Goal: Task Accomplishment & Management: Complete application form

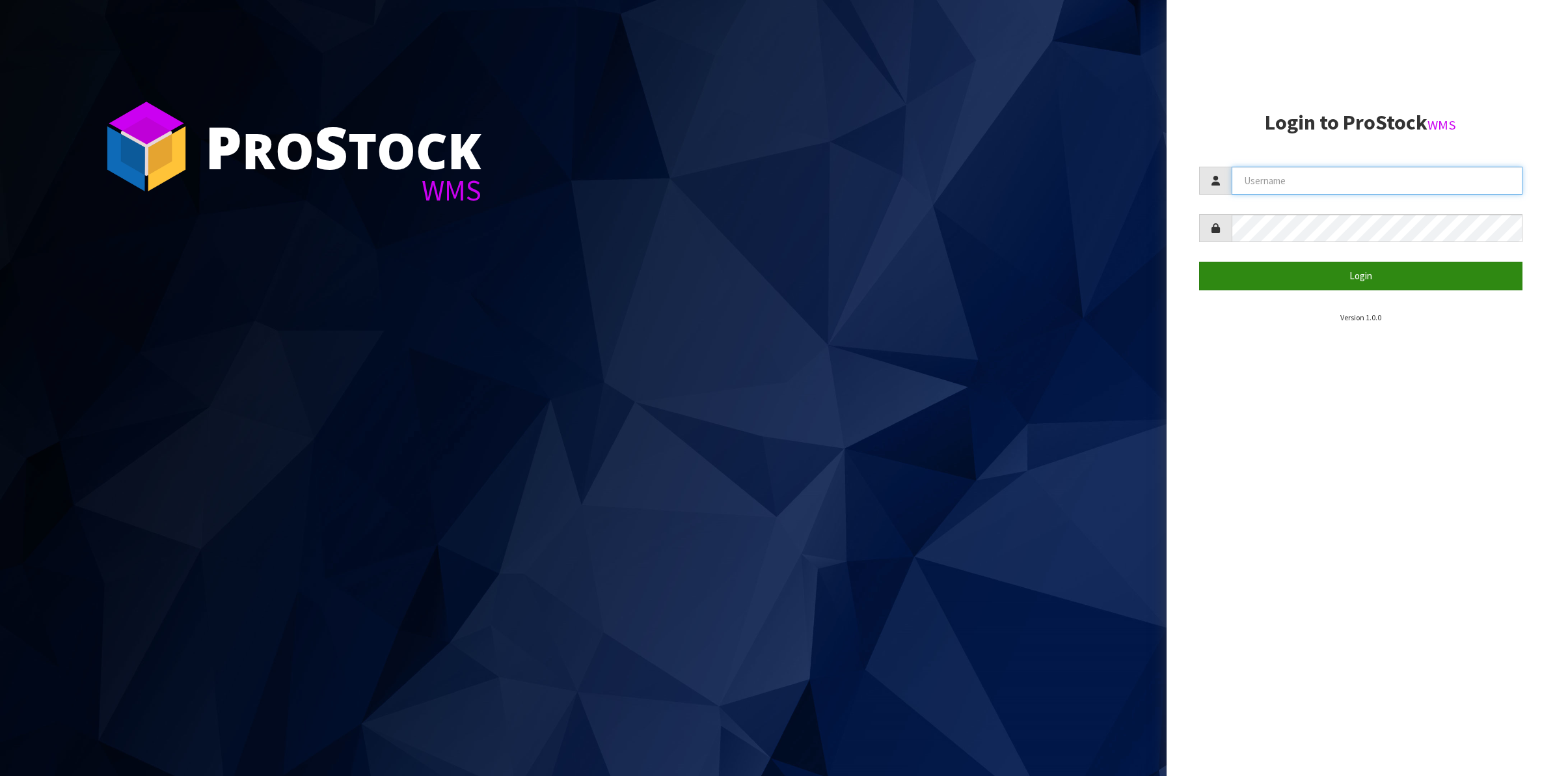
type input "Shingai"
click at [1336, 278] on button "Login" at bounding box center [1361, 276] width 324 height 28
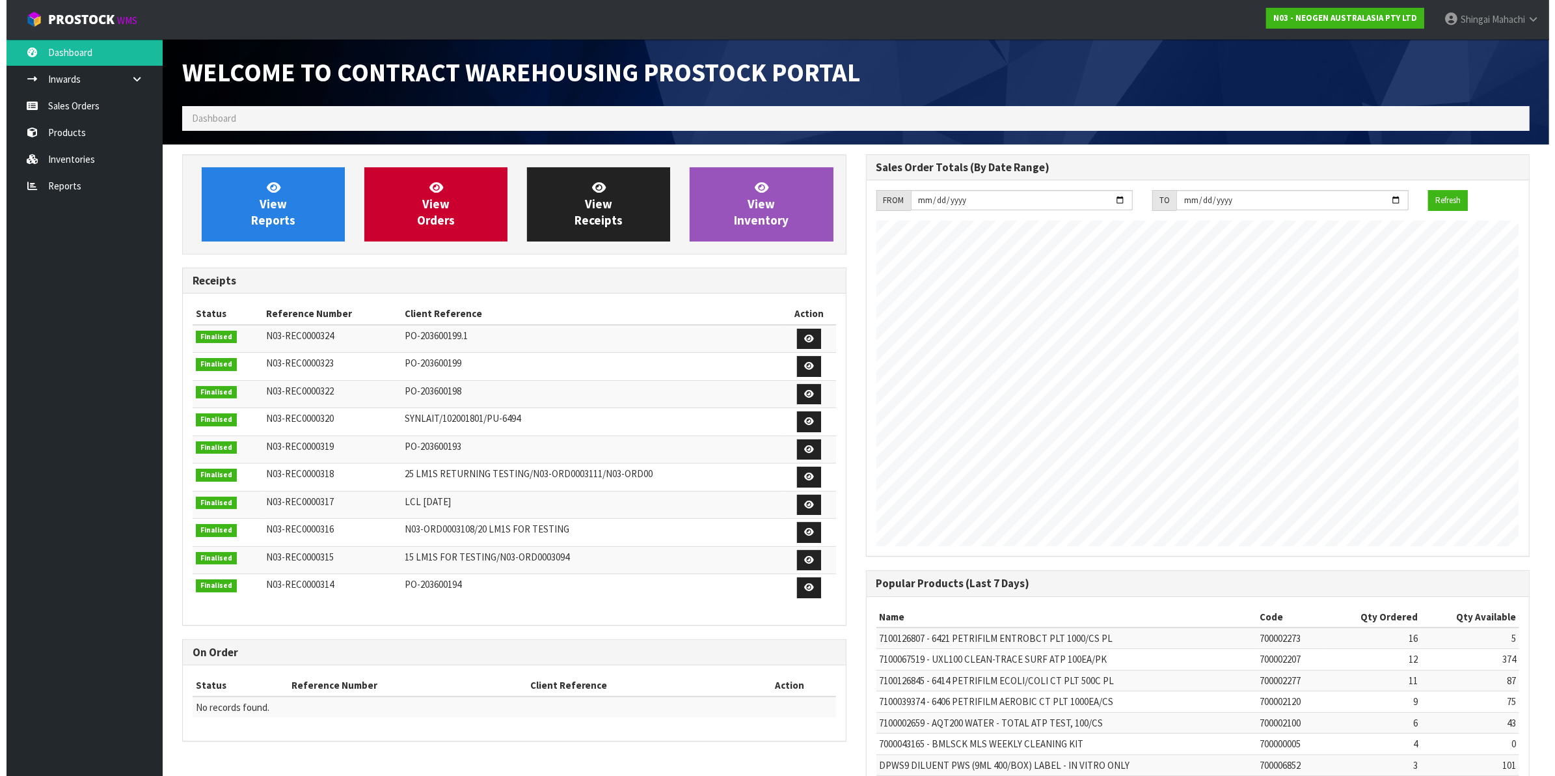
scroll to position [724, 683]
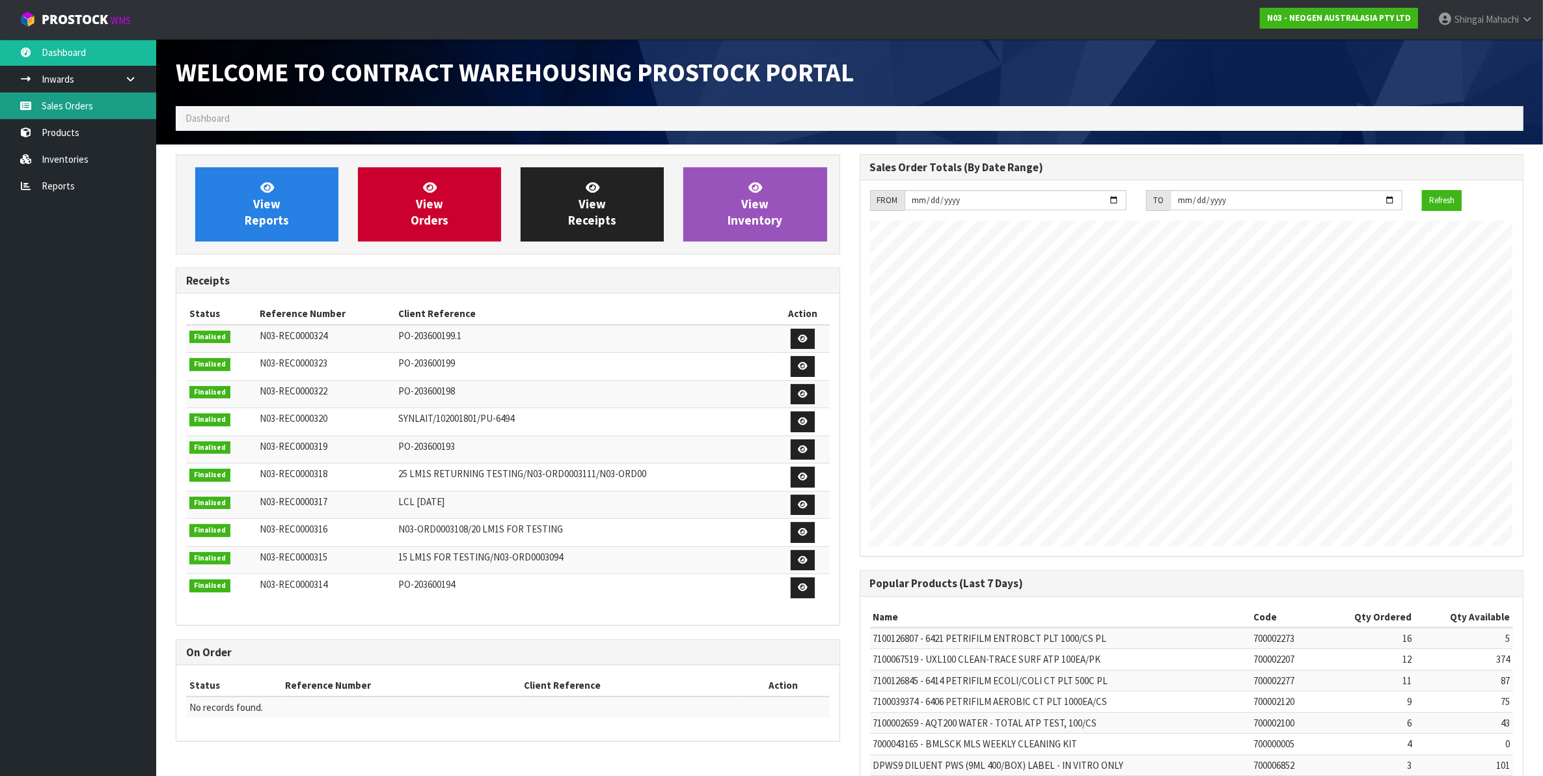
click at [60, 108] on link "Sales Orders" at bounding box center [78, 105] width 156 height 27
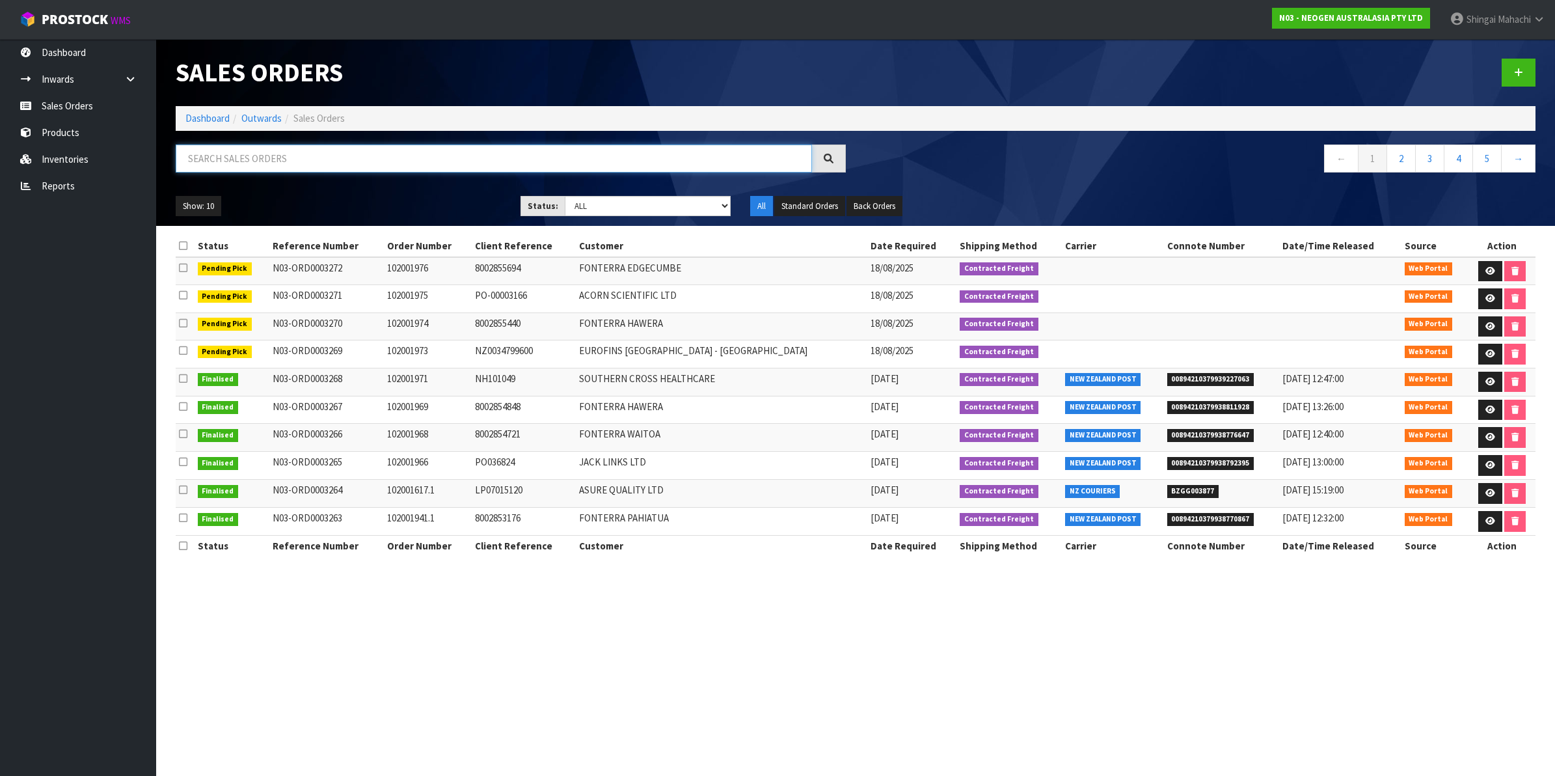
click at [212, 157] on input "text" at bounding box center [494, 158] width 636 height 28
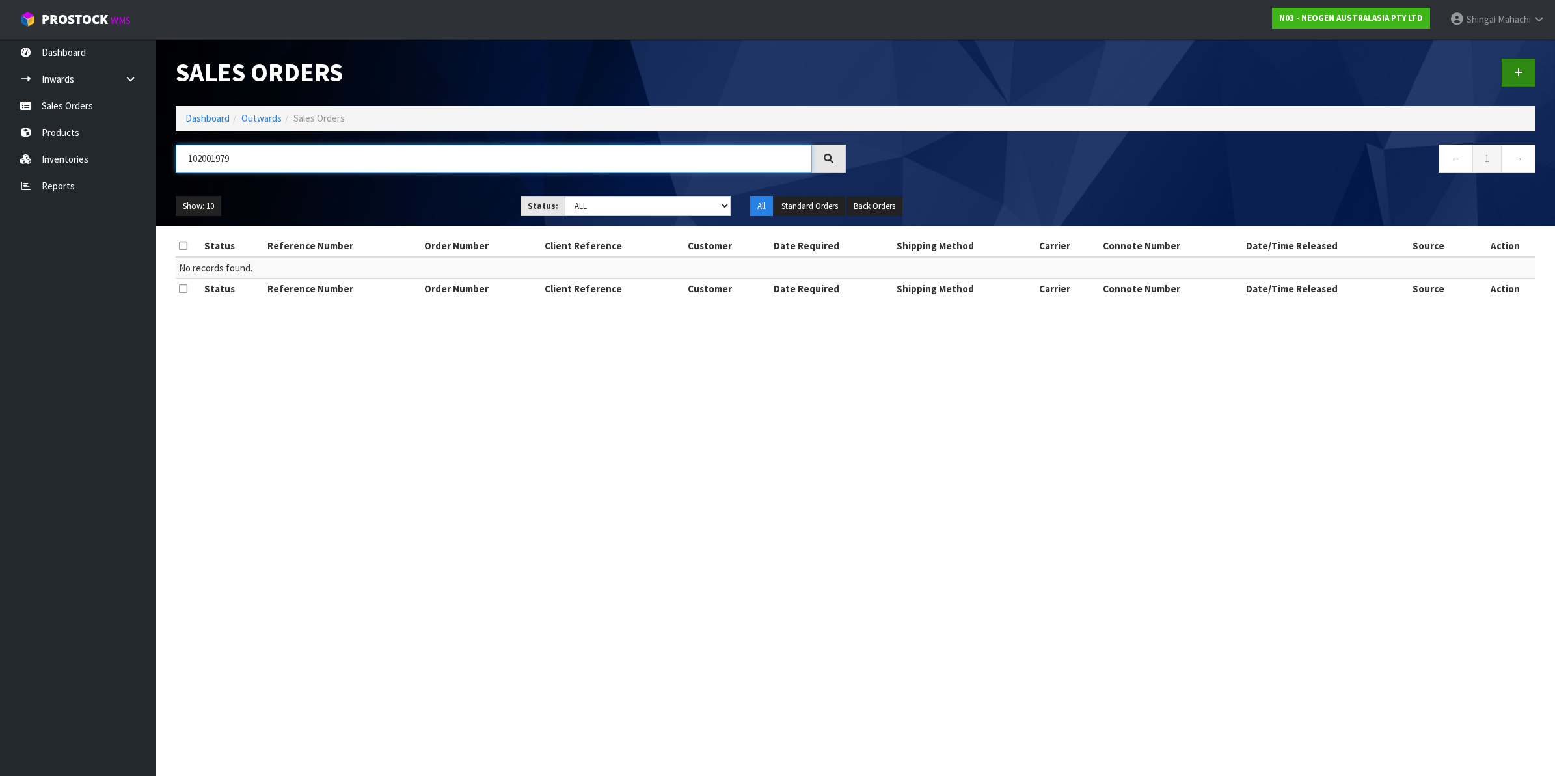
type input "102001979"
click at [1528, 67] on link at bounding box center [1519, 73] width 34 height 28
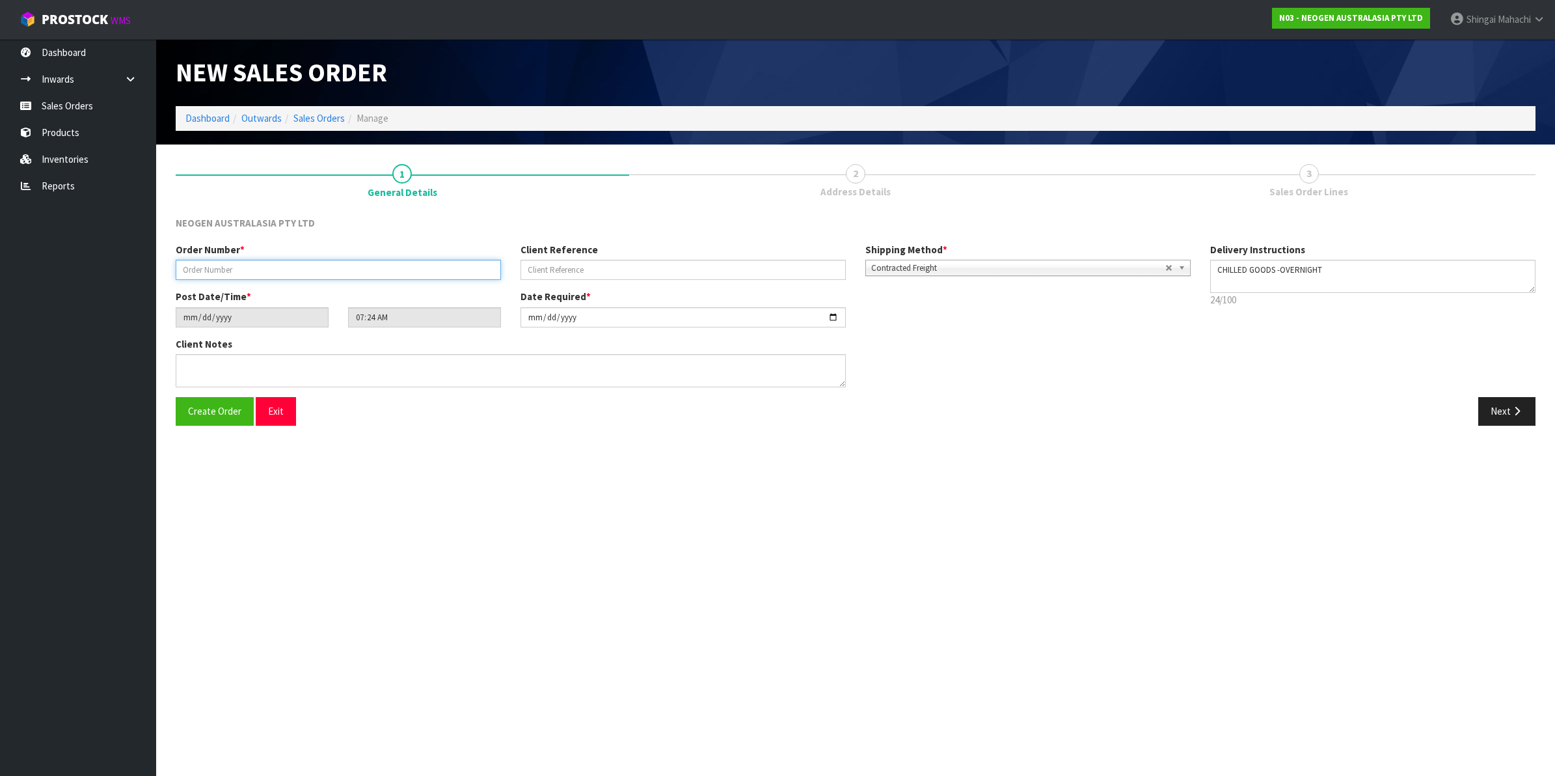
click at [199, 272] on input "text" at bounding box center [338, 270] width 325 height 20
type input "102001979"
click at [550, 267] on input "text" at bounding box center [682, 270] width 325 height 20
paste input "2050043923"
type input "2050043923"
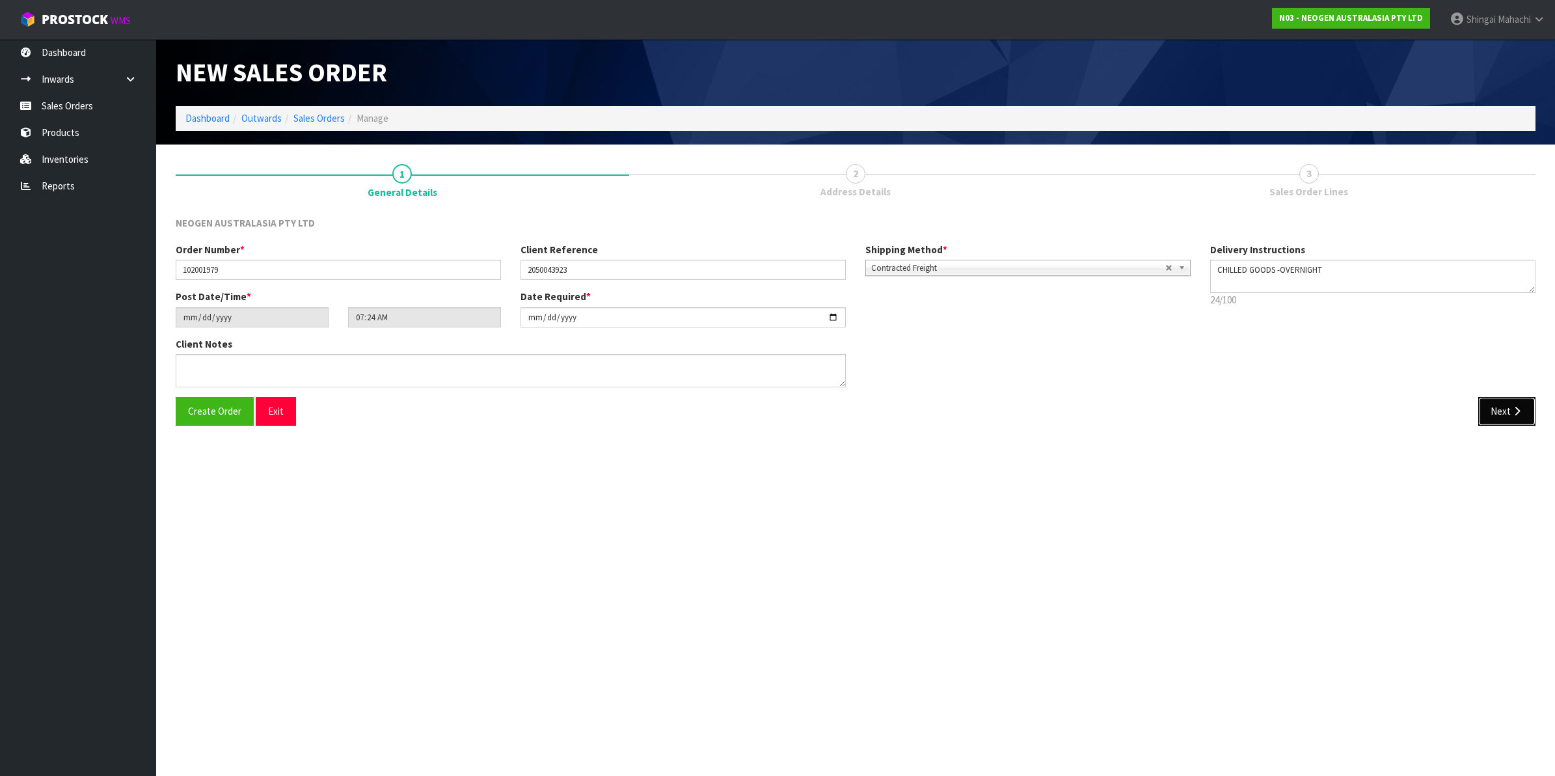
click at [1498, 407] on button "Next" at bounding box center [1506, 411] width 57 height 28
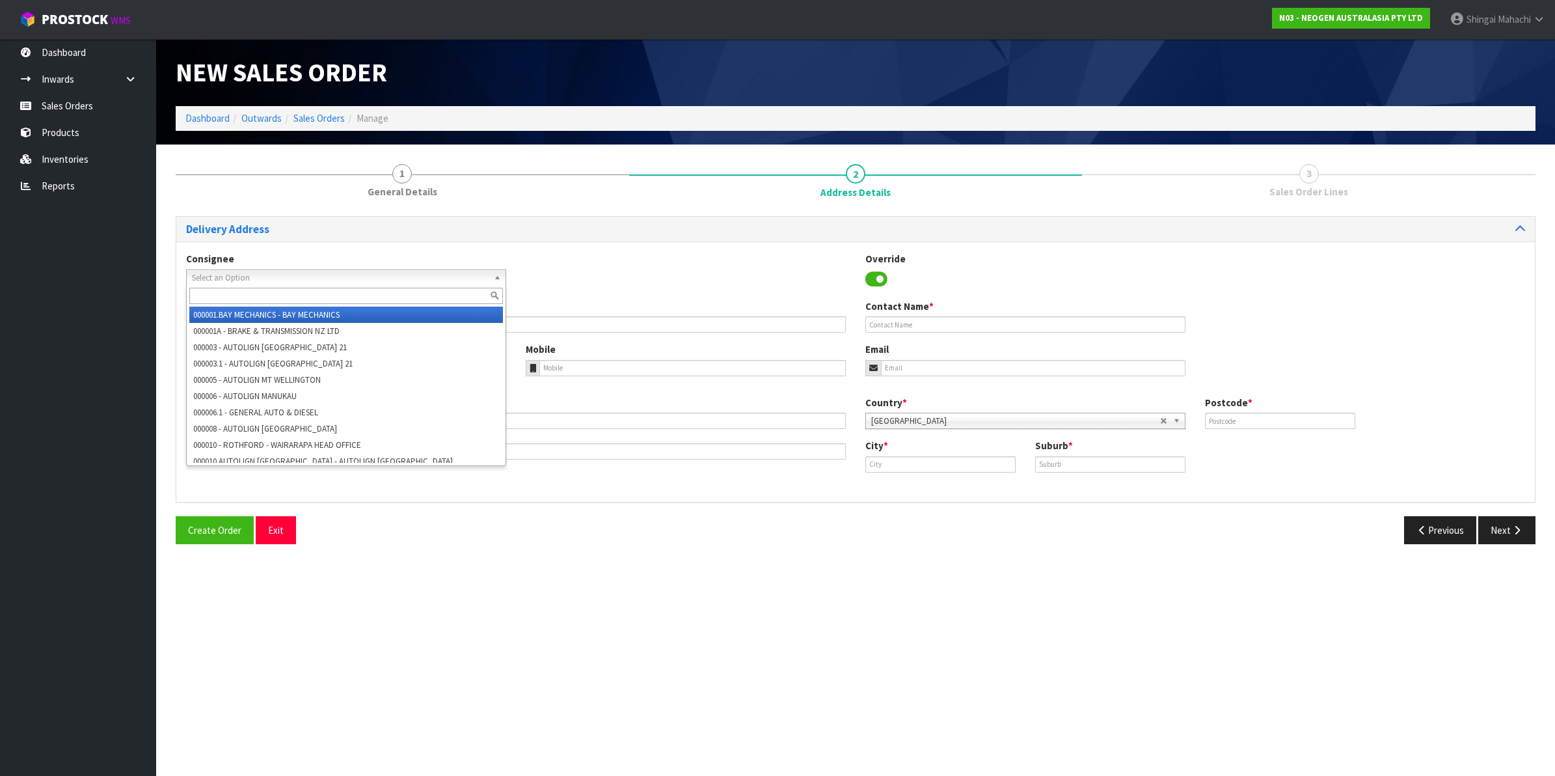
click at [222, 271] on span "Select an Option" at bounding box center [340, 278] width 297 height 16
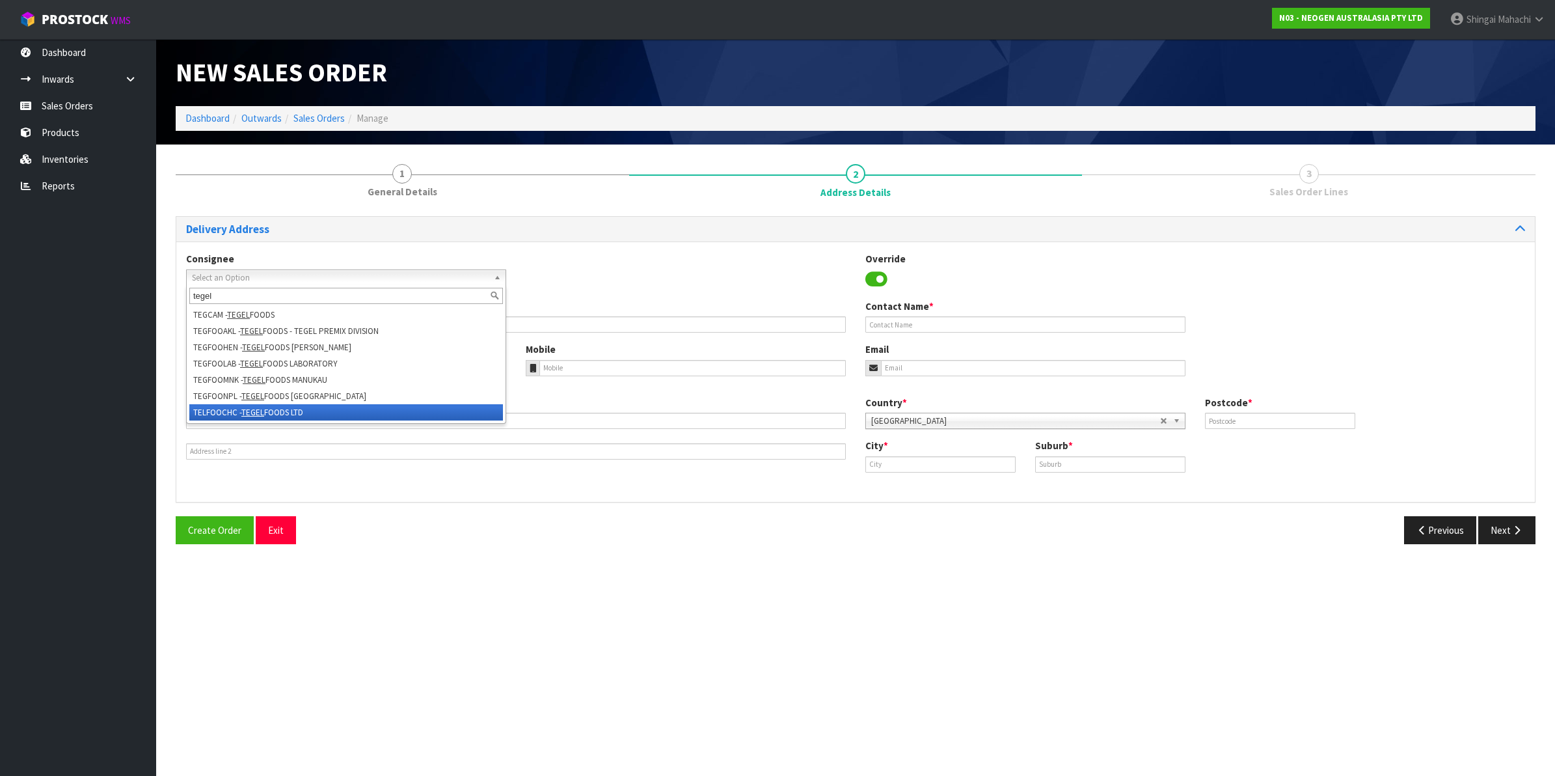
type input "tegel"
click at [257, 407] on em "TEGEL" at bounding box center [252, 412] width 23 height 11
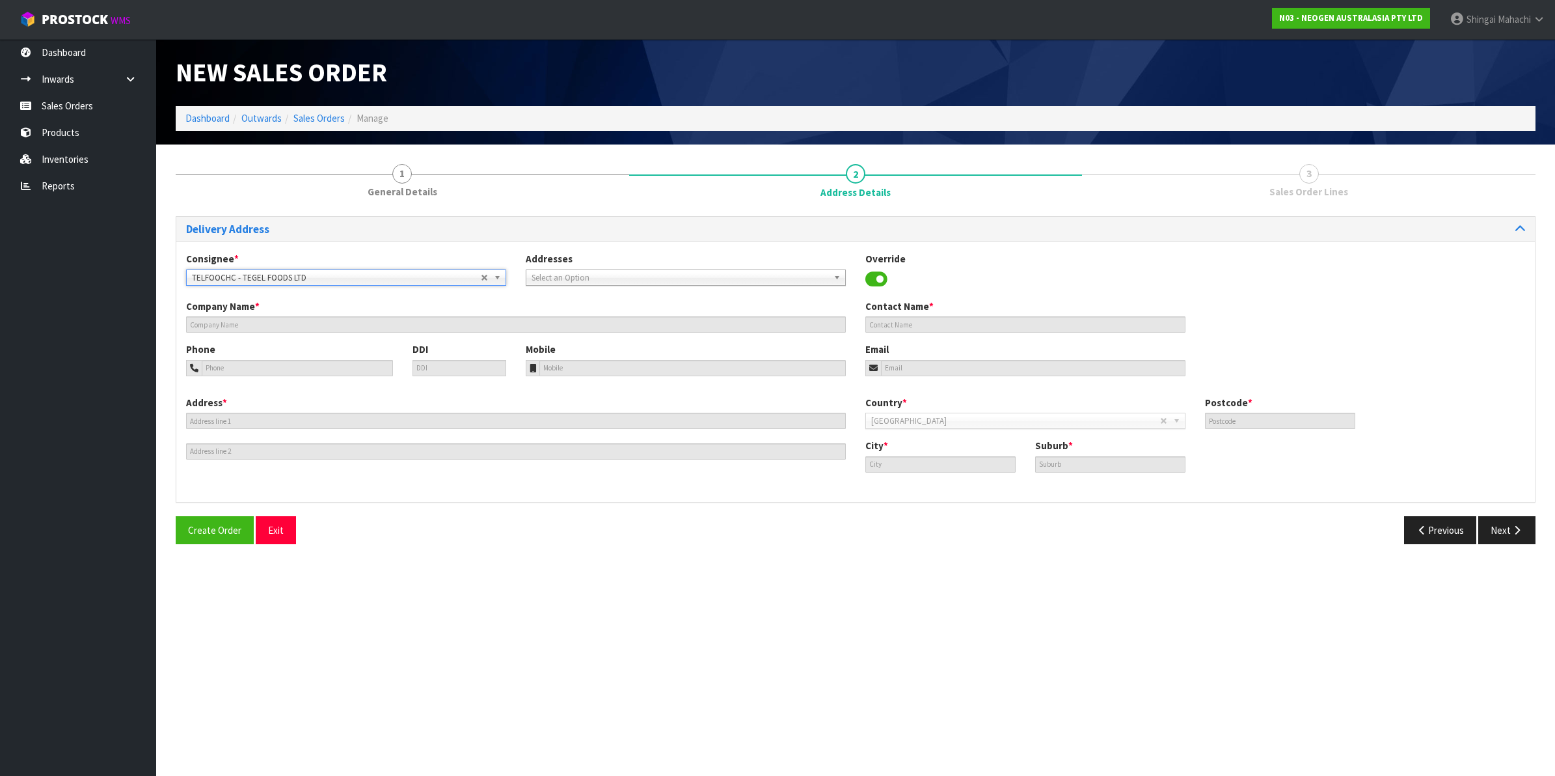
type input "TEGEL FOODS LTD"
type input "ATTN: MICRO LABORATORY"
type input "[STREET_ADDRESS][PERSON_NAME]"
type input "8042"
type input "[GEOGRAPHIC_DATA]"
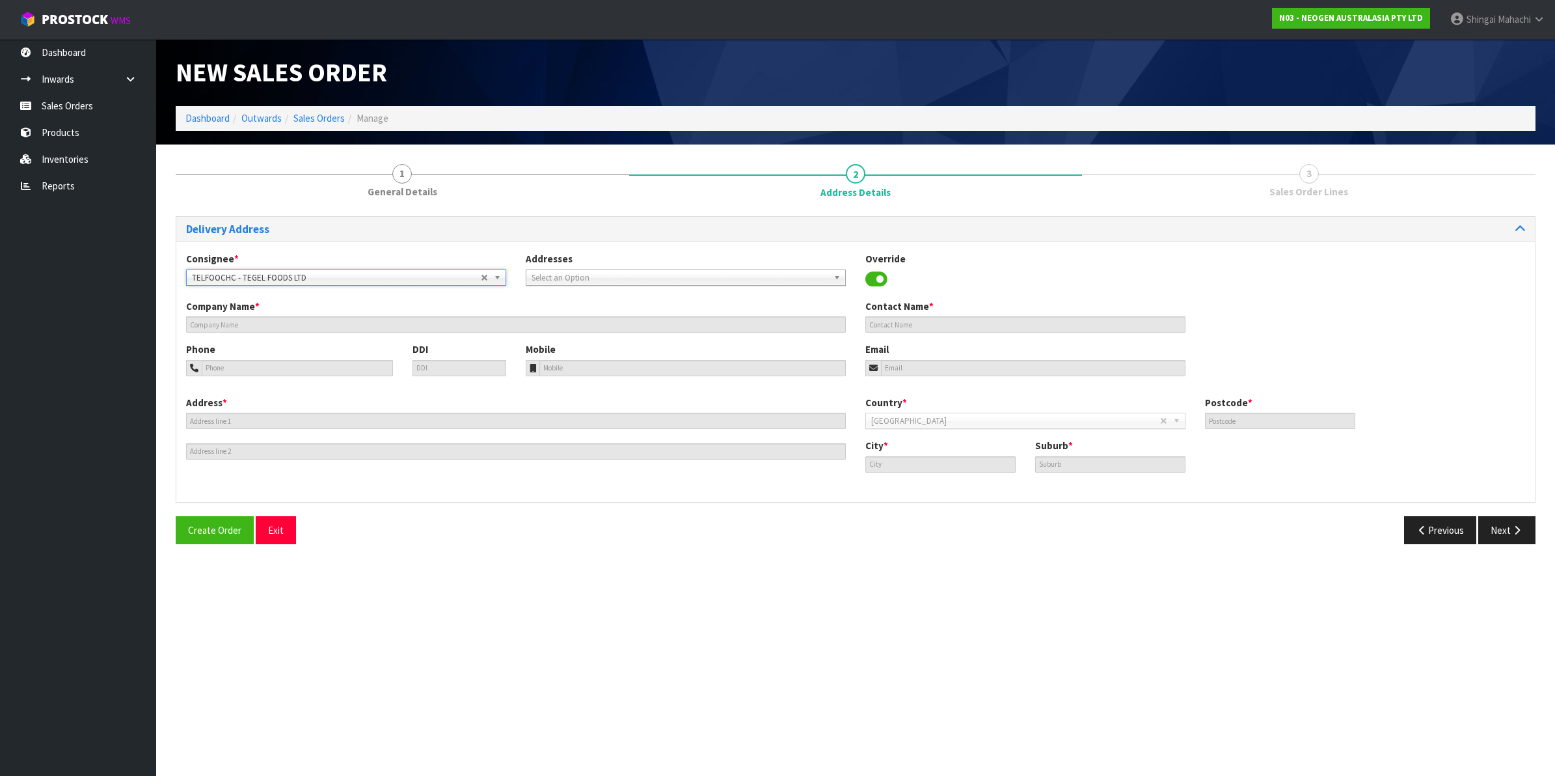
type input "HEI HEI"
click at [1513, 530] on icon "button" at bounding box center [1517, 530] width 12 height 10
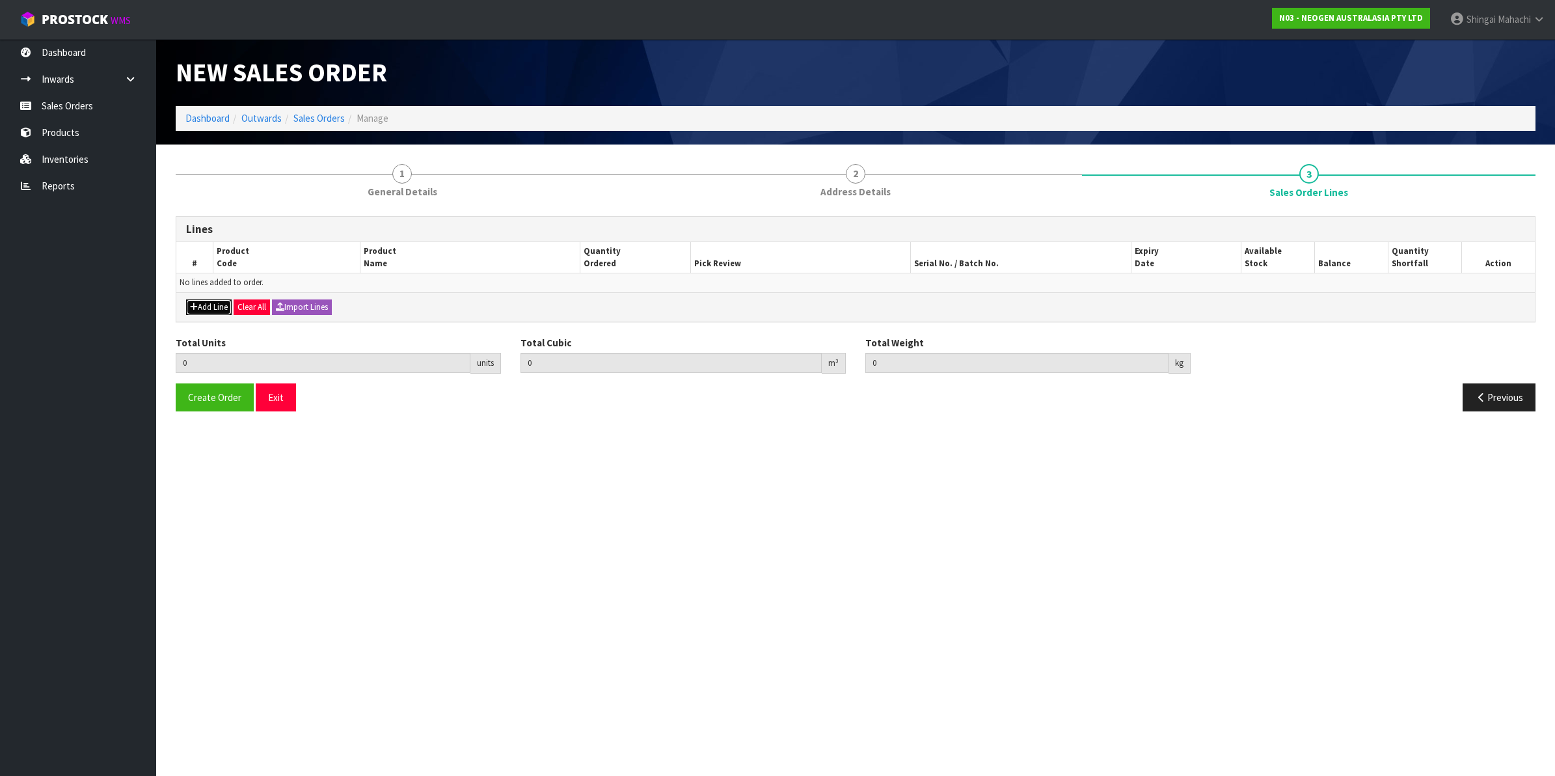
click at [223, 307] on button "Add Line" at bounding box center [209, 307] width 46 height 16
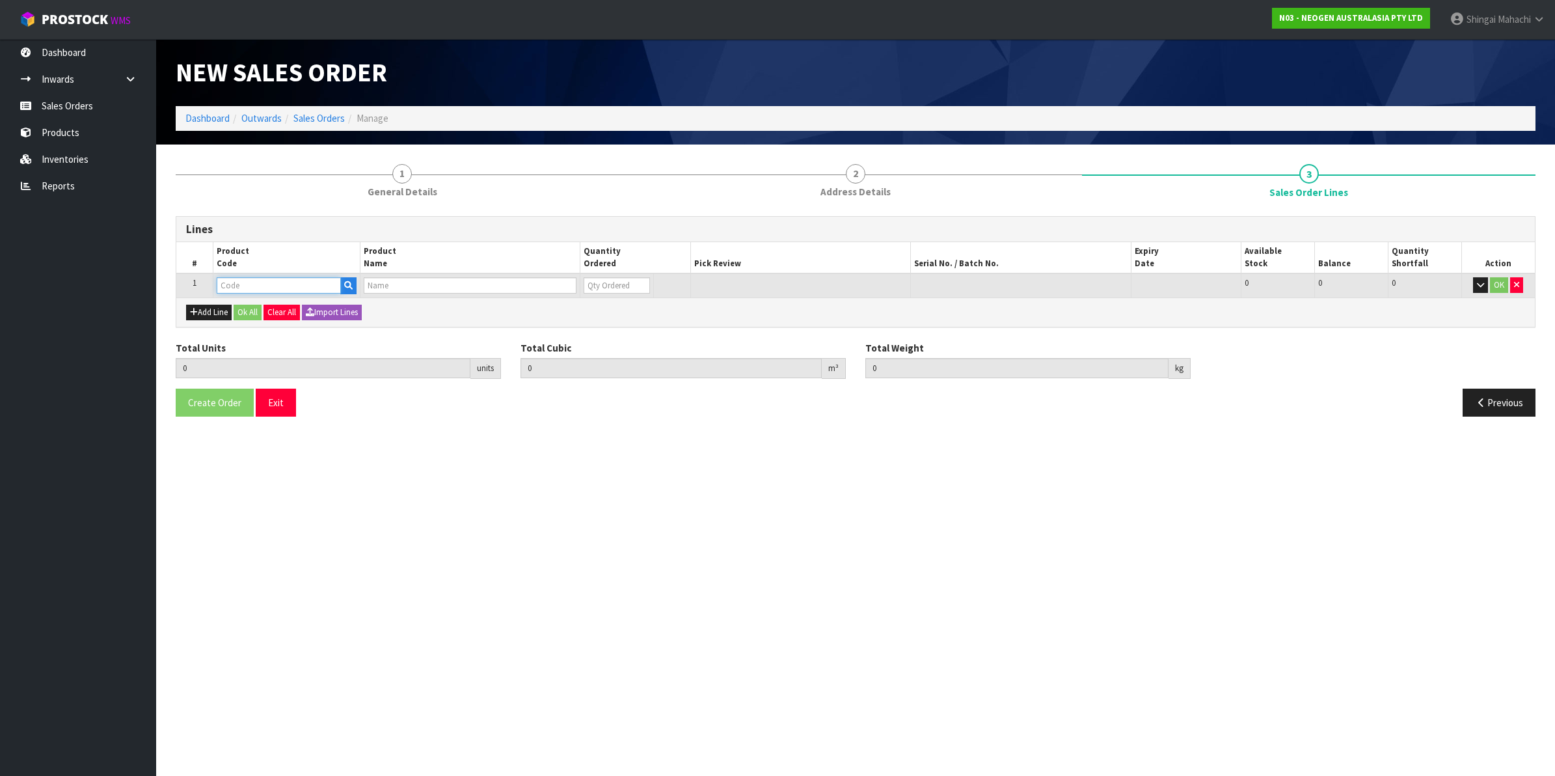
click at [267, 286] on input "text" at bounding box center [279, 285] width 124 height 16
paste input "700002209"
type input "700002209"
type input "0.000000"
type input "0.000"
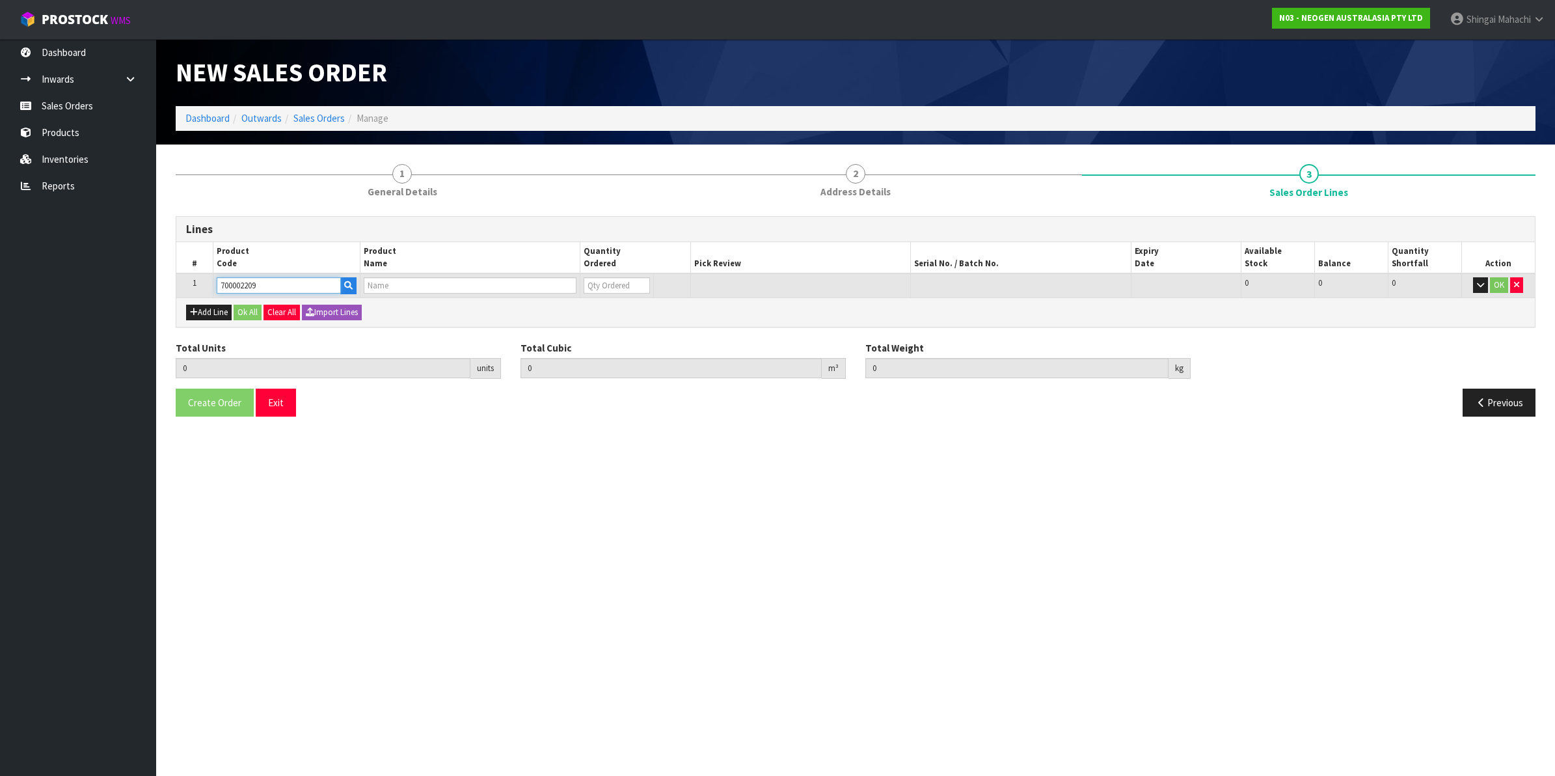
type input "7100067521 - PRO100 SURFACE PROTEIN PLUS 100/CS"
type input "0"
type input "700002209"
click at [560, 293] on tr "1 700002209 7100067521 - PRO100 SURFACE PROTEIN PLUS 100/CS 0 BOX 58 58 0 OK" at bounding box center [855, 285] width 1358 height 24
type input "4"
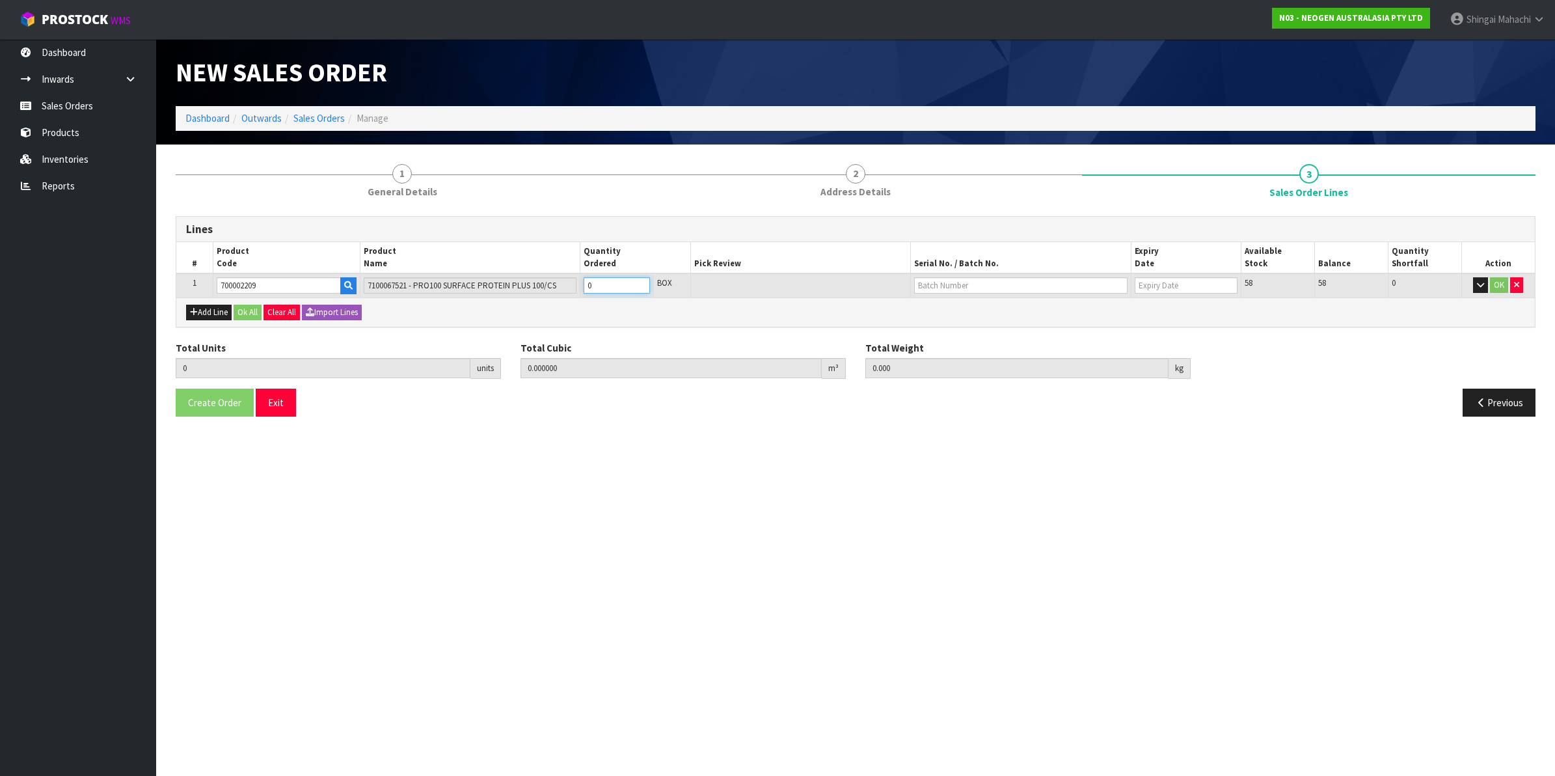
type input "0.01872"
type input "3.4"
type input "4"
click at [954, 284] on input "text" at bounding box center [1020, 285] width 213 height 16
click at [962, 327] on link "3000031857" at bounding box center [966, 325] width 103 height 18
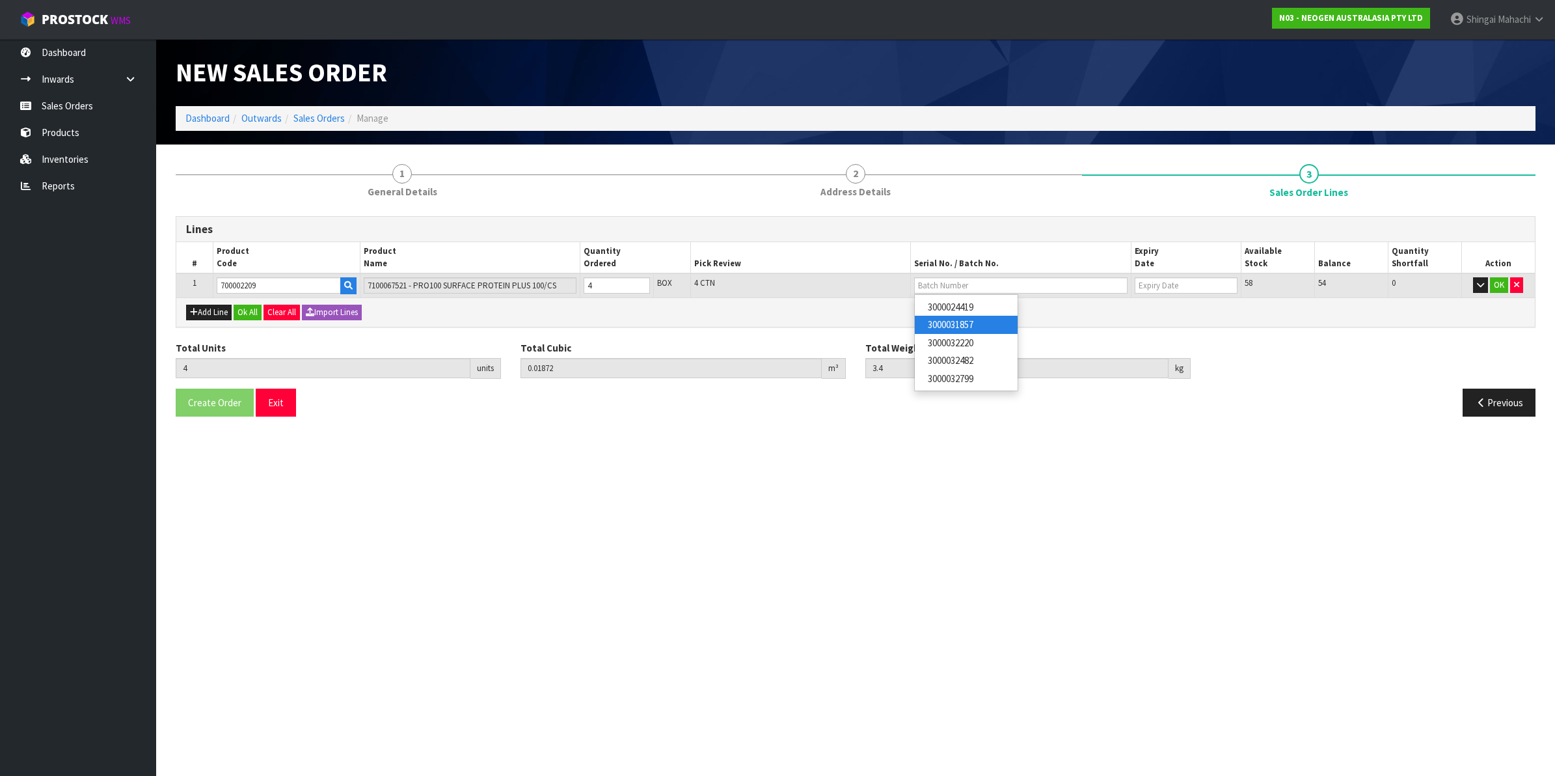
type input "3000031857"
type input "[DATE]"
click at [1498, 286] on button "OK" at bounding box center [1499, 285] width 18 height 16
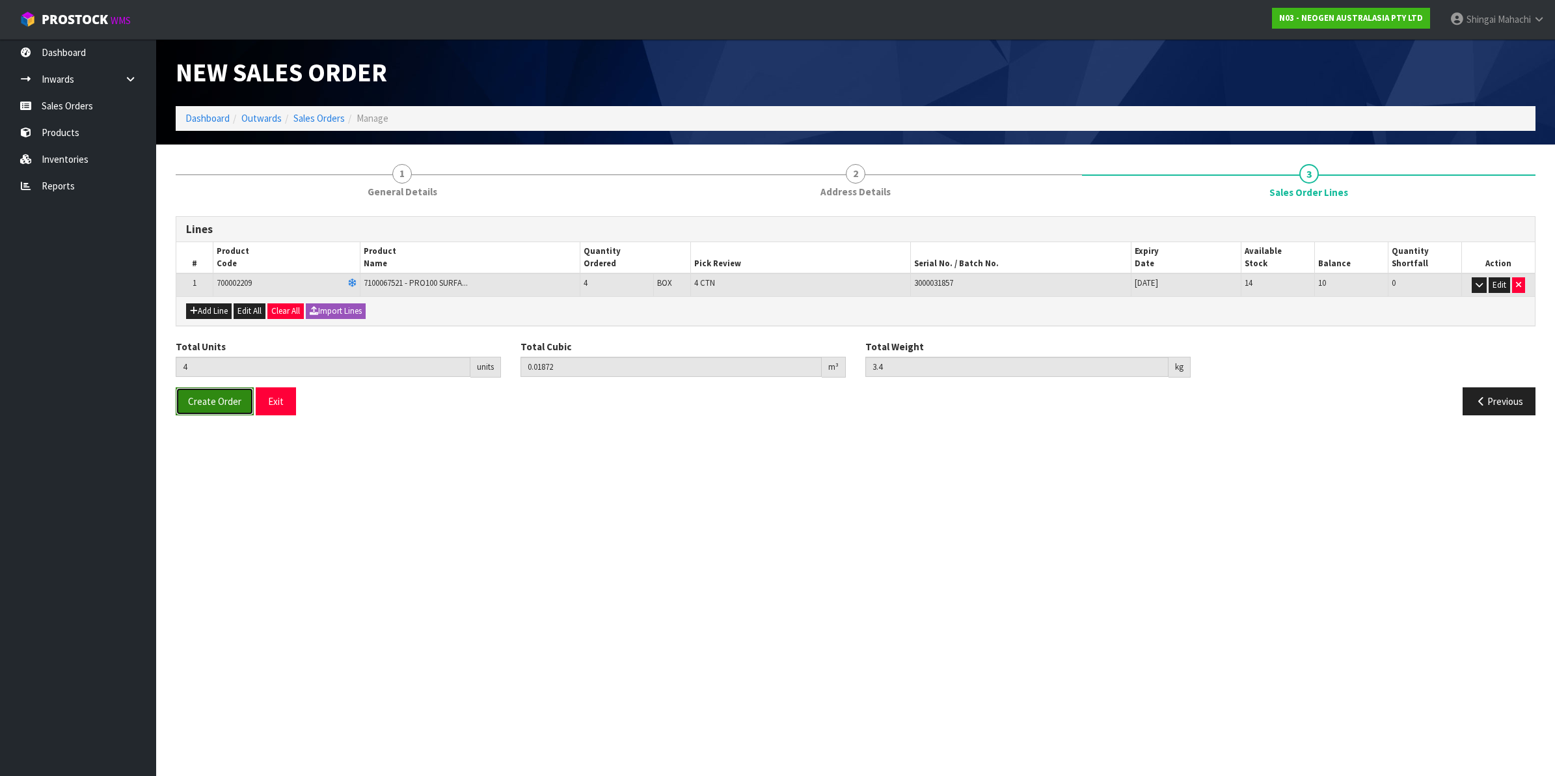
click at [210, 405] on span "Create Order" at bounding box center [214, 401] width 53 height 12
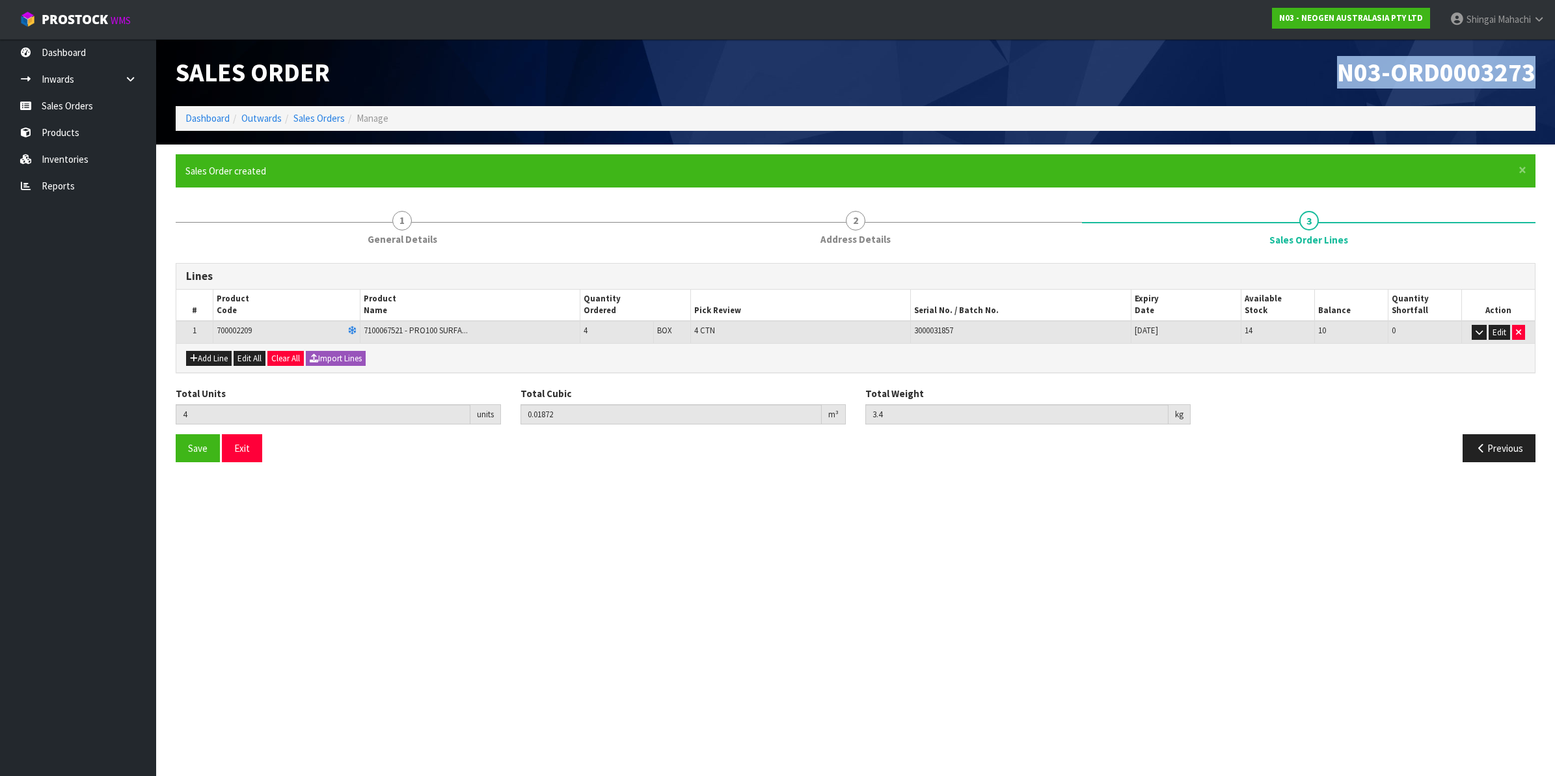
drag, startPoint x: 1339, startPoint y: 70, endPoint x: 1540, endPoint y: 66, distance: 201.1
click at [1540, 66] on div "N03-ORD0003273" at bounding box center [1201, 72] width 690 height 67
click at [314, 118] on link "Sales Orders" at bounding box center [318, 118] width 51 height 12
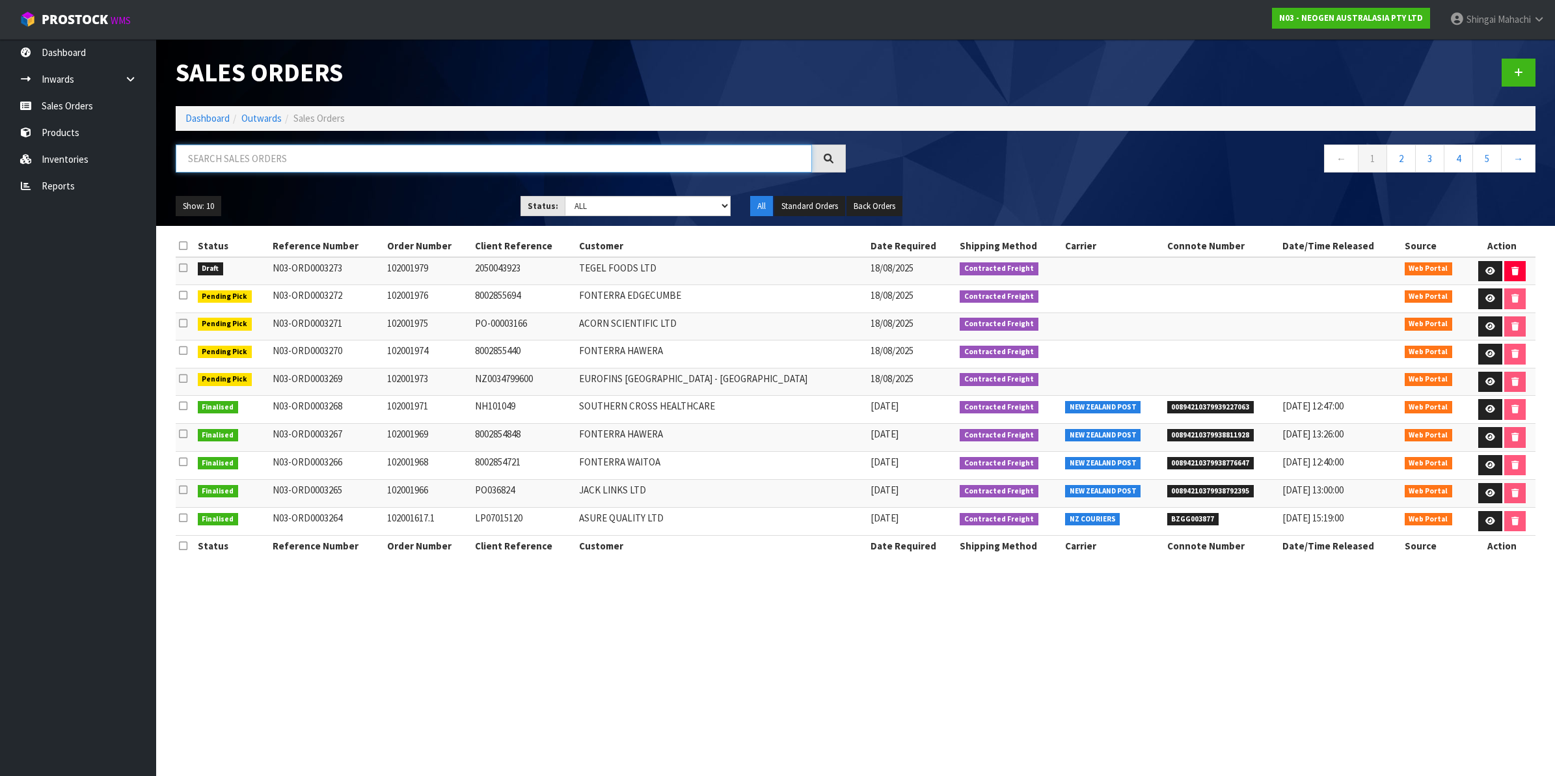
click at [247, 159] on input "text" at bounding box center [494, 158] width 636 height 28
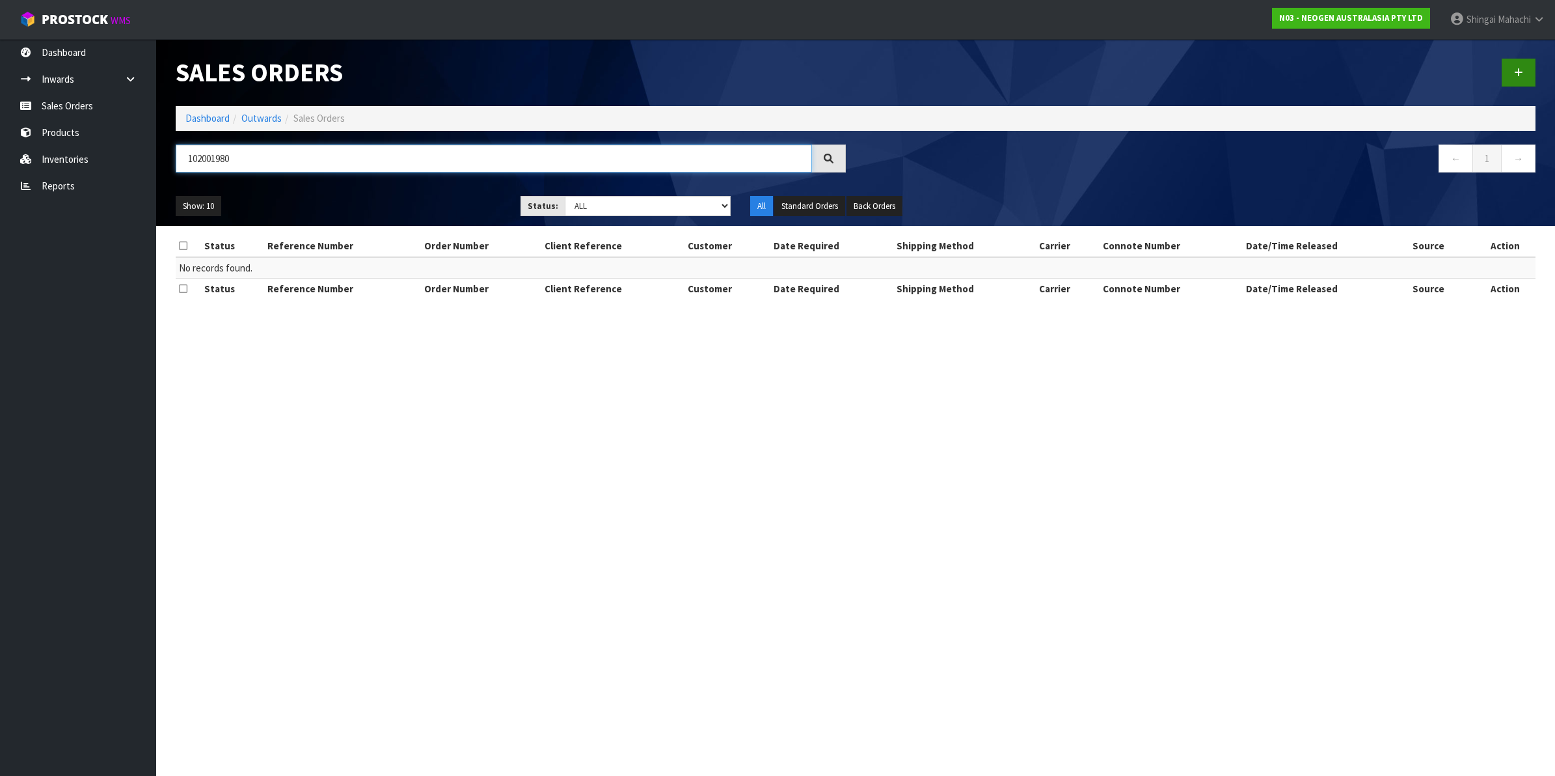
type input "102001980"
click at [1521, 76] on icon at bounding box center [1518, 73] width 9 height 10
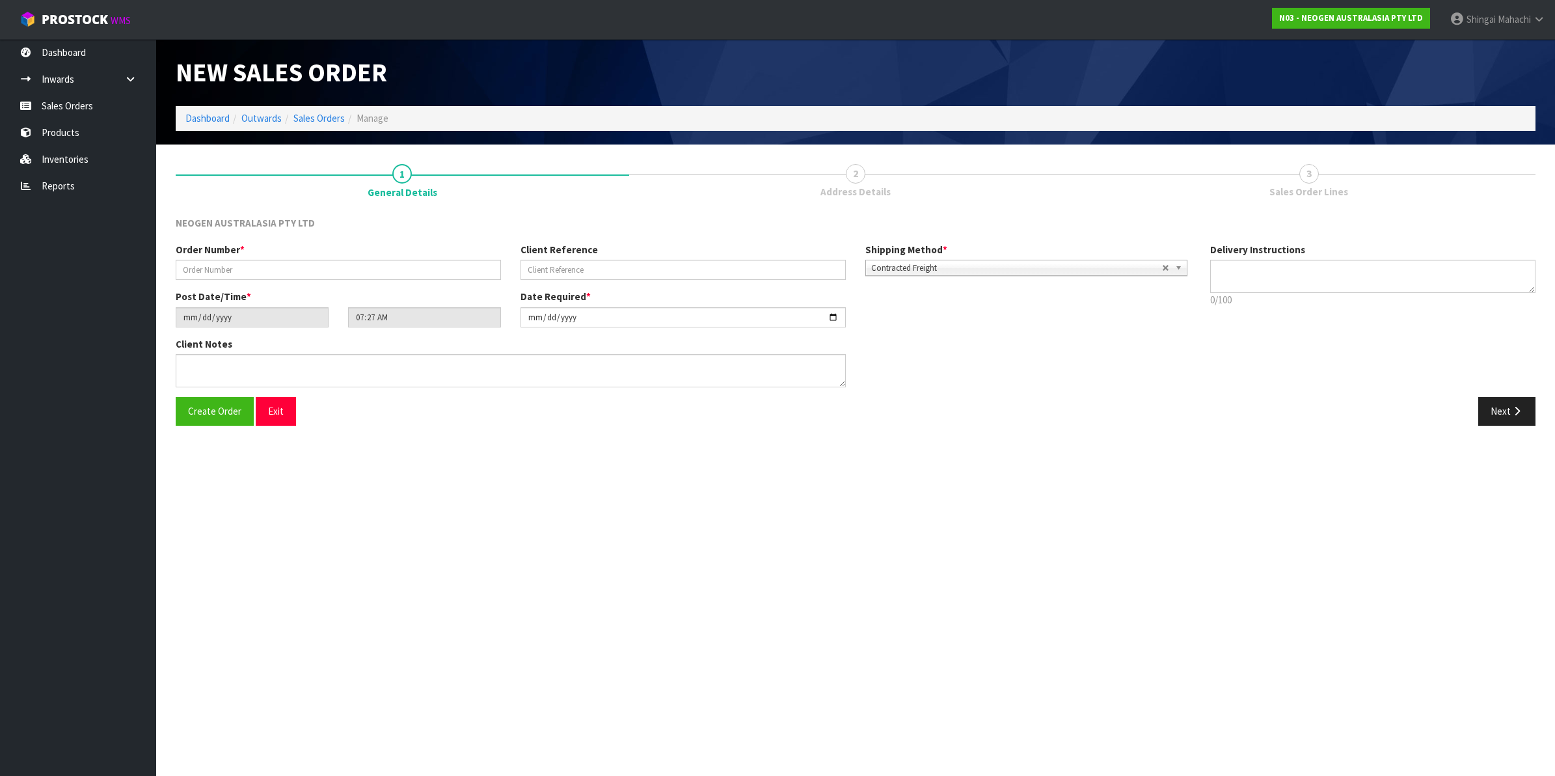
type textarea "CHILLED GOODS -OVERNIGHT"
click at [250, 261] on input "text" at bounding box center [338, 270] width 325 height 20
type input "102001980"
click at [547, 263] on input "text" at bounding box center [682, 270] width 325 height 20
paste input "7710112239"
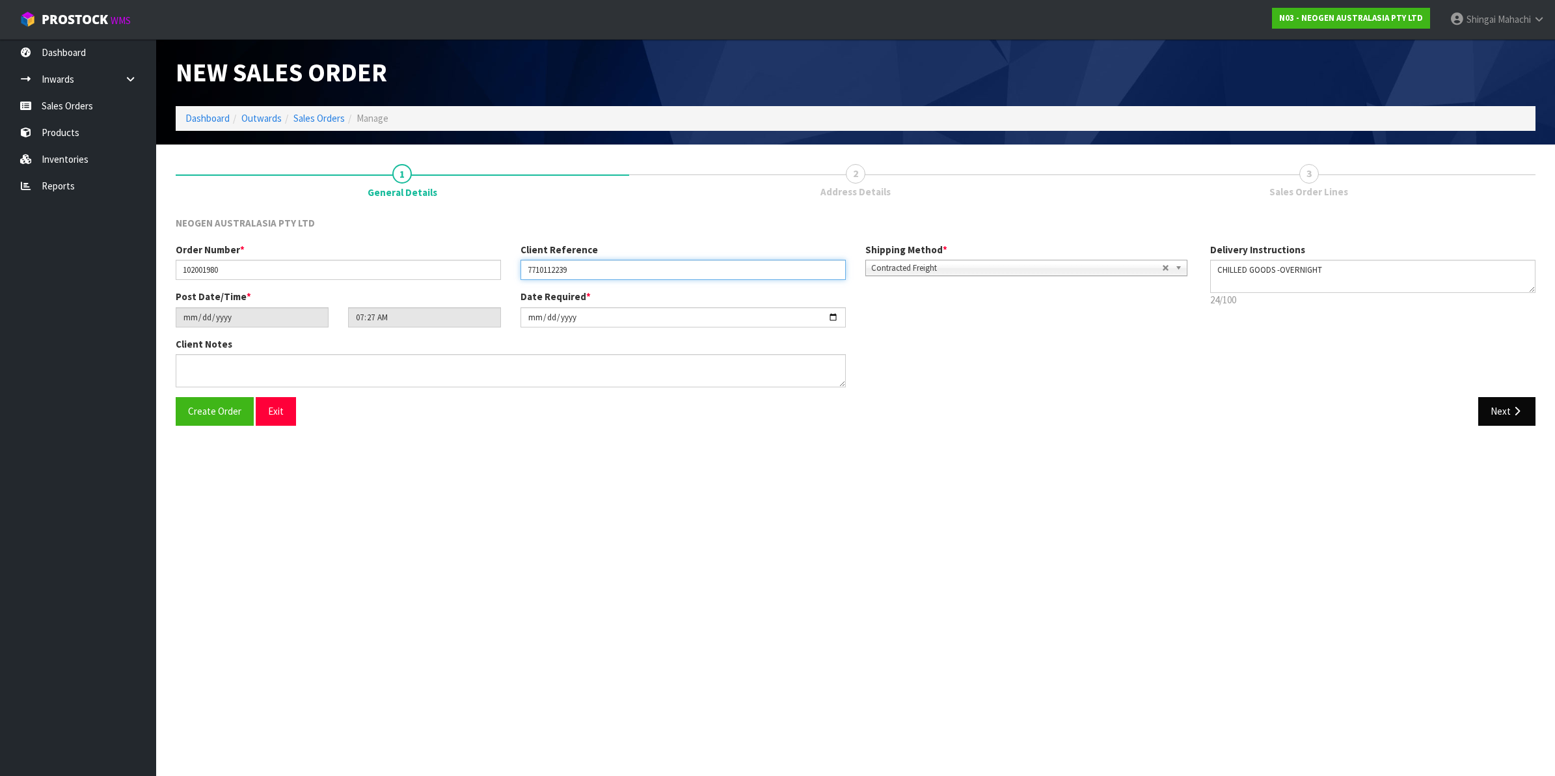
type input "7710112239"
click at [1513, 412] on icon "button" at bounding box center [1517, 411] width 12 height 10
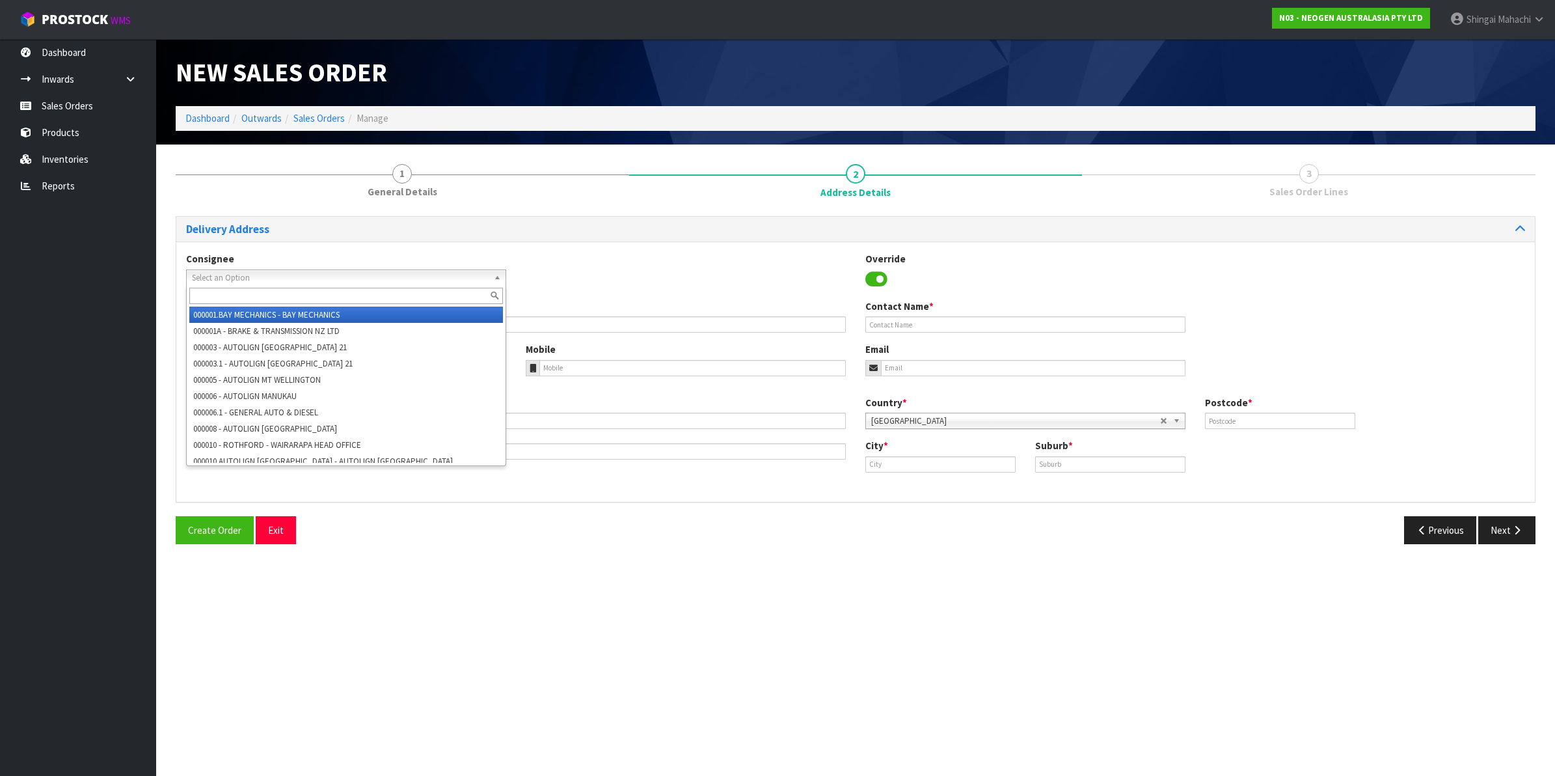
click at [258, 277] on span "Select an Option" at bounding box center [340, 278] width 297 height 16
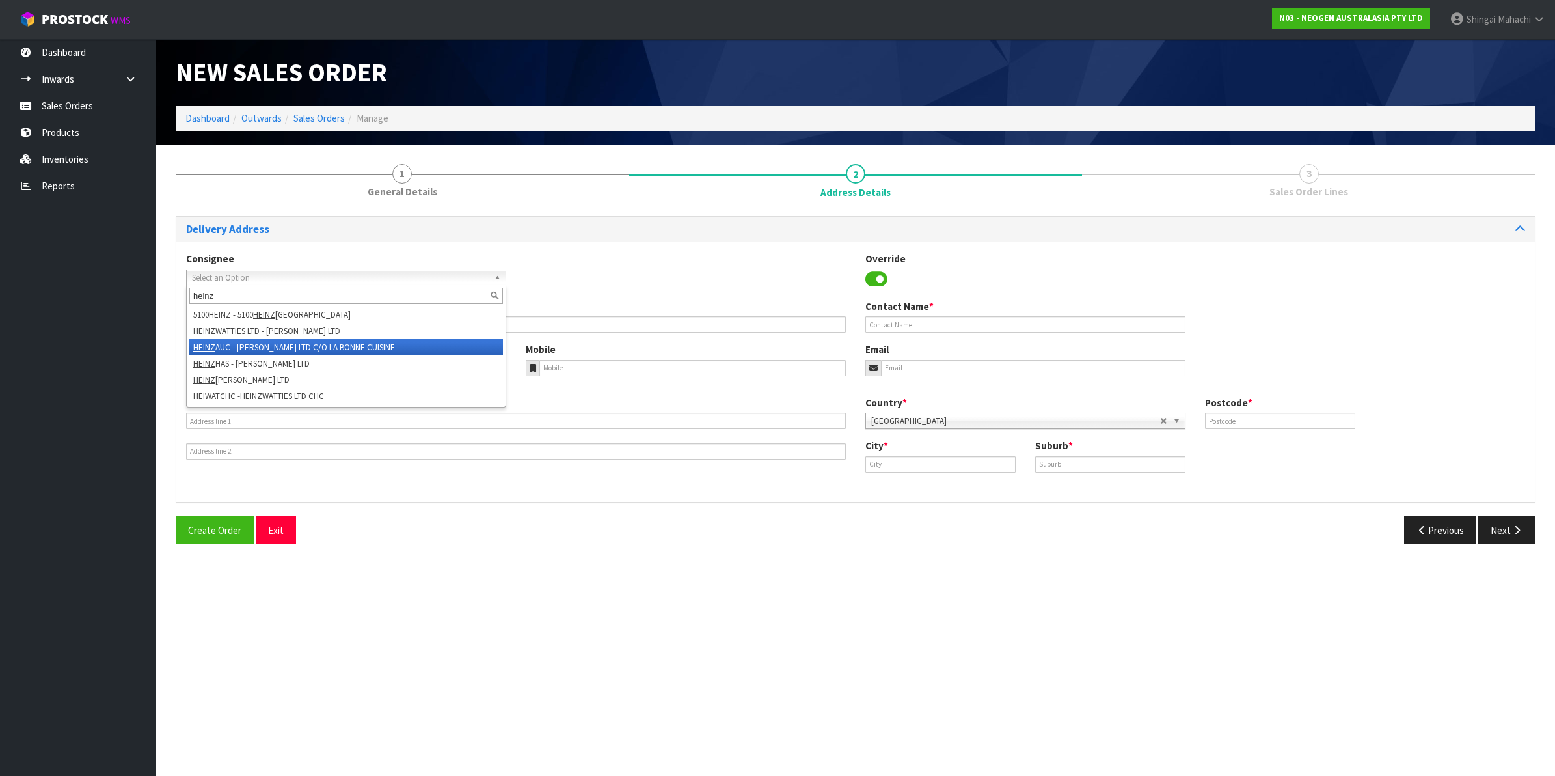
type input "heinz"
click at [278, 350] on li "[PERSON_NAME] - [PERSON_NAME] LTD C/O LA BONNE CUISINE" at bounding box center [346, 347] width 314 height 16
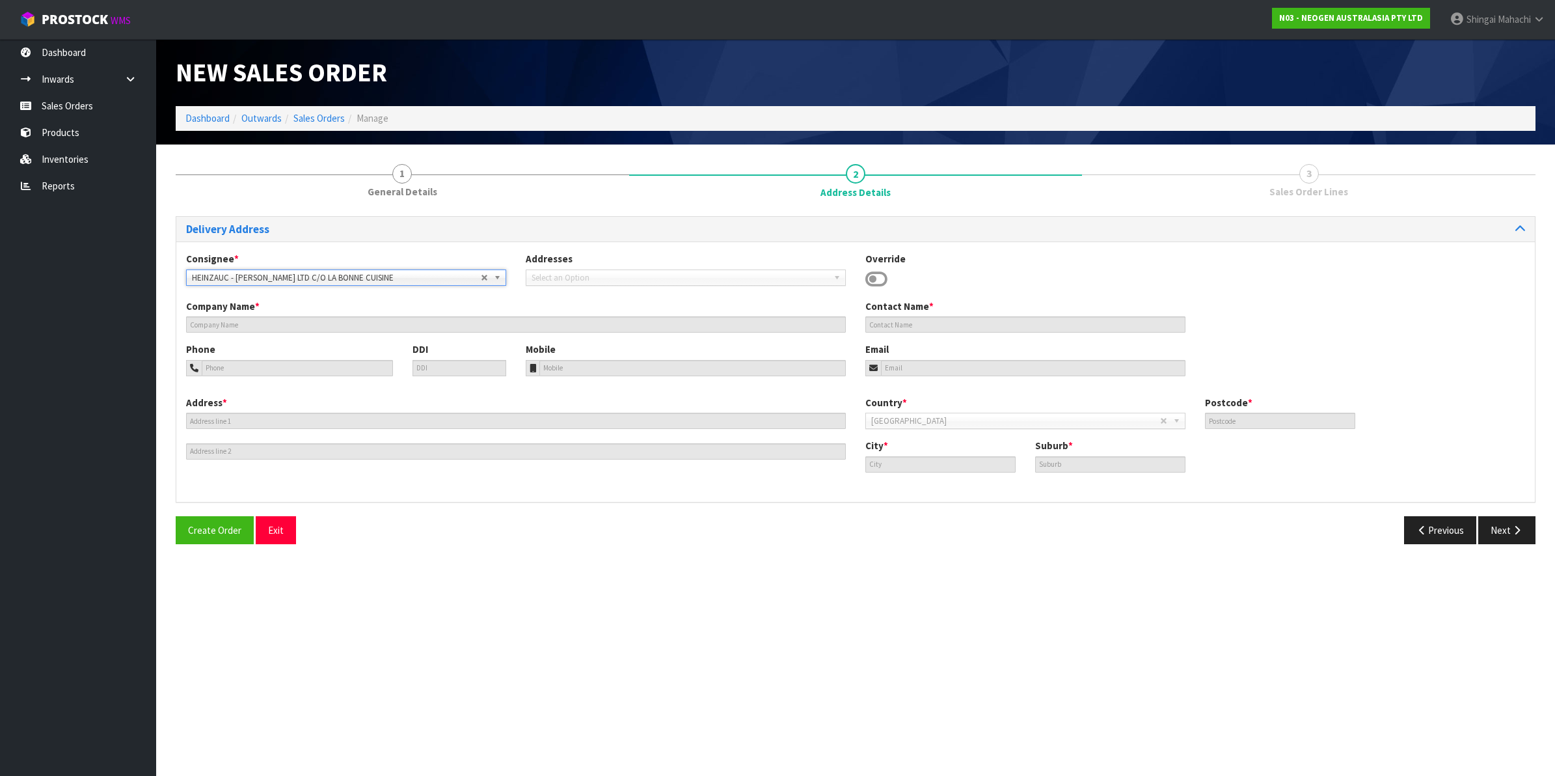
type input "[PERSON_NAME] LTD C/O LA BONNE CUISINE"
type input "[STREET_ADDRESS]"
type input "2013"
type input "[GEOGRAPHIC_DATA]"
type input "EAST TAMAKI"
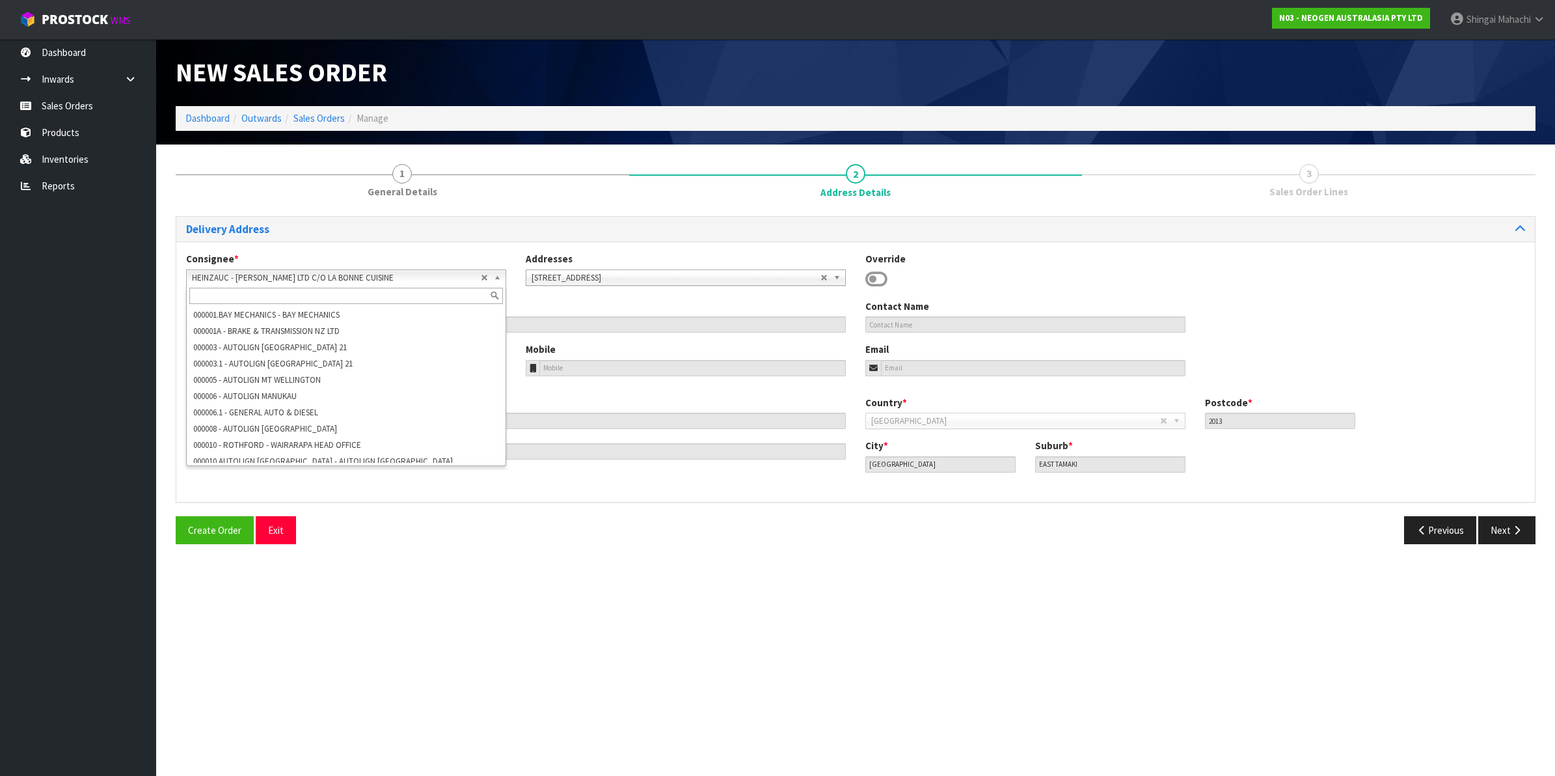
scroll to position [48364, 0]
click at [498, 278] on b at bounding box center [500, 277] width 12 height 15
click at [213, 459] on li "[PERSON_NAME] LTD - [PERSON_NAME] LTD" at bounding box center [346, 467] width 314 height 16
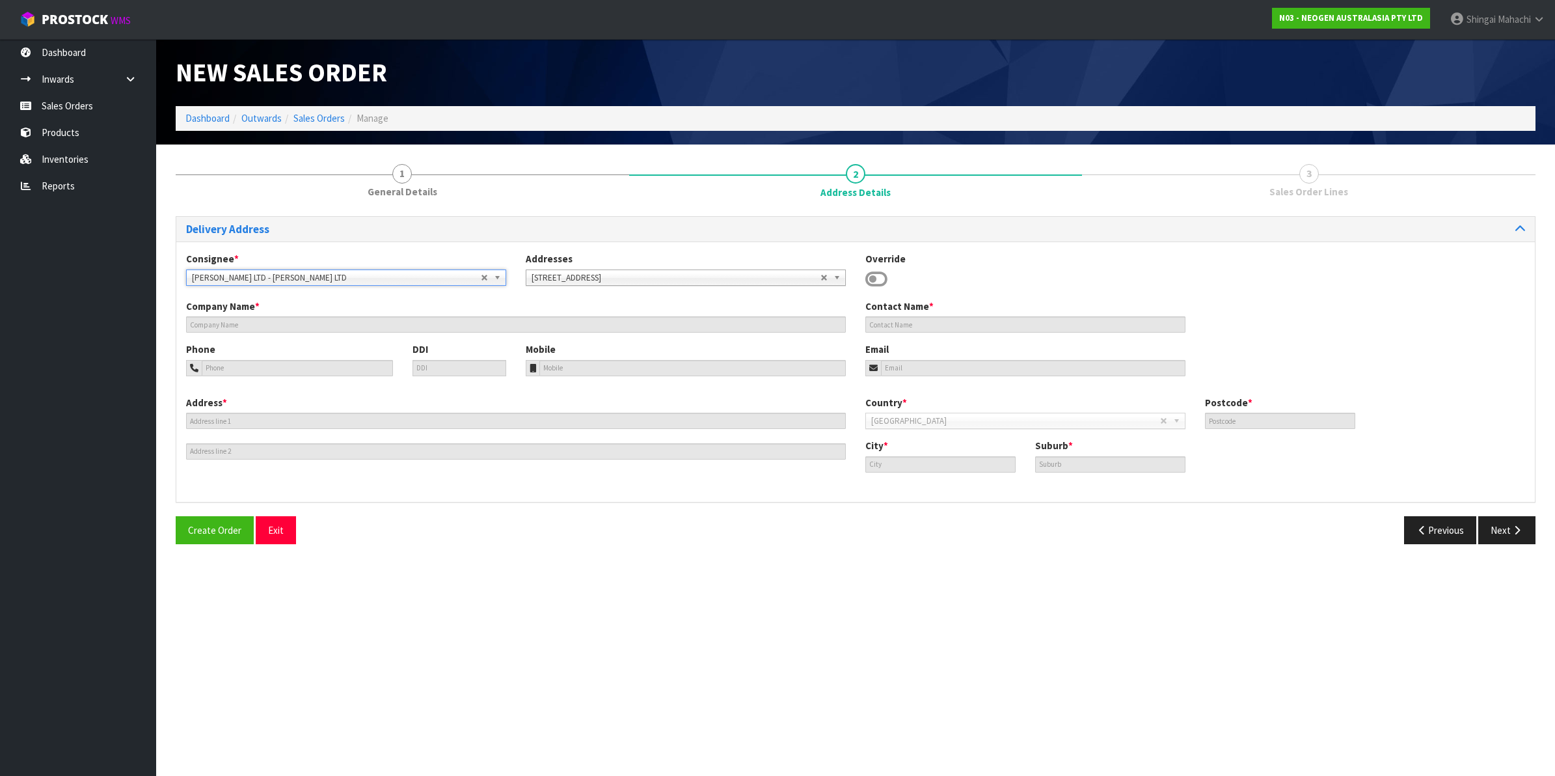
type input "[PERSON_NAME] LTD"
type input "ACCOUNTS PAYABLE"
type input "[PERSON_NAME][GEOGRAPHIC_DATA]"
type input "8042"
type input "HORNBY"
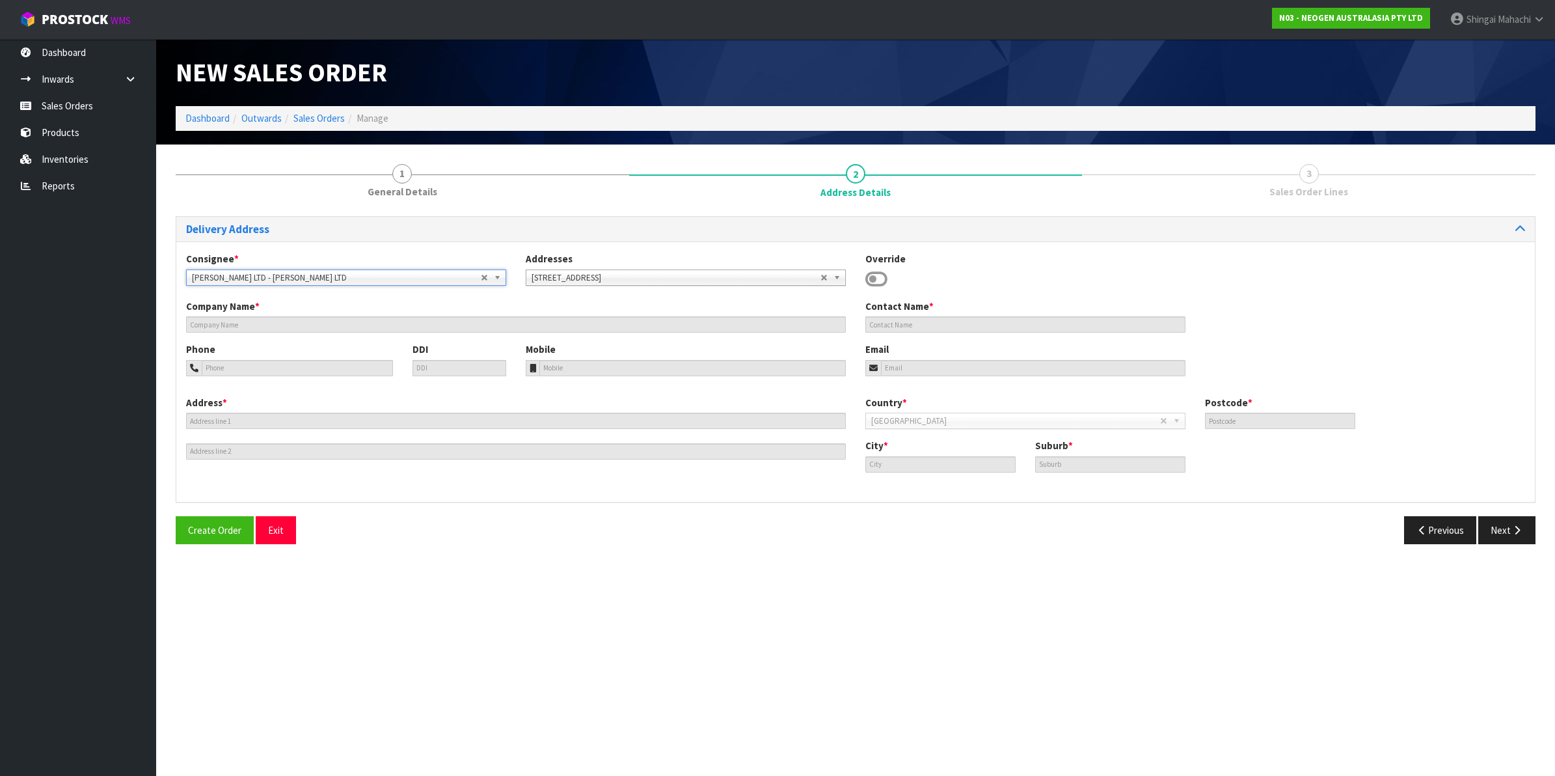
type input "HORNBY"
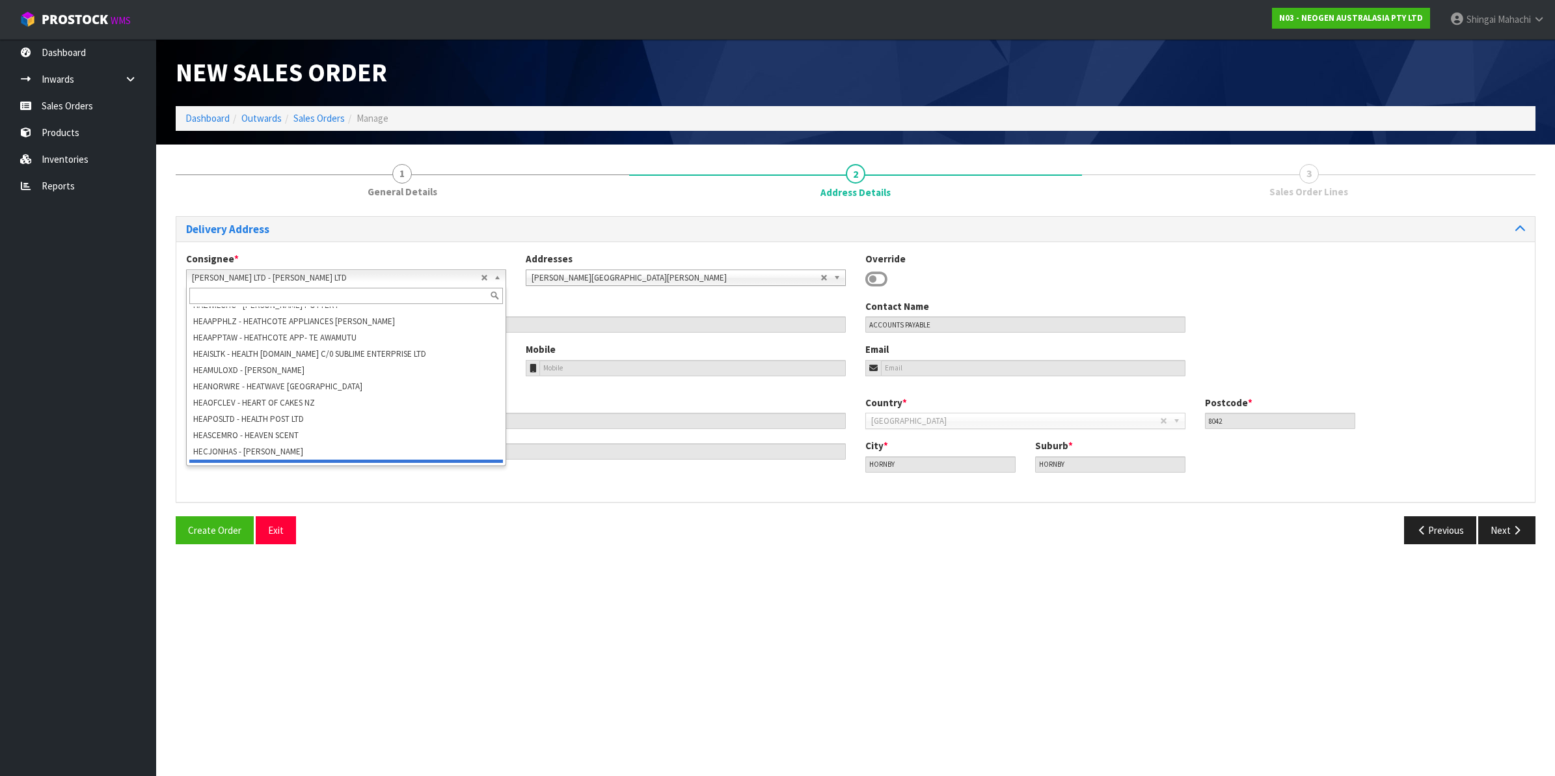
click at [502, 278] on b at bounding box center [500, 277] width 12 height 15
click at [882, 282] on icon at bounding box center [876, 279] width 22 height 20
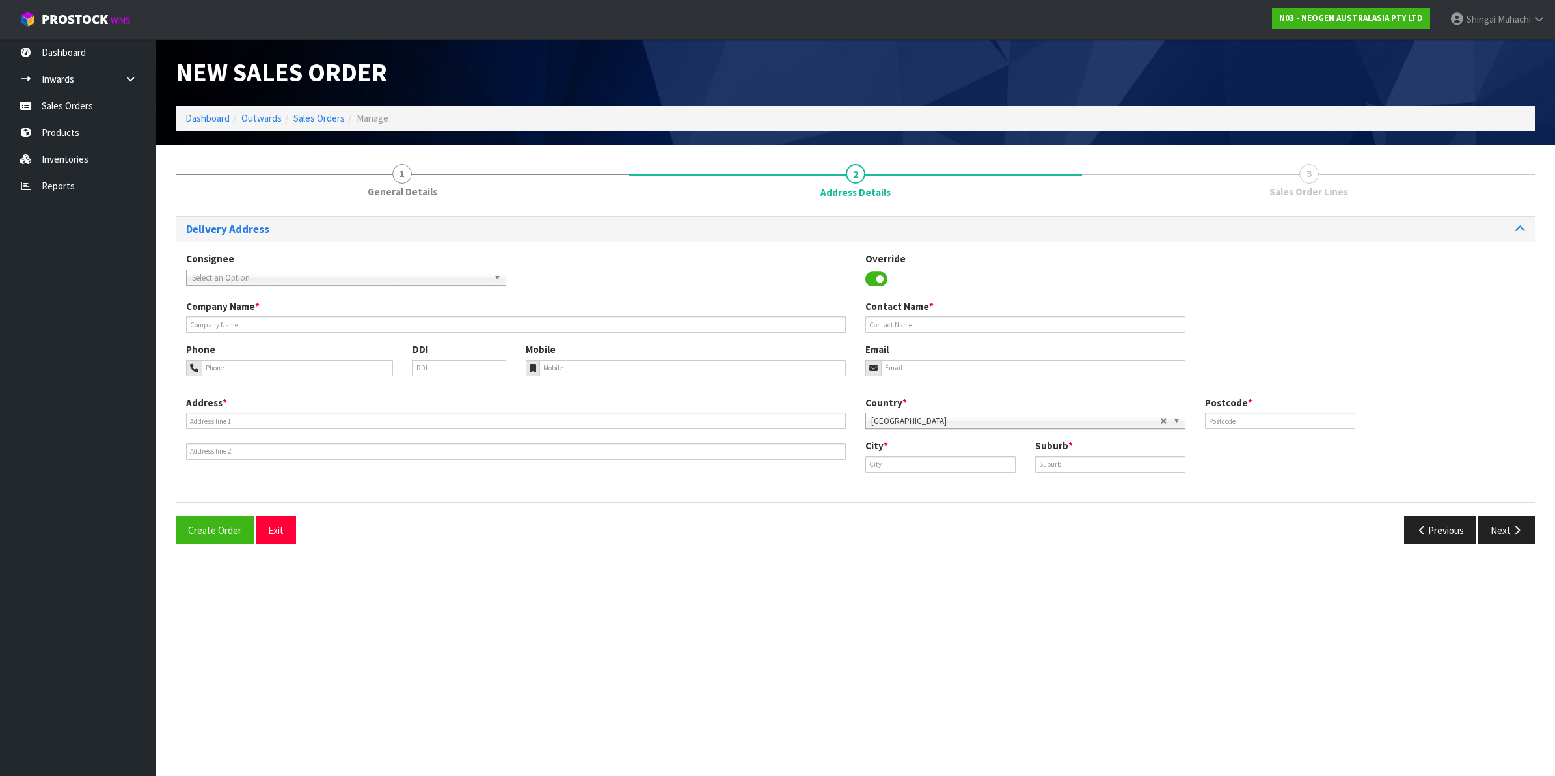
scroll to position [0, 0]
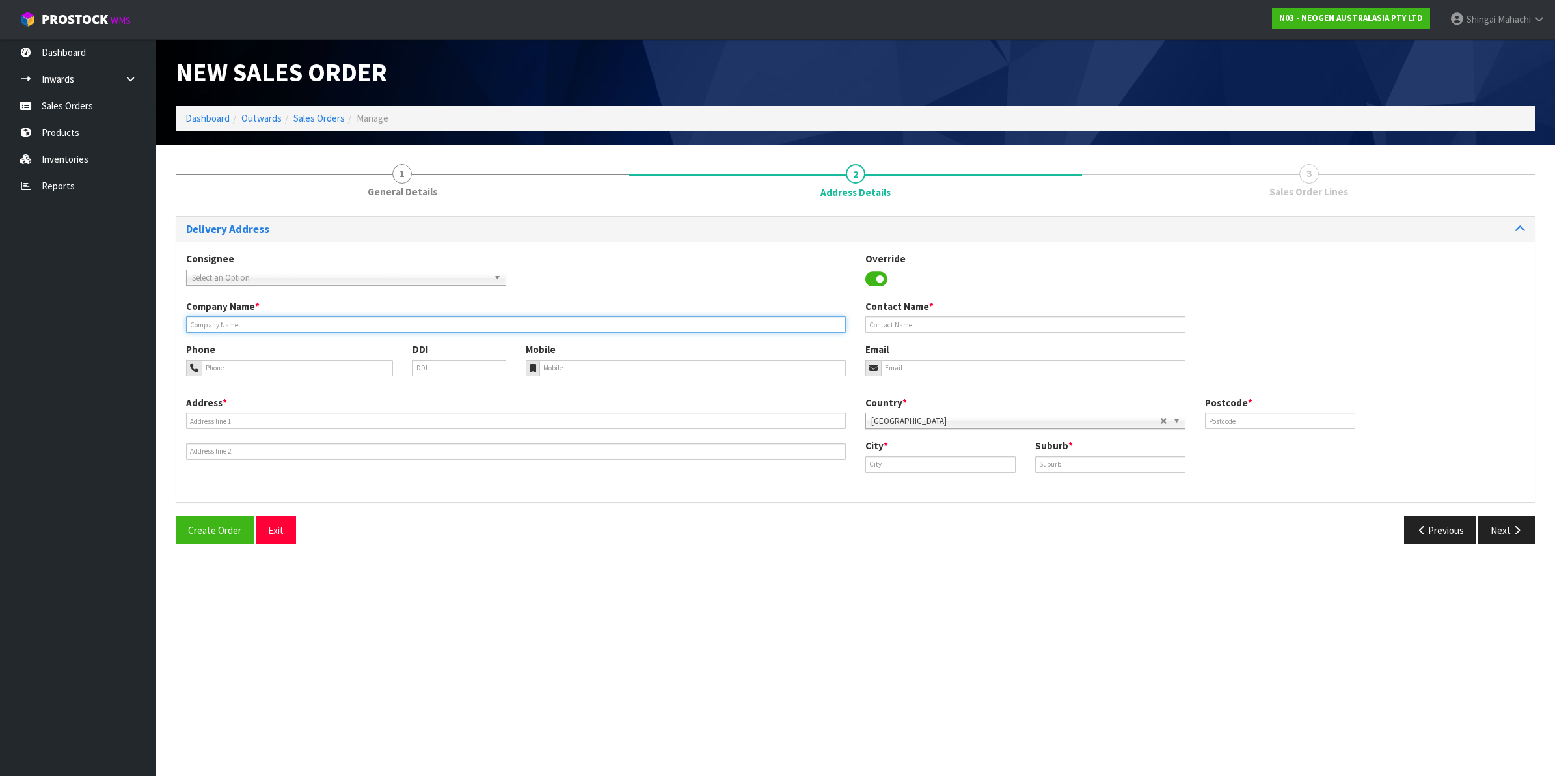
click at [199, 324] on input "text" at bounding box center [516, 324] width 660 height 16
paste input "[PERSON_NAME] LTD"
type input "[PERSON_NAME] LTD"
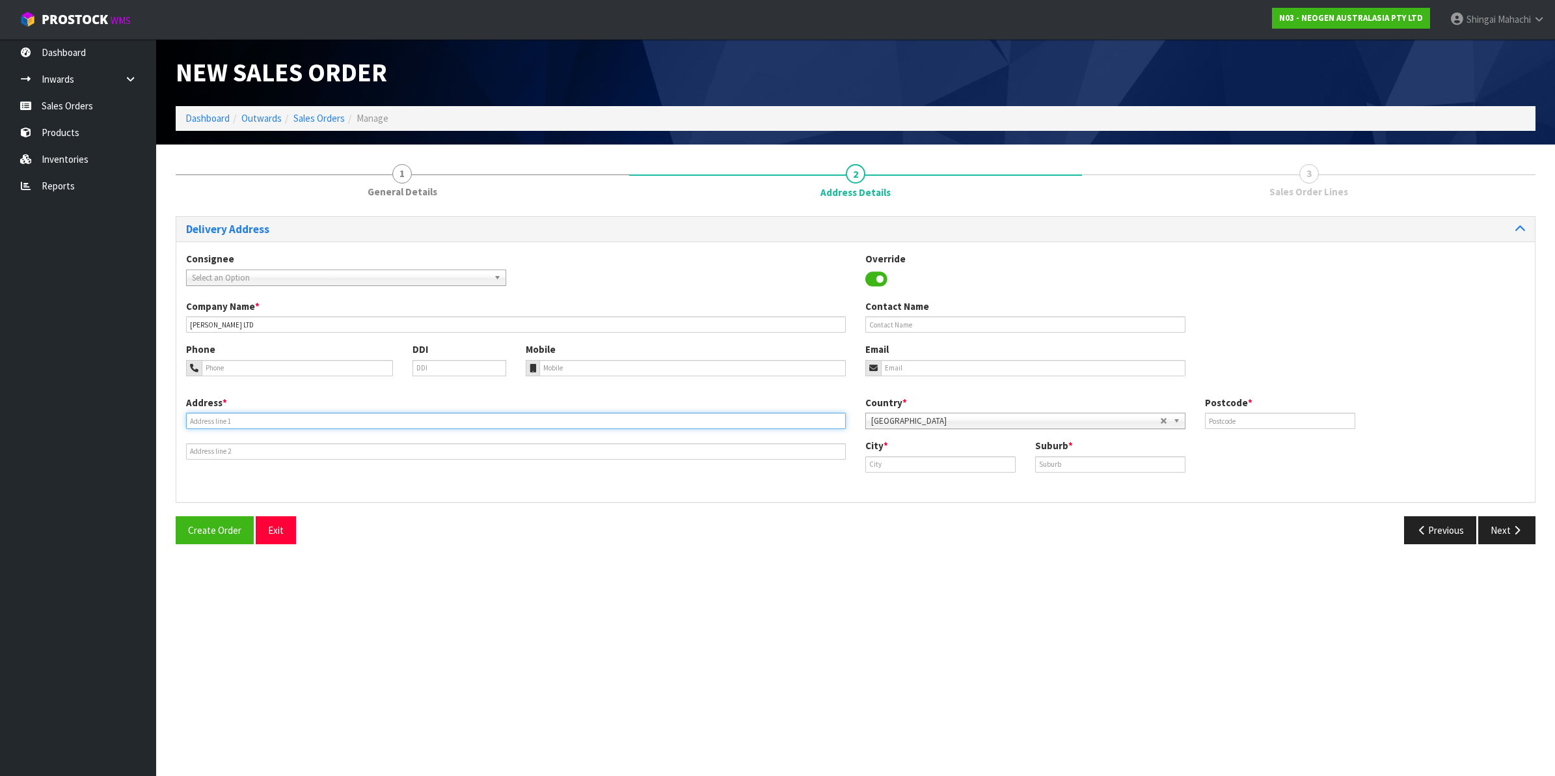
click at [213, 417] on input "text" at bounding box center [516, 420] width 660 height 16
paste input "[STREET_ADDRESS]"
type input "[STREET_ADDRESS]"
click at [1059, 470] on input "text" at bounding box center [1110, 464] width 150 height 16
paste input "EAST TAMAKI"
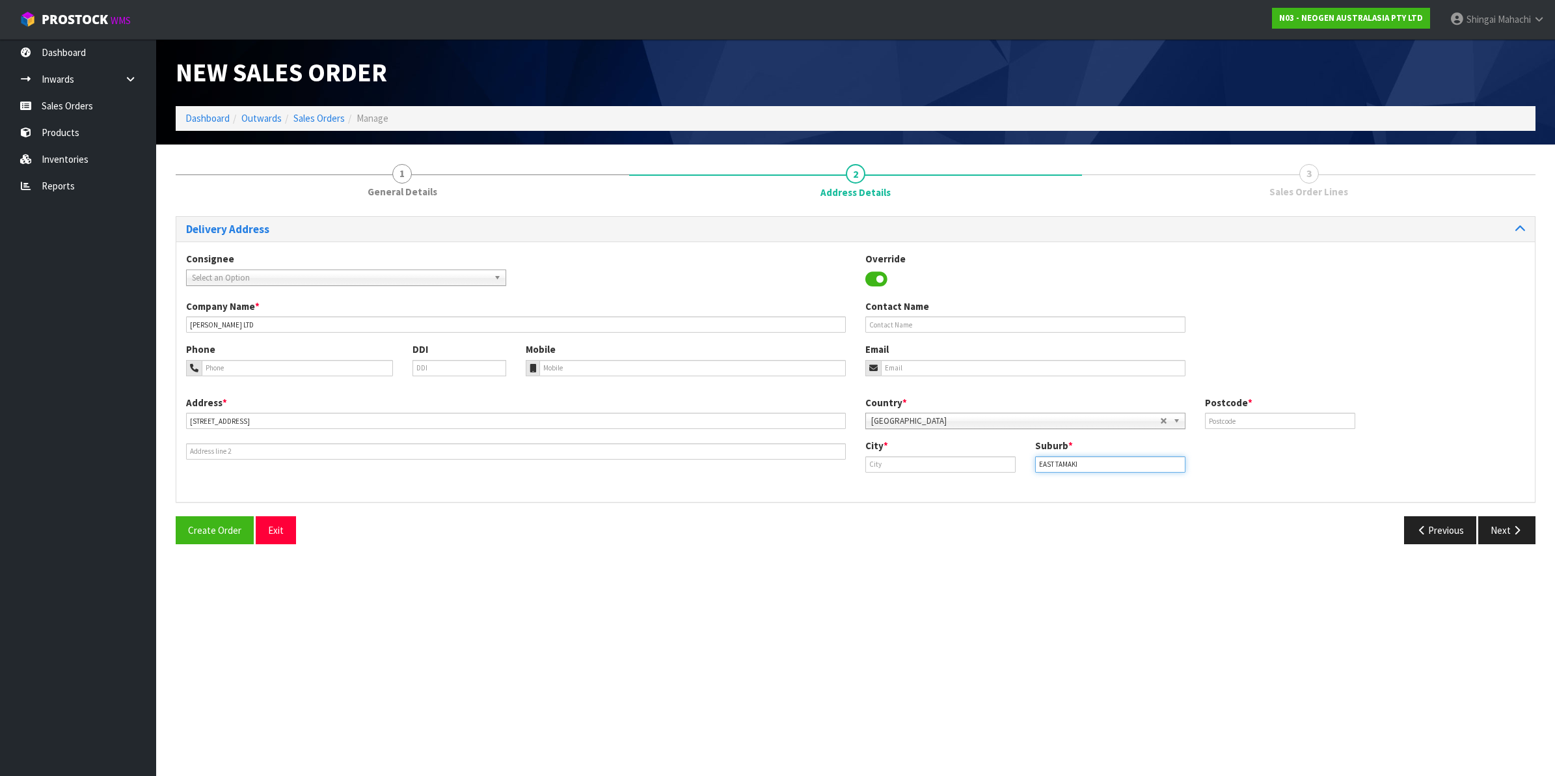
type input "EAST TAMAKI"
click at [885, 466] on input "text" at bounding box center [940, 464] width 150 height 16
click at [912, 489] on link "Auc kland" at bounding box center [917, 487] width 103 height 18
type input "[GEOGRAPHIC_DATA]"
click at [1217, 415] on input "text" at bounding box center [1280, 420] width 150 height 16
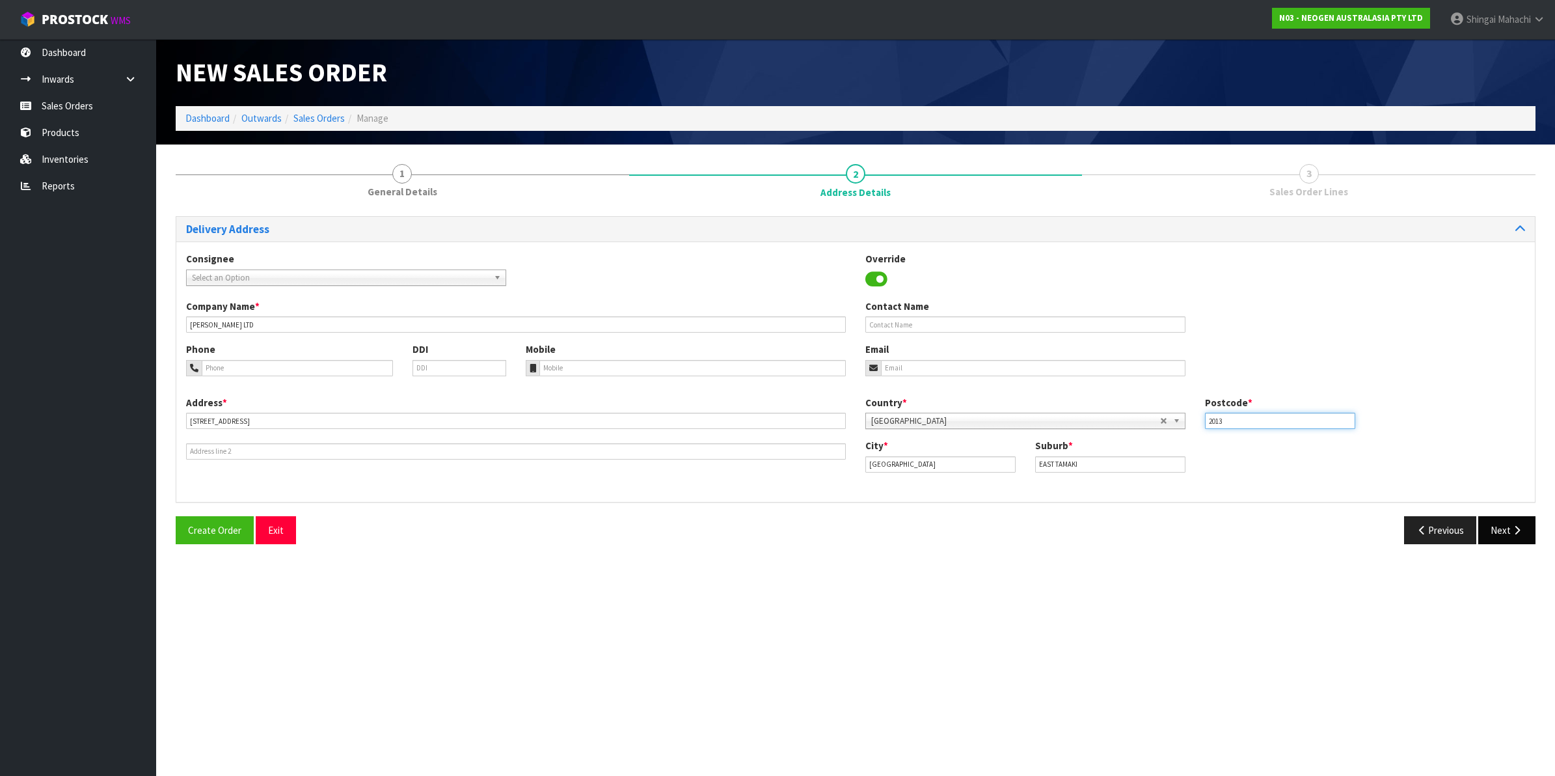
type input "2013"
click at [1511, 534] on icon "button" at bounding box center [1517, 530] width 12 height 10
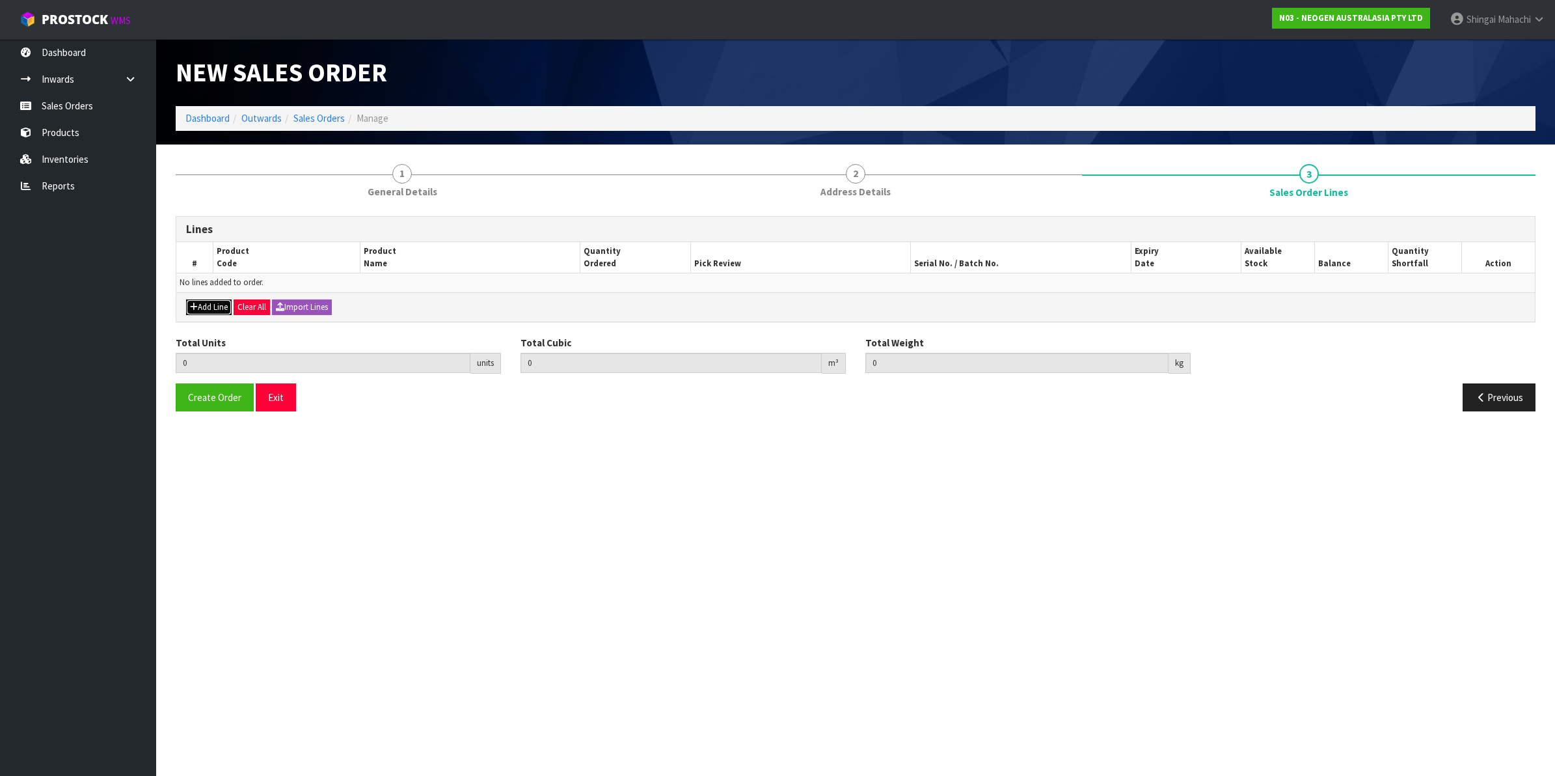
click at [209, 304] on button "Add Line" at bounding box center [209, 307] width 46 height 16
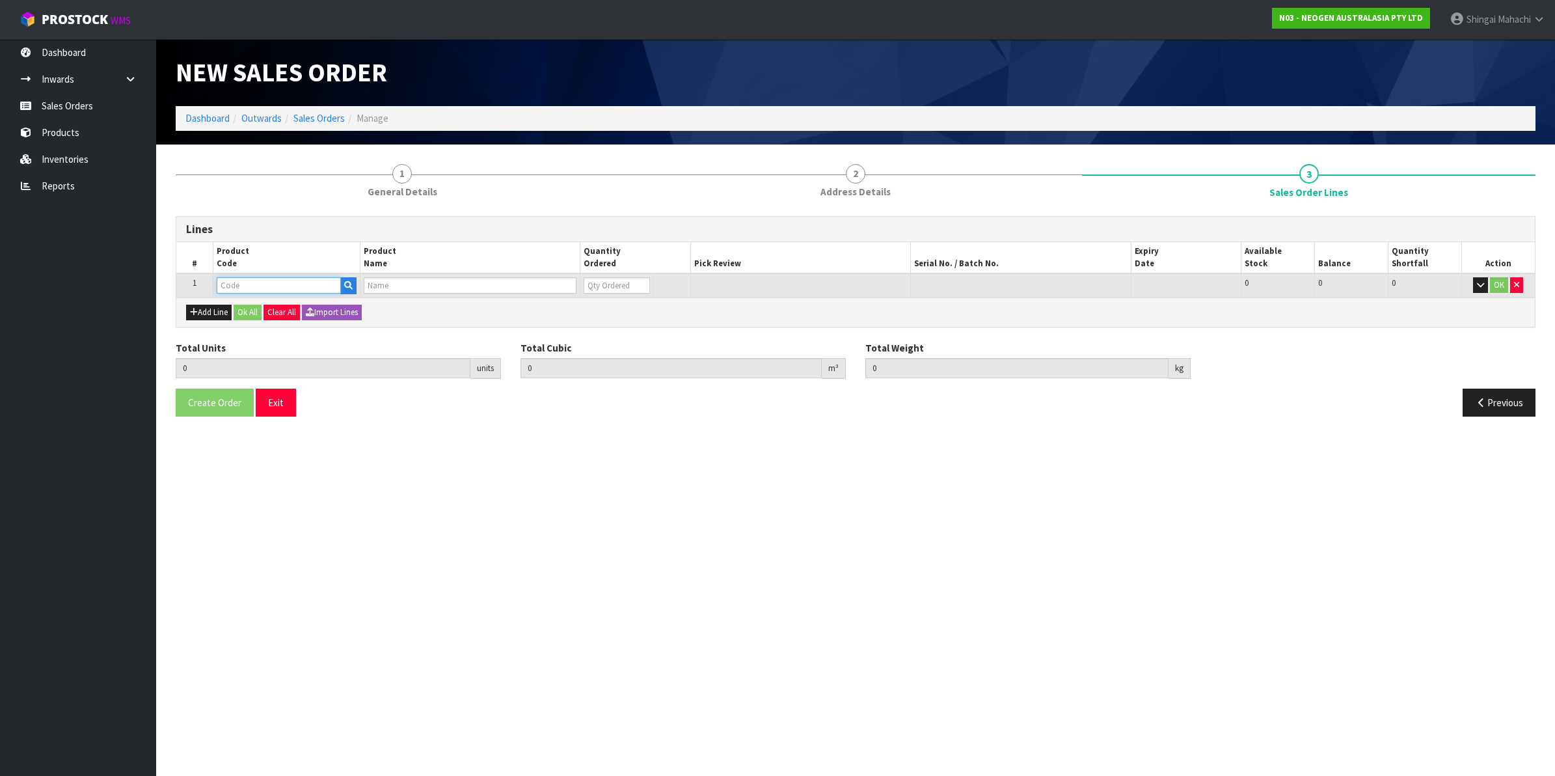
click at [235, 290] on input "text" at bounding box center [279, 285] width 124 height 16
paste input "700002207"
type input "700002207"
type input "0.000000"
type input "0.000"
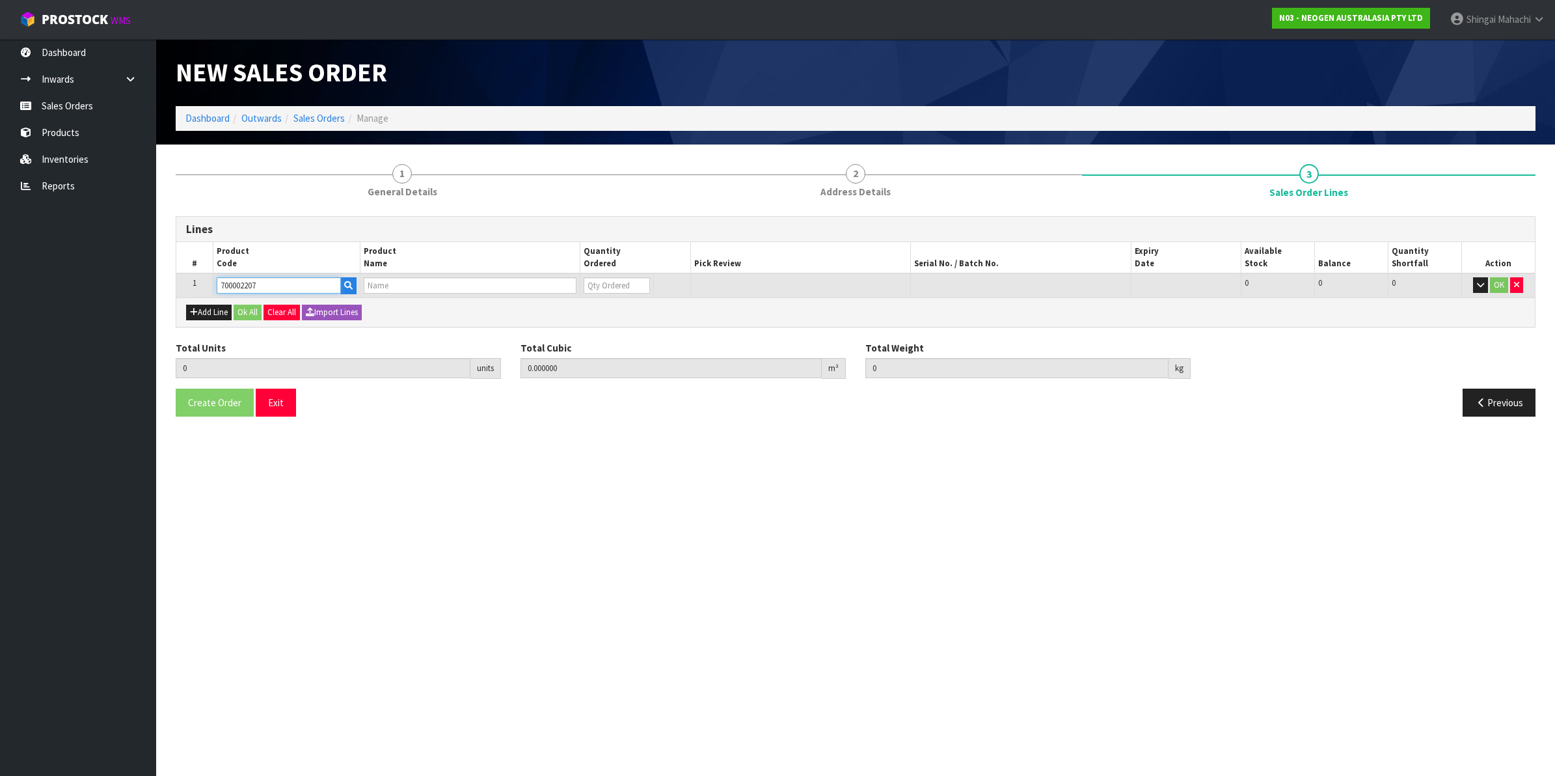
type input "7100067519 - UXL100 CLEAN-TRACE SURF ATP 100EA/PK"
type input "0"
type input "700002207"
click at [519, 284] on tr "1 700002207 7100067519 - UXL100 CLEAN-TRACE SURF ATP 100EA/PK 0 BOX 374 374 0 OK" at bounding box center [855, 285] width 1358 height 24
type input "1"
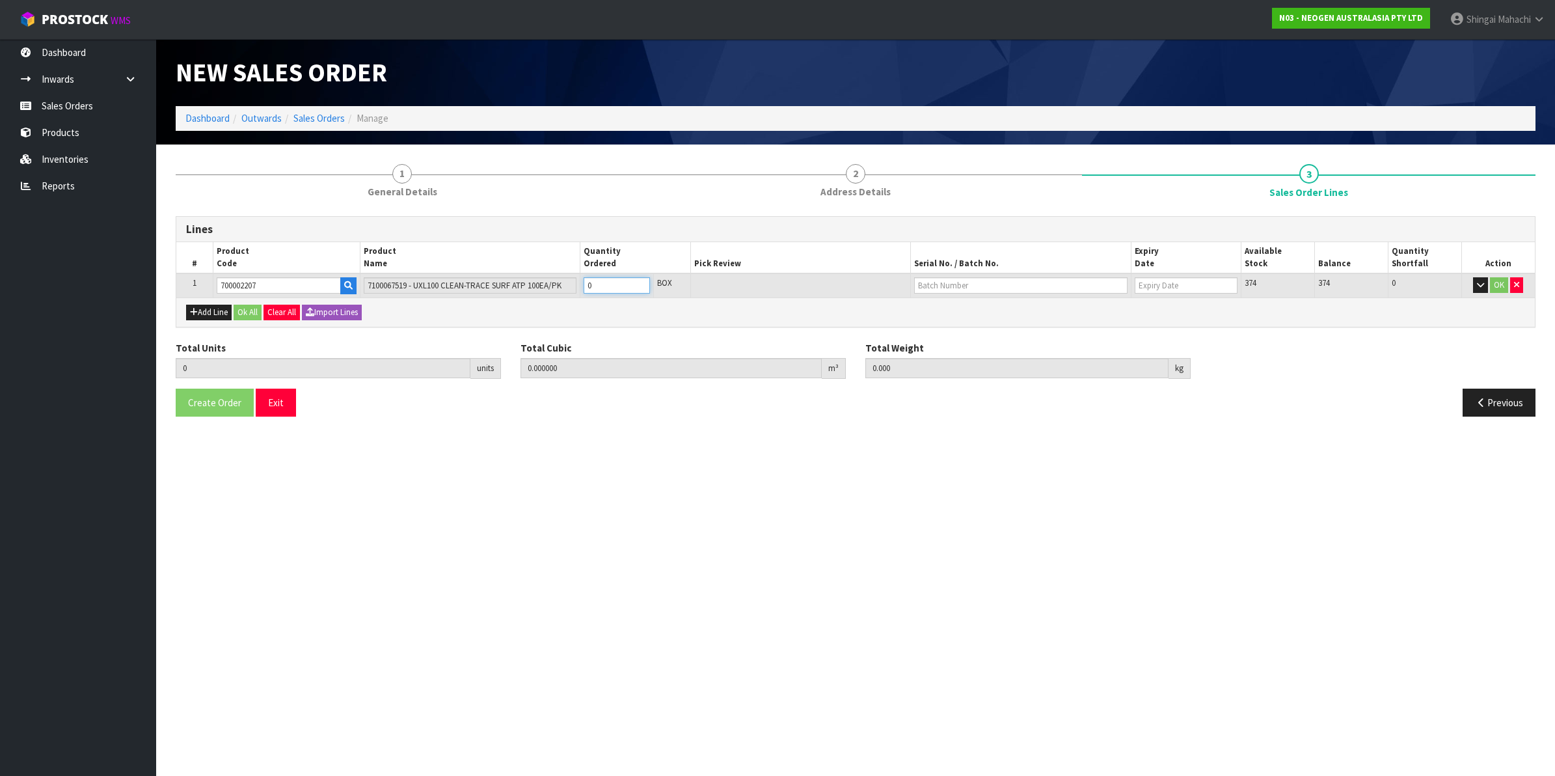
type input "0.006496"
type input "0.96"
type input "1"
type input "18"
type input "0.116928"
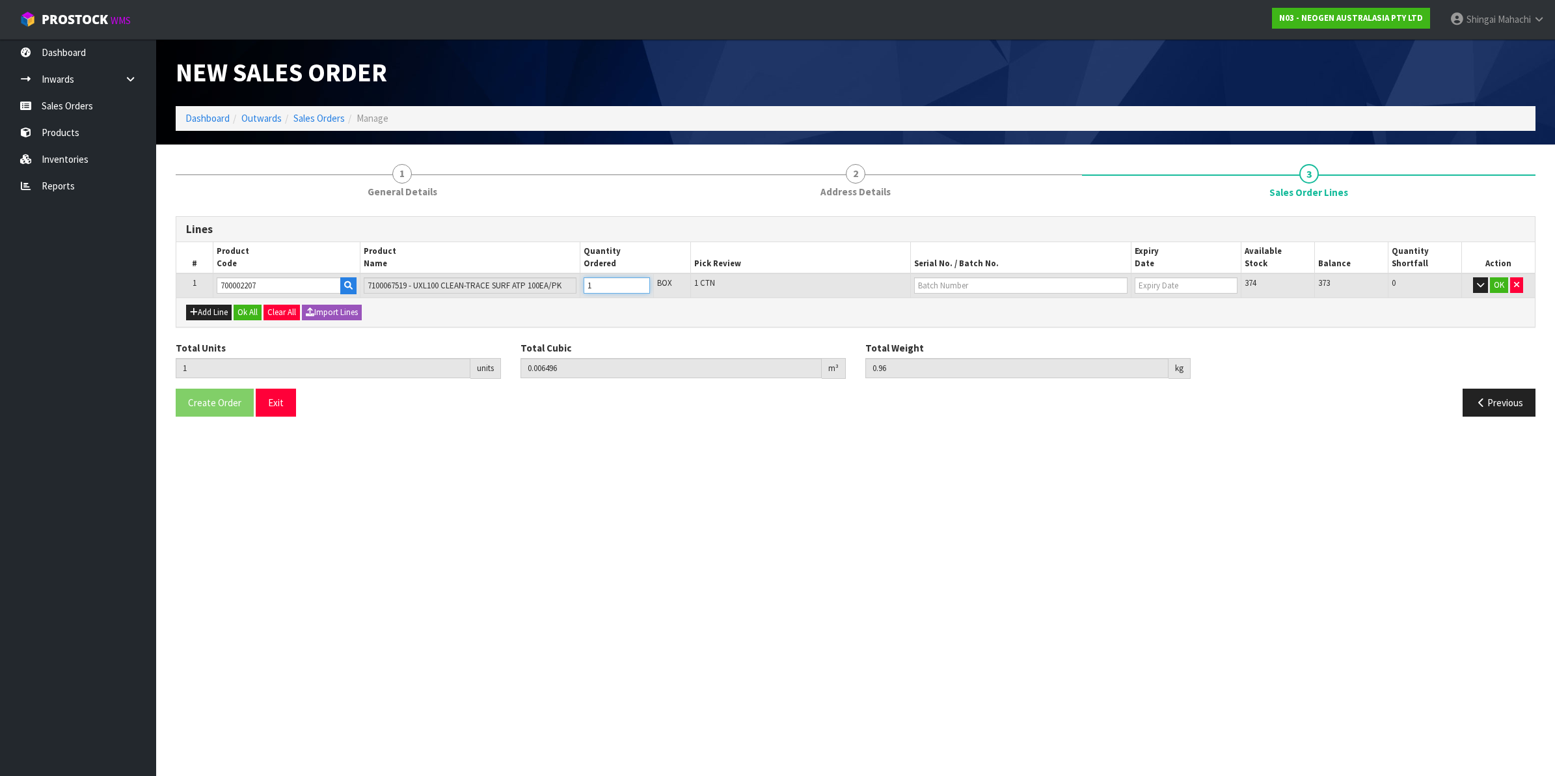
type input "17.28"
type input "18"
click at [954, 287] on input "text" at bounding box center [1020, 285] width 213 height 16
click at [973, 307] on link "3000031483" at bounding box center [966, 307] width 103 height 18
type input "3000031483"
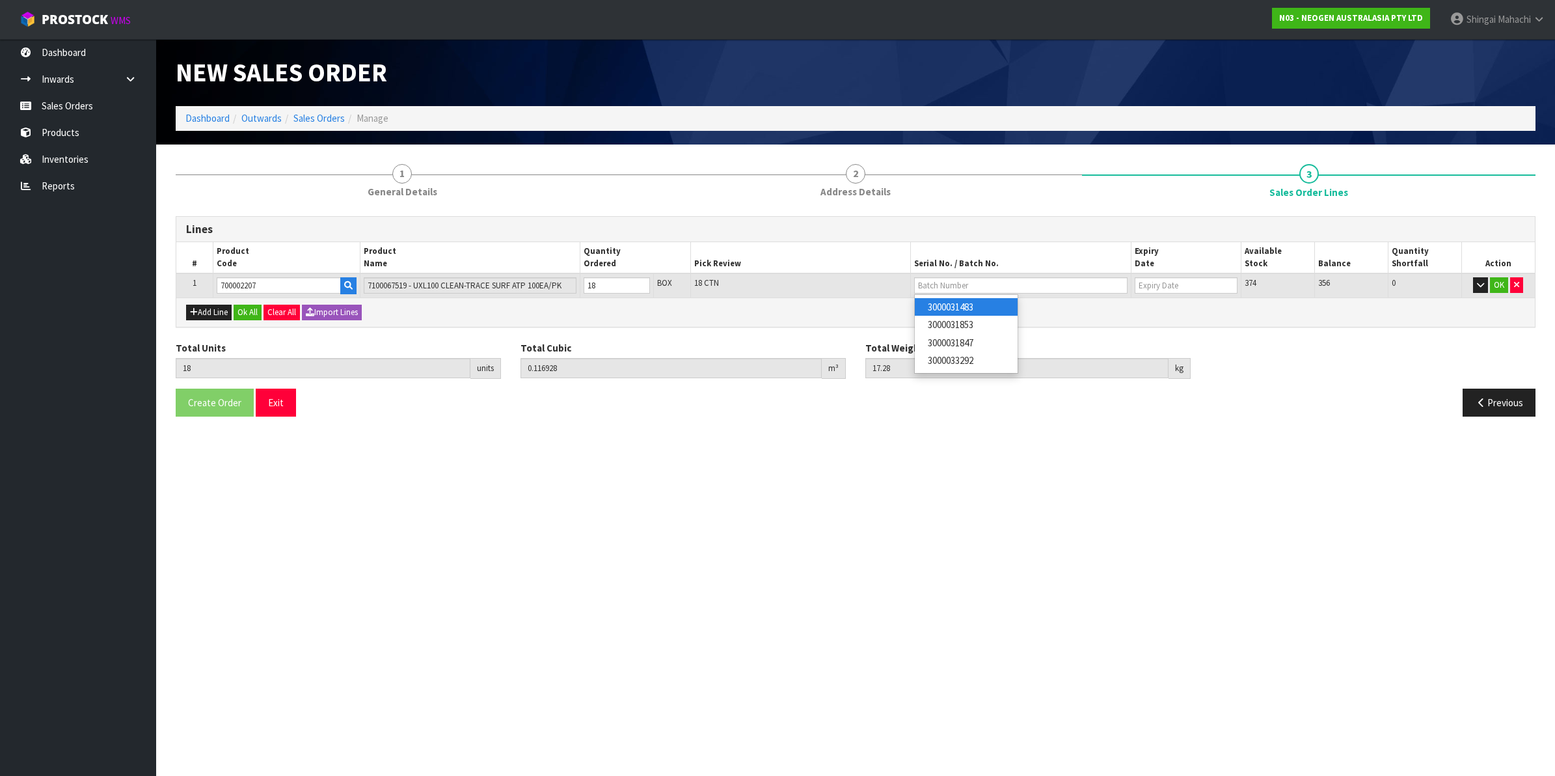
type input "[DATE]"
click at [1500, 284] on button "OK" at bounding box center [1499, 285] width 18 height 16
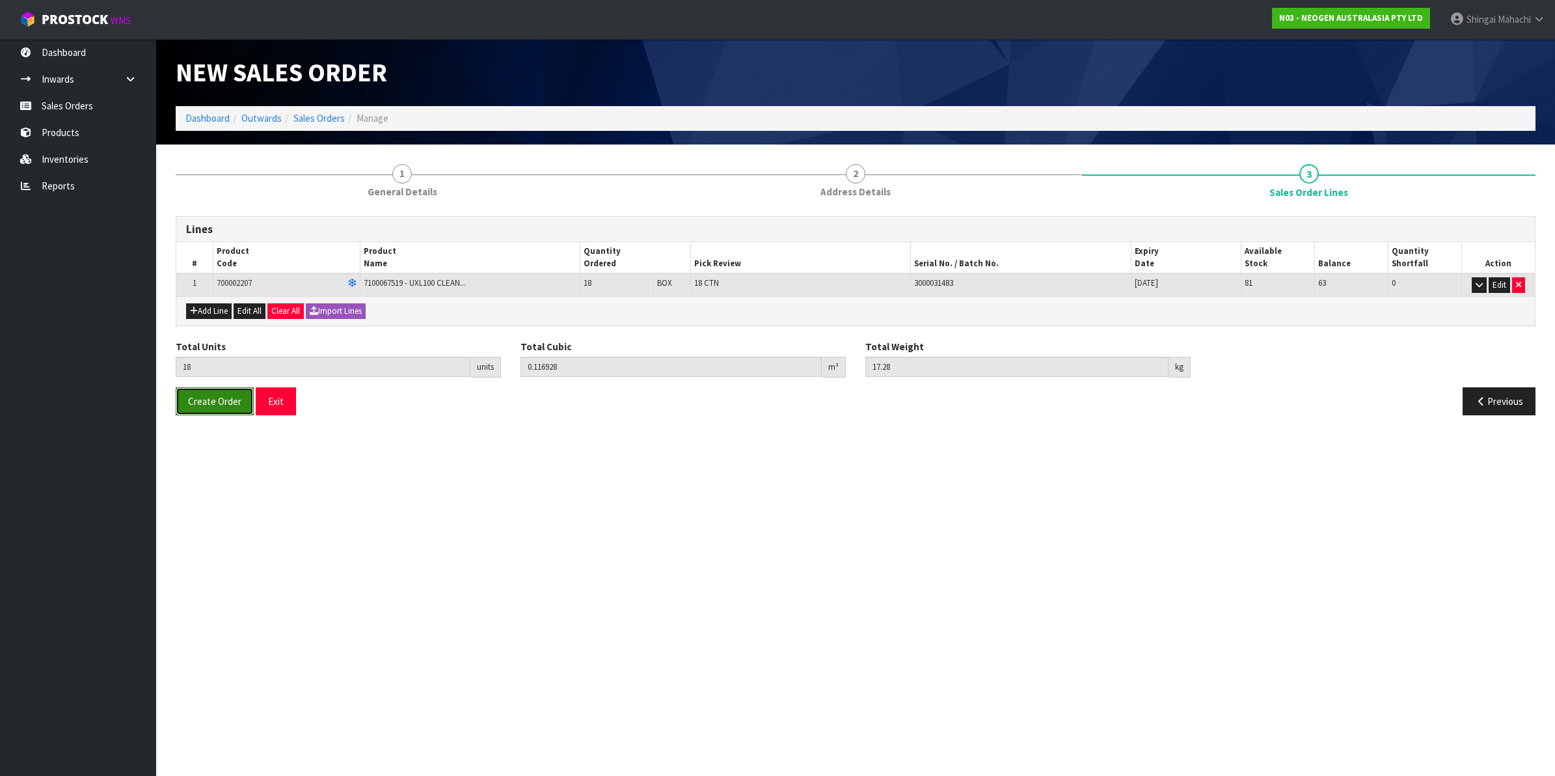
click at [205, 402] on span "Create Order" at bounding box center [214, 401] width 53 height 12
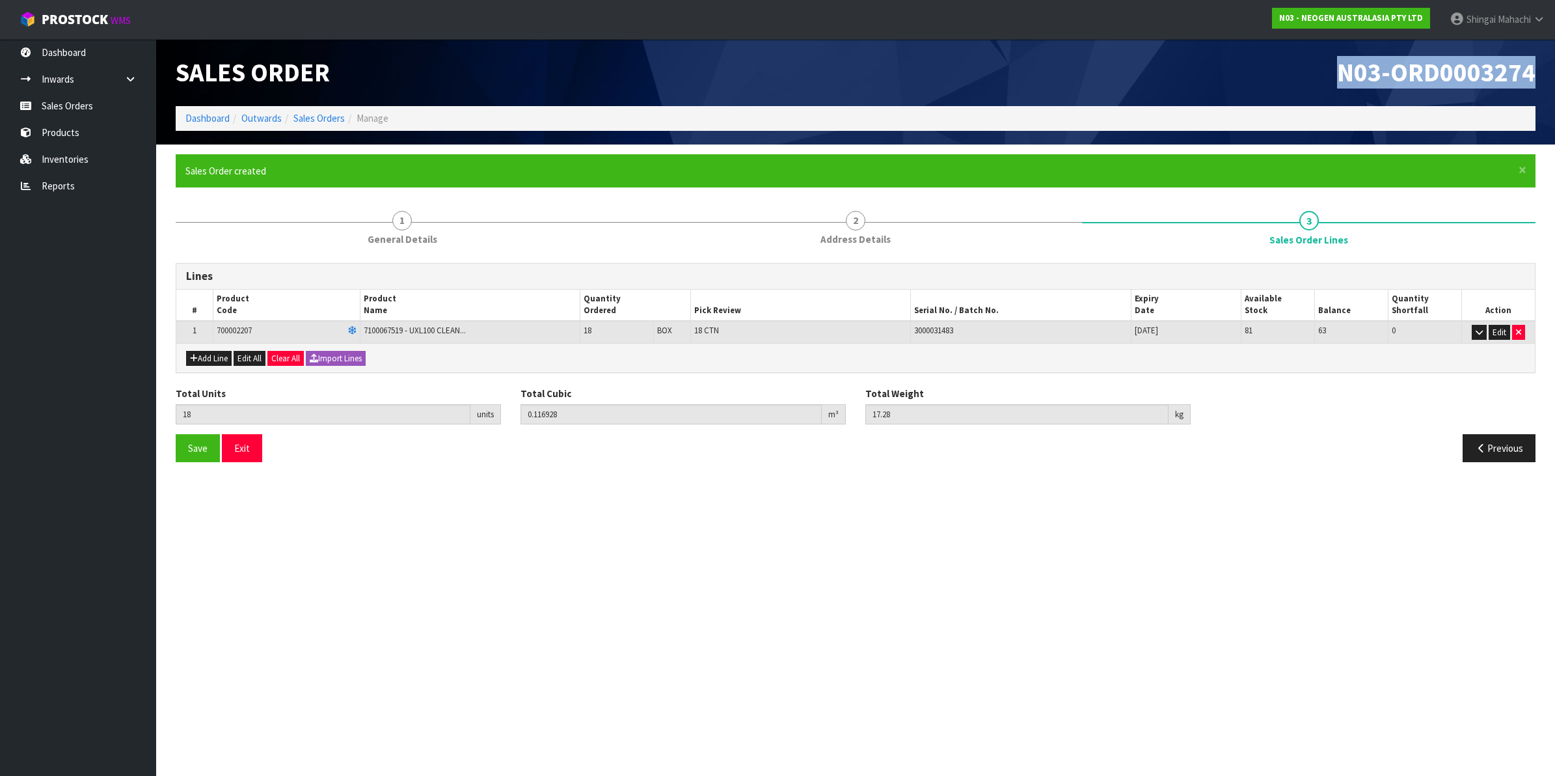
drag, startPoint x: 1342, startPoint y: 72, endPoint x: 1550, endPoint y: 86, distance: 209.3
click at [1550, 86] on header "Sales Order N03-ORD0003274 Dashboard Outwards Sales Orders Manage" at bounding box center [855, 91] width 1399 height 105
copy span "N03-ORD0003274"
click at [314, 116] on link "Sales Orders" at bounding box center [318, 118] width 51 height 12
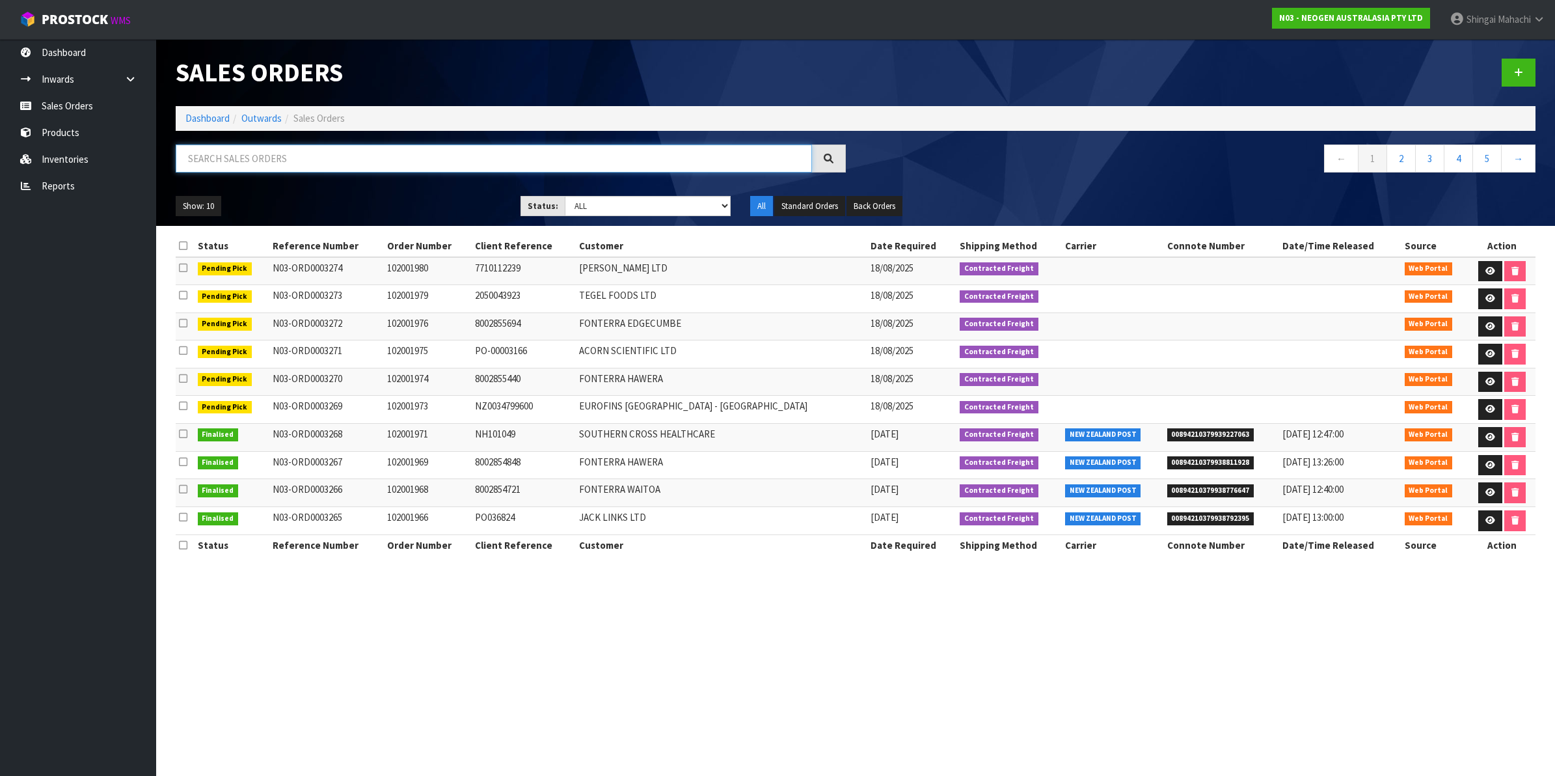
click at [233, 159] on input "text" at bounding box center [494, 158] width 636 height 28
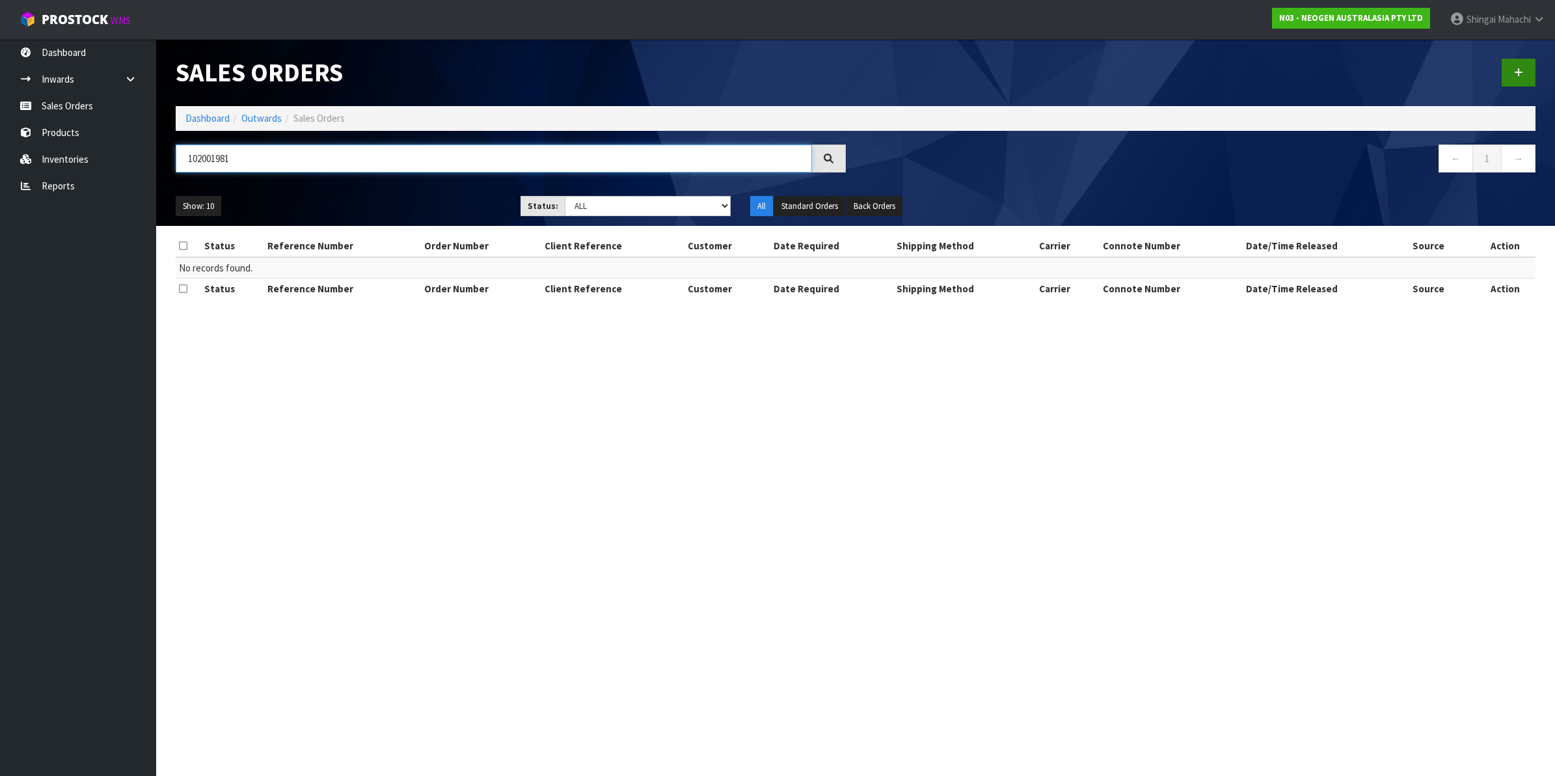
type input "102001981"
click at [1522, 72] on icon at bounding box center [1518, 73] width 9 height 10
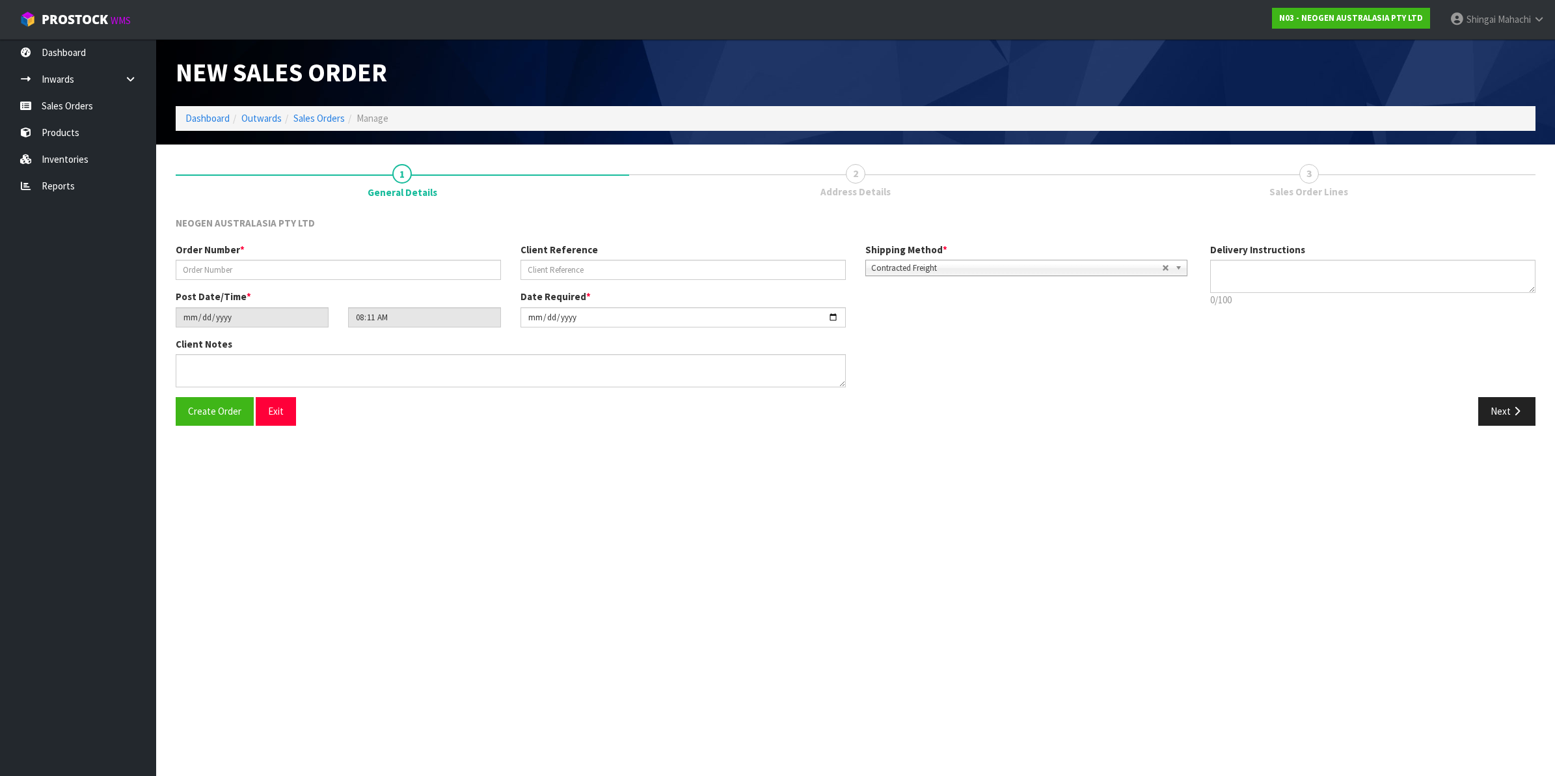
type textarea "CHILLED GOODS -OVERNIGHT"
click at [232, 267] on input "text" at bounding box center [338, 270] width 325 height 20
click at [193, 268] on input "text" at bounding box center [338, 270] width 325 height 20
type input "102001981"
click at [581, 265] on input "text" at bounding box center [682, 270] width 325 height 20
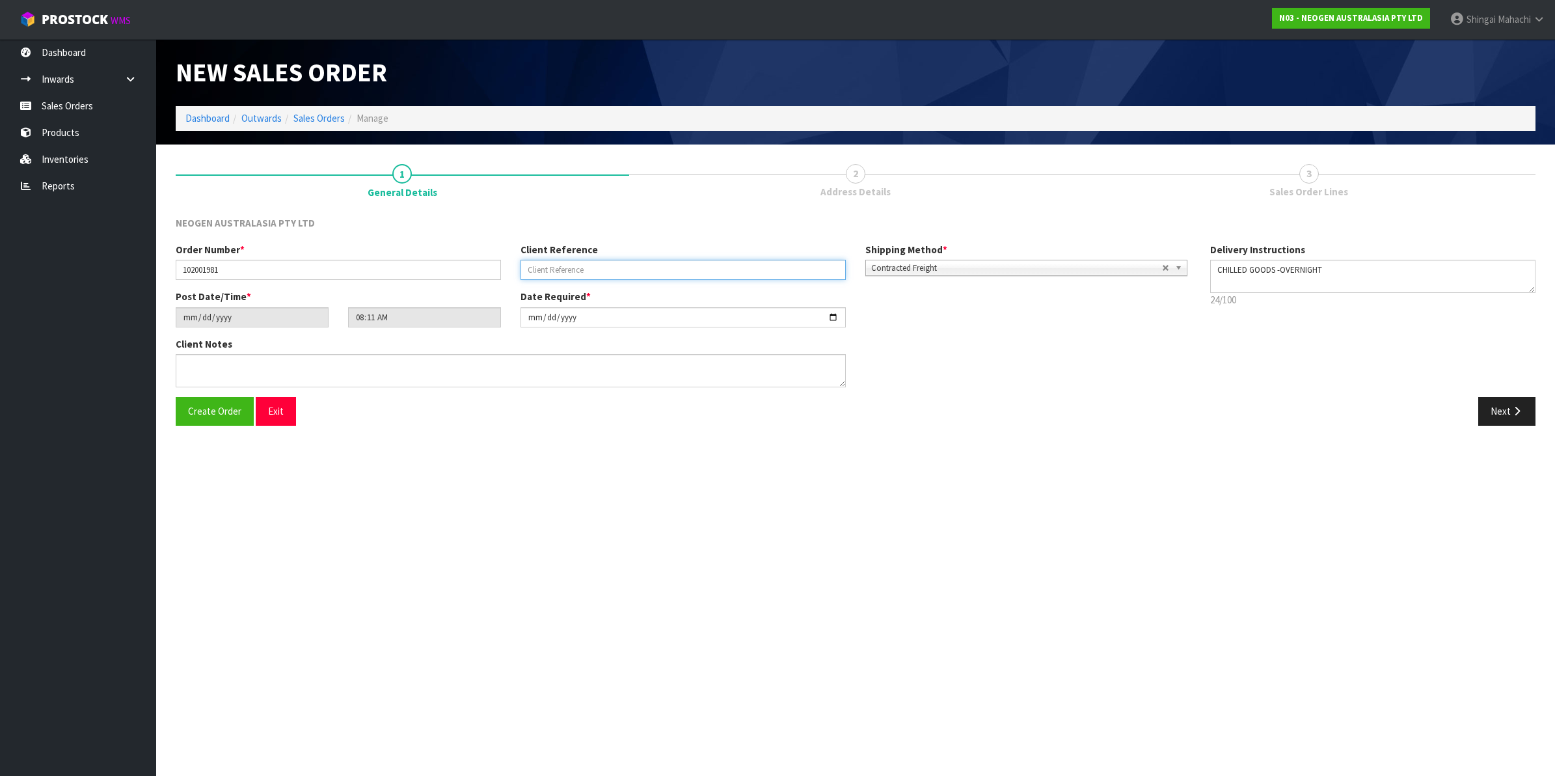
click at [537, 271] on input "text" at bounding box center [682, 270] width 325 height 20
paste input "8002856576"
type input "8002856576"
drag, startPoint x: 1513, startPoint y: 409, endPoint x: 1498, endPoint y: 410, distance: 15.0
click at [1511, 409] on icon "button" at bounding box center [1517, 411] width 12 height 10
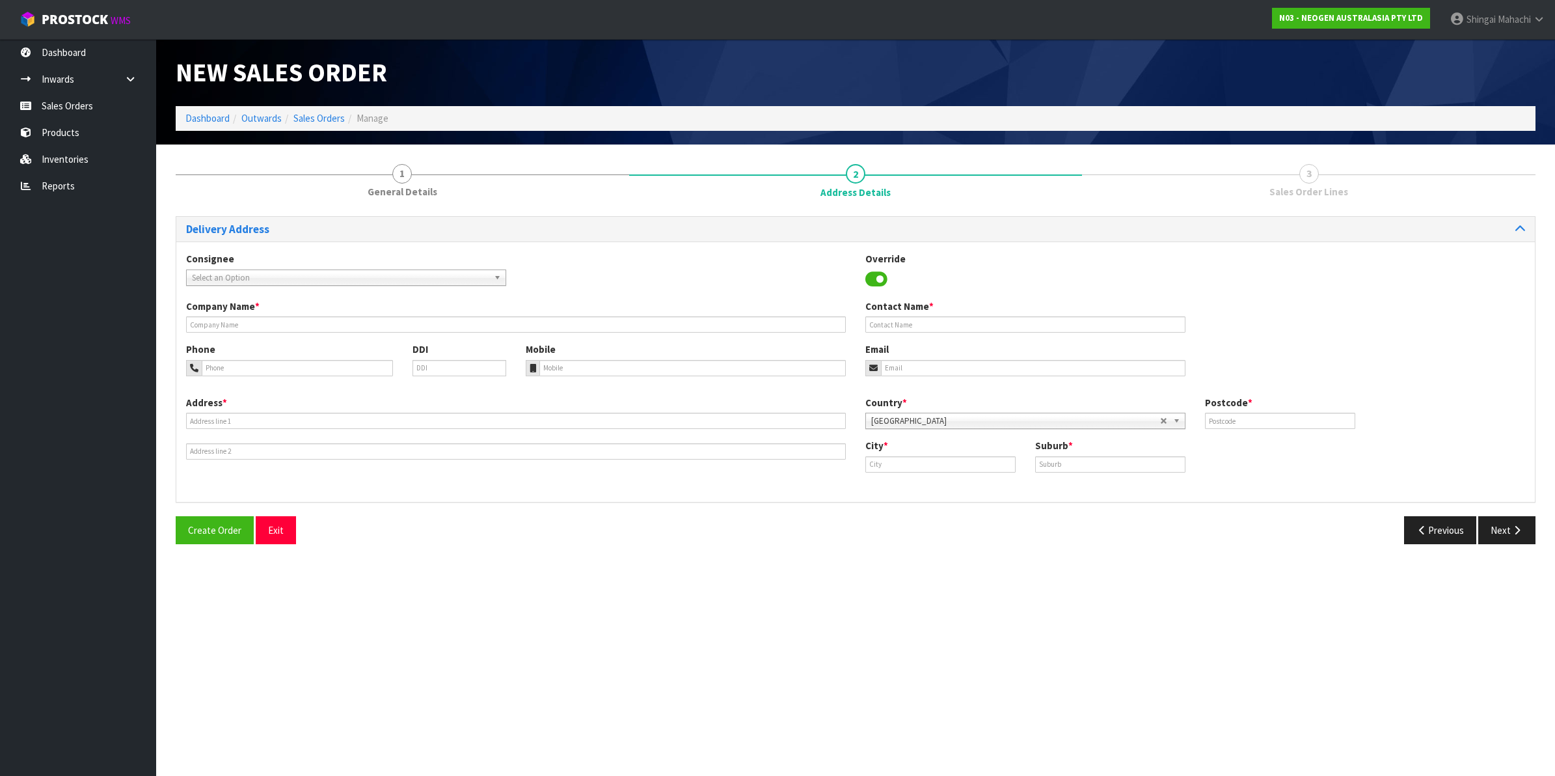
click at [265, 281] on span "Select an Option" at bounding box center [340, 278] width 297 height 16
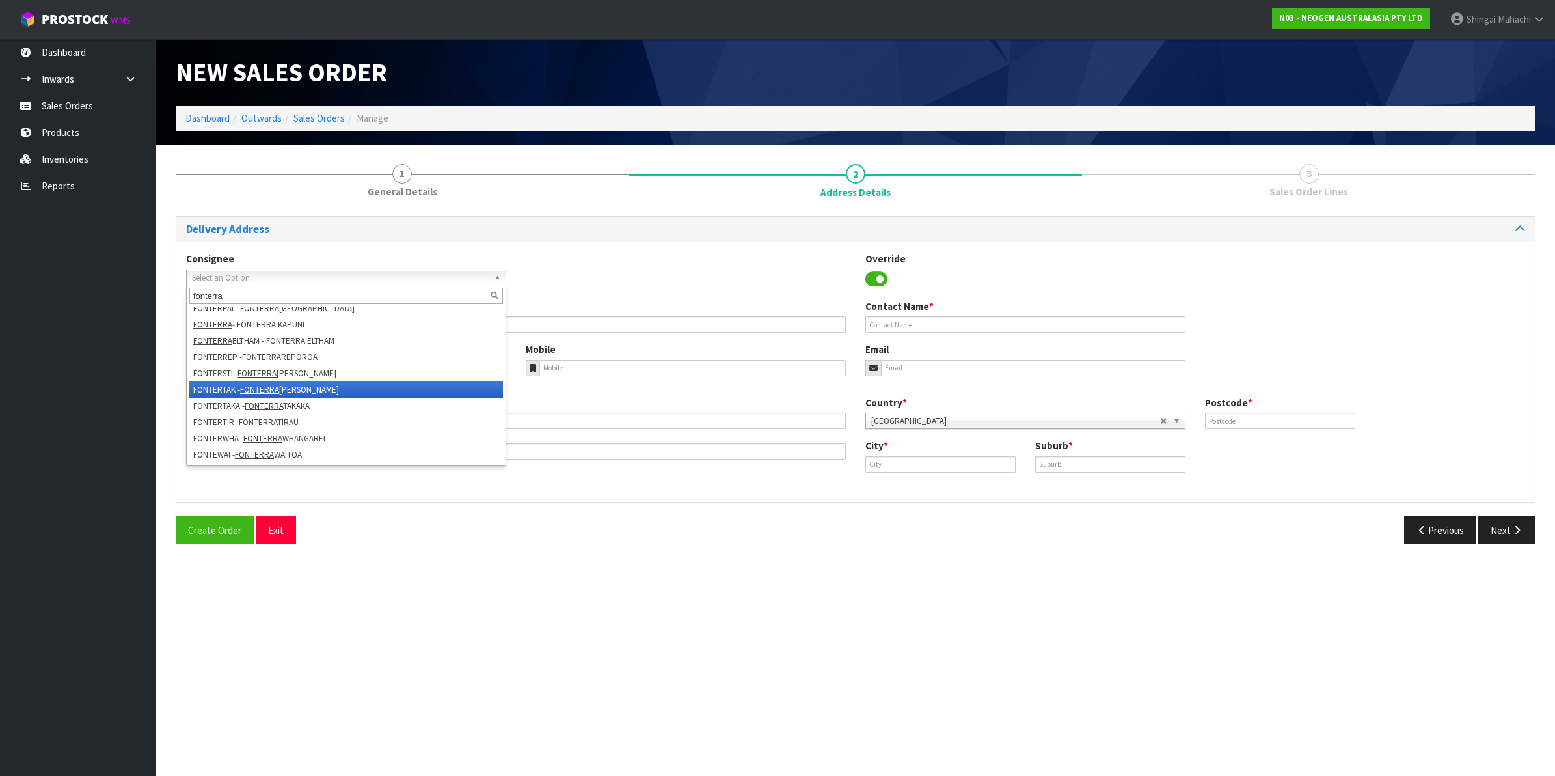
scroll to position [202, 0]
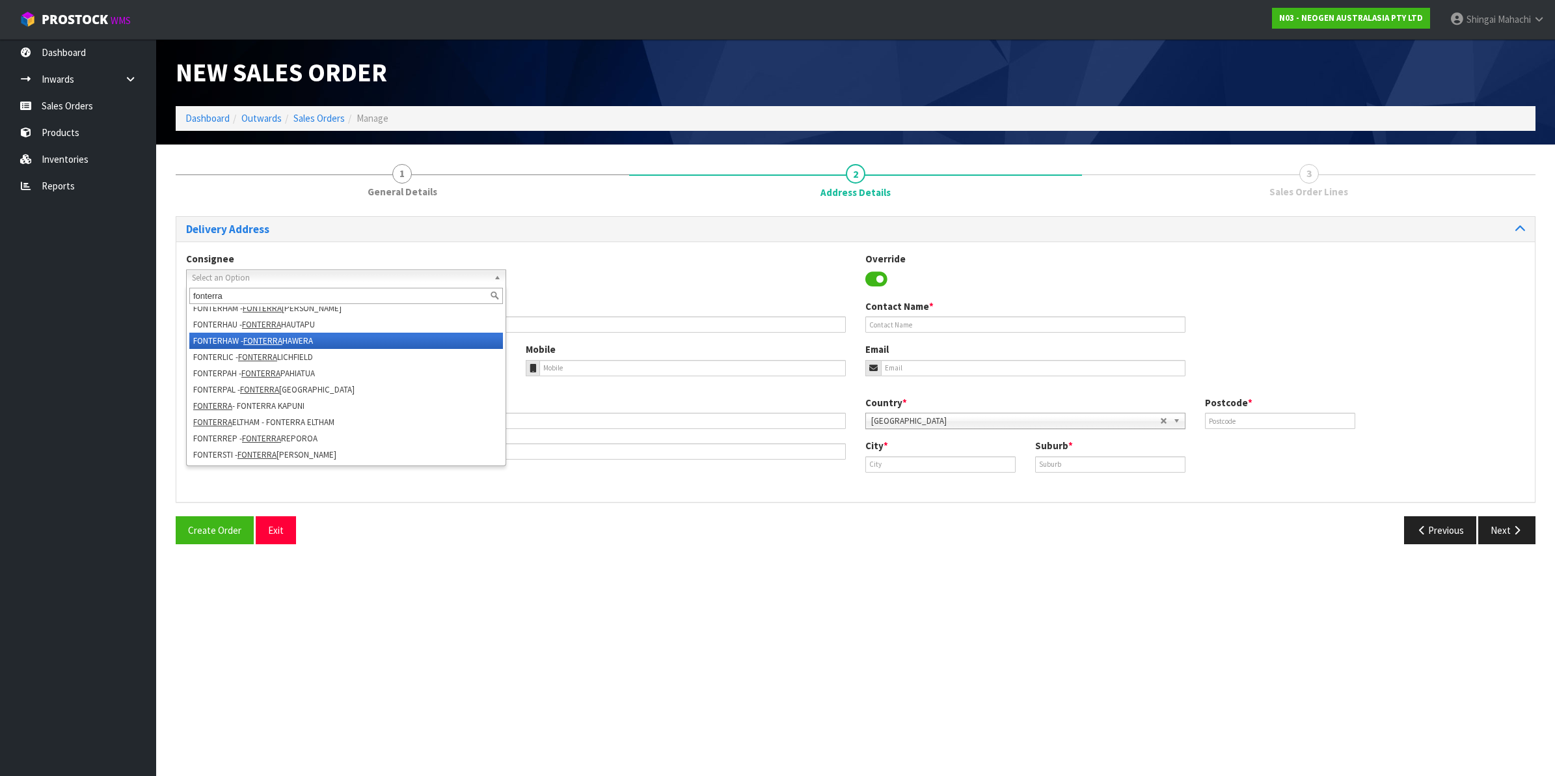
type input "fonterra"
click at [312, 342] on li "FONTERHAW - [GEOGRAPHIC_DATA] HAWERA" at bounding box center [346, 340] width 314 height 16
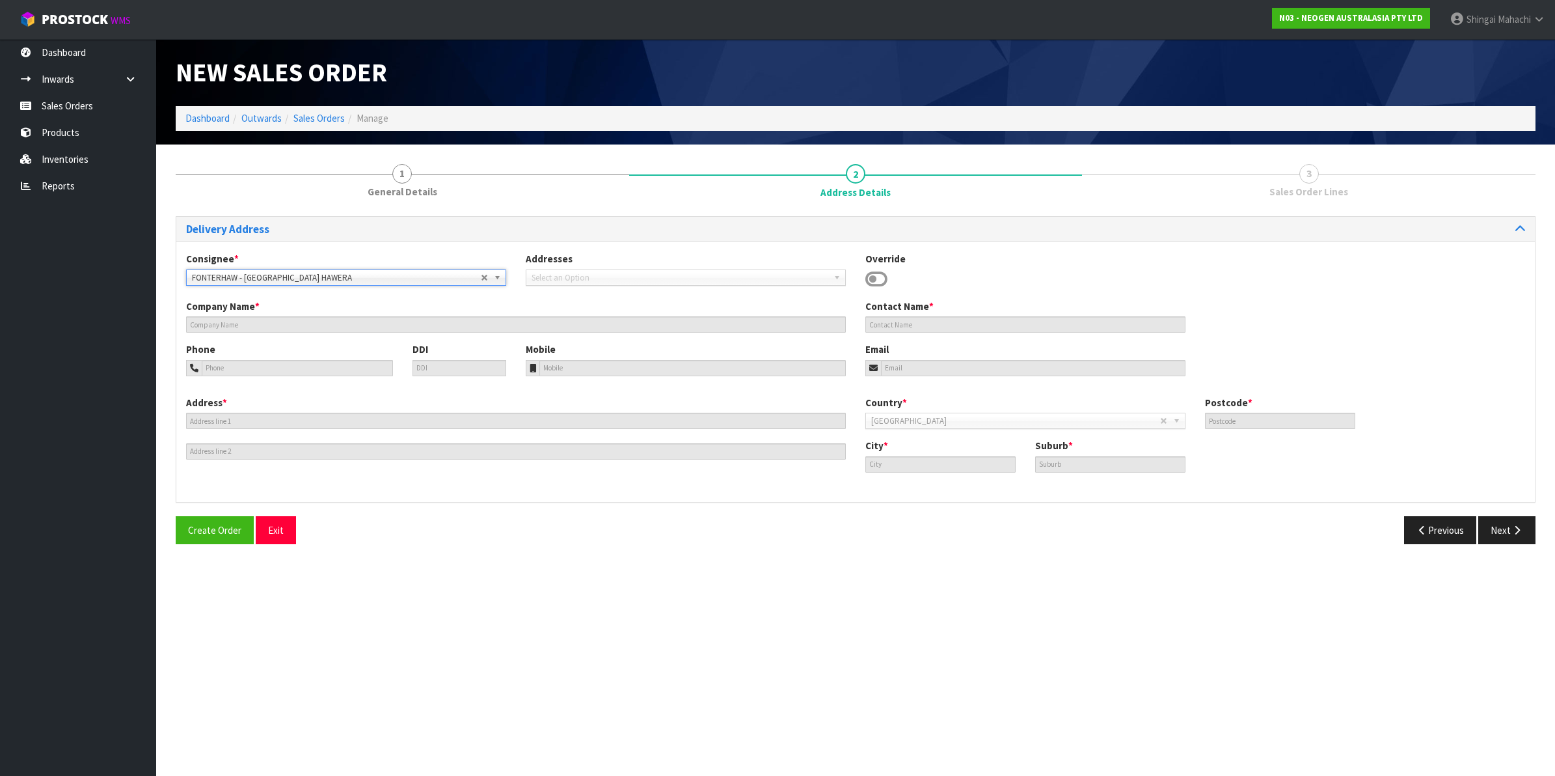
type input "FONTERRA HAWERA"
type input "SITE STORE, [STREET_ADDRESS]"
type input "4672"
type input "HAWERA"
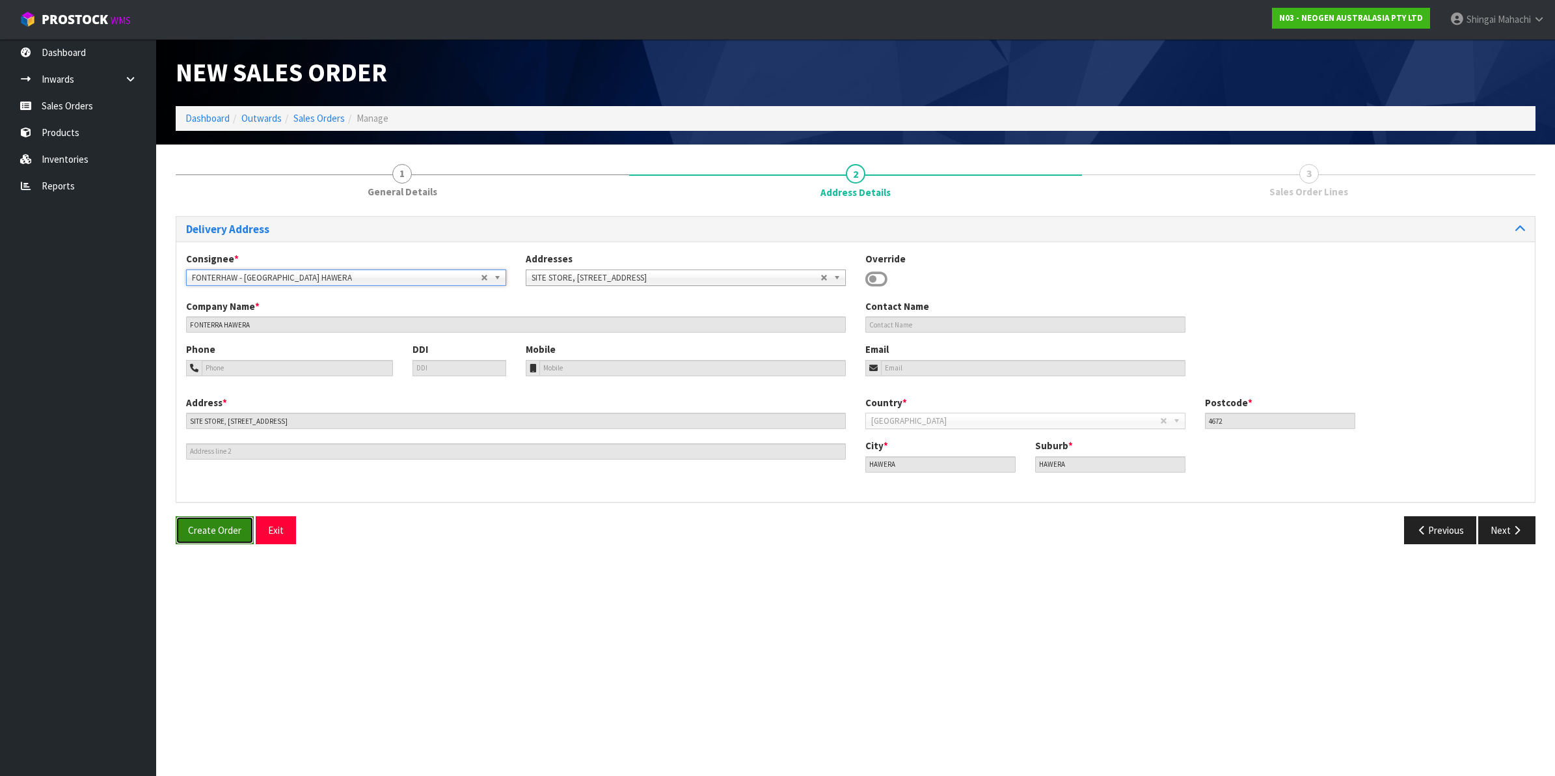
click at [204, 527] on span "Create Order" at bounding box center [214, 530] width 53 height 12
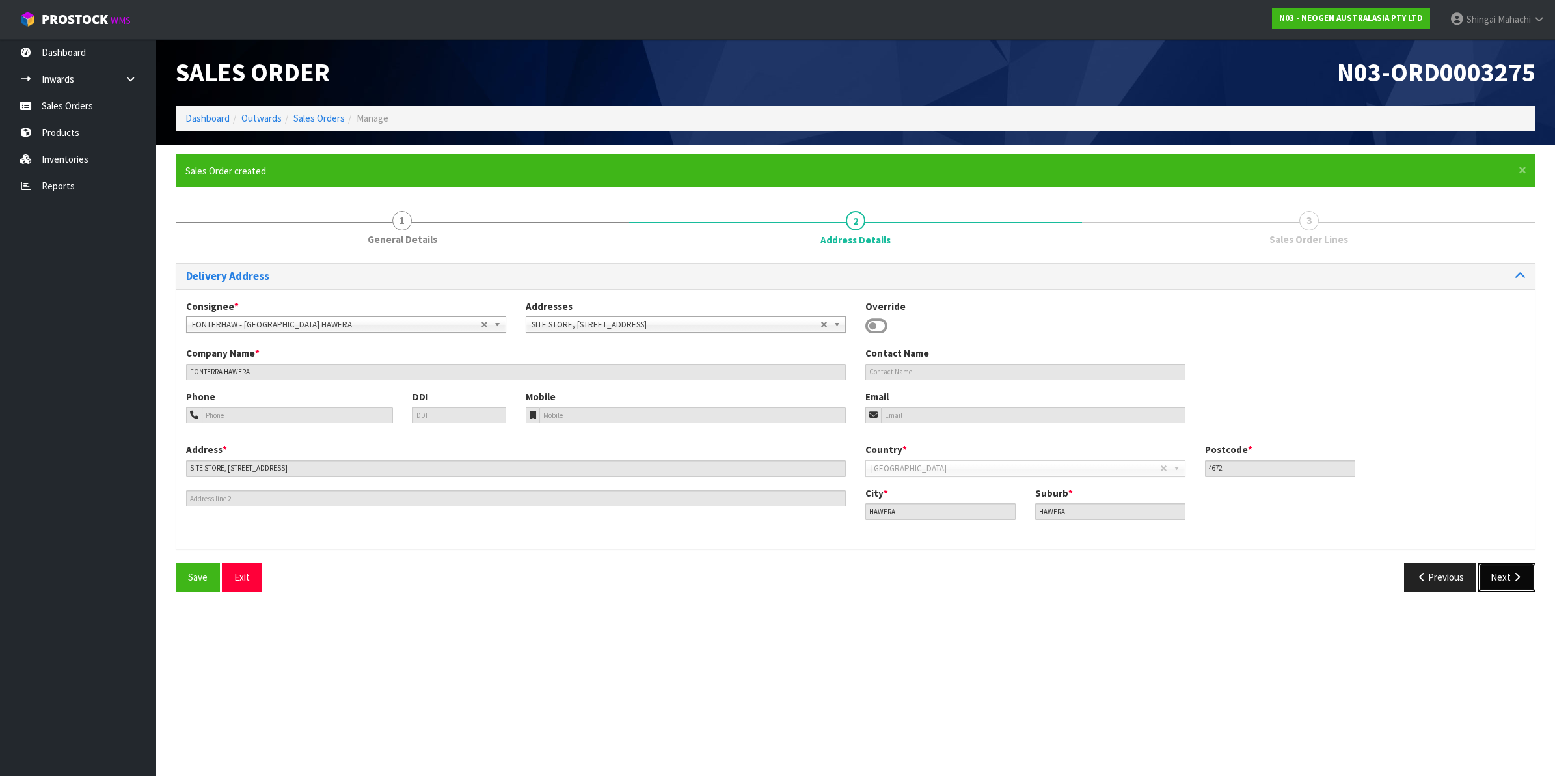
click at [1498, 578] on button "Next" at bounding box center [1506, 577] width 57 height 28
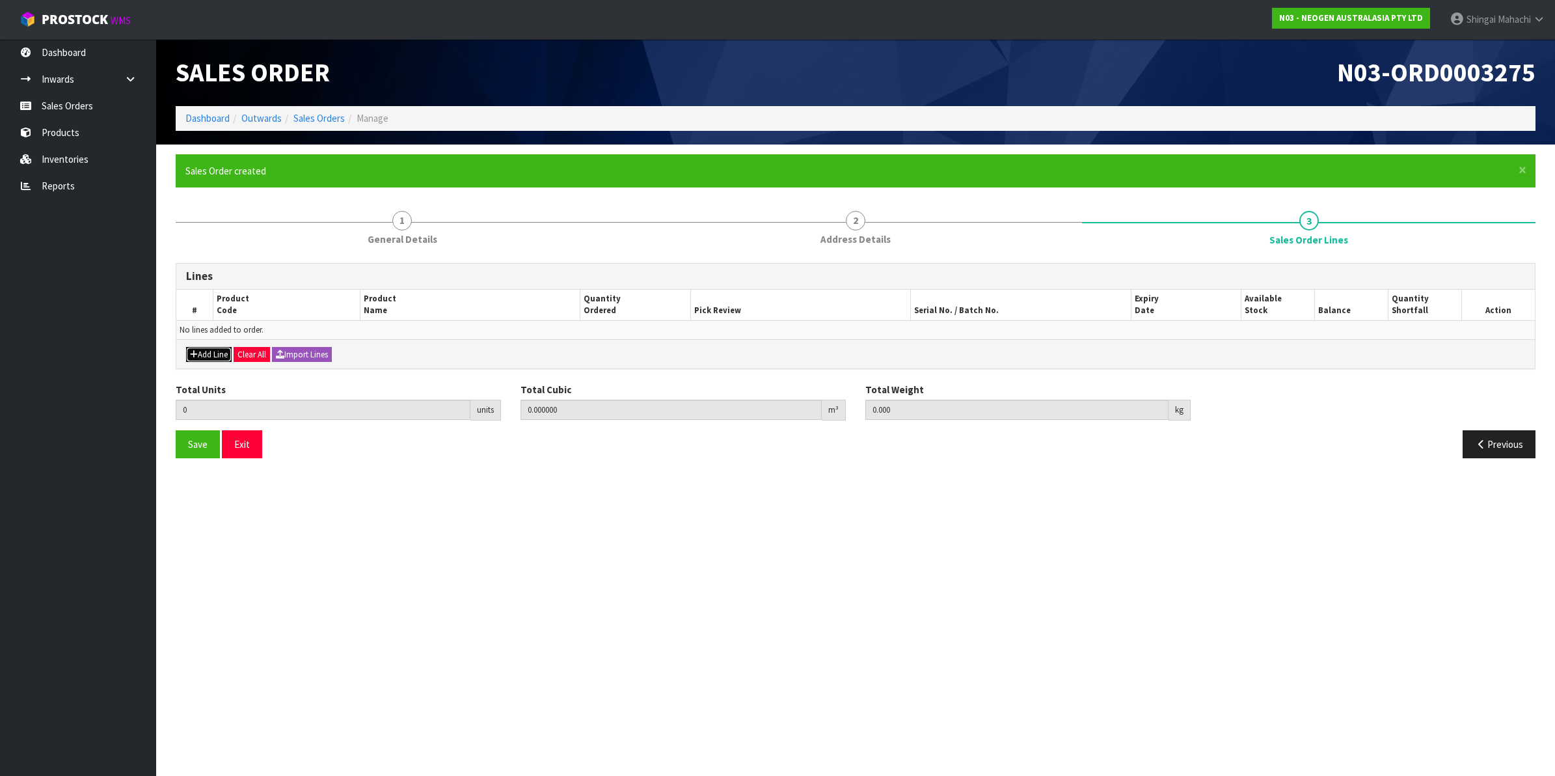
click at [215, 349] on button "Add Line" at bounding box center [209, 355] width 46 height 16
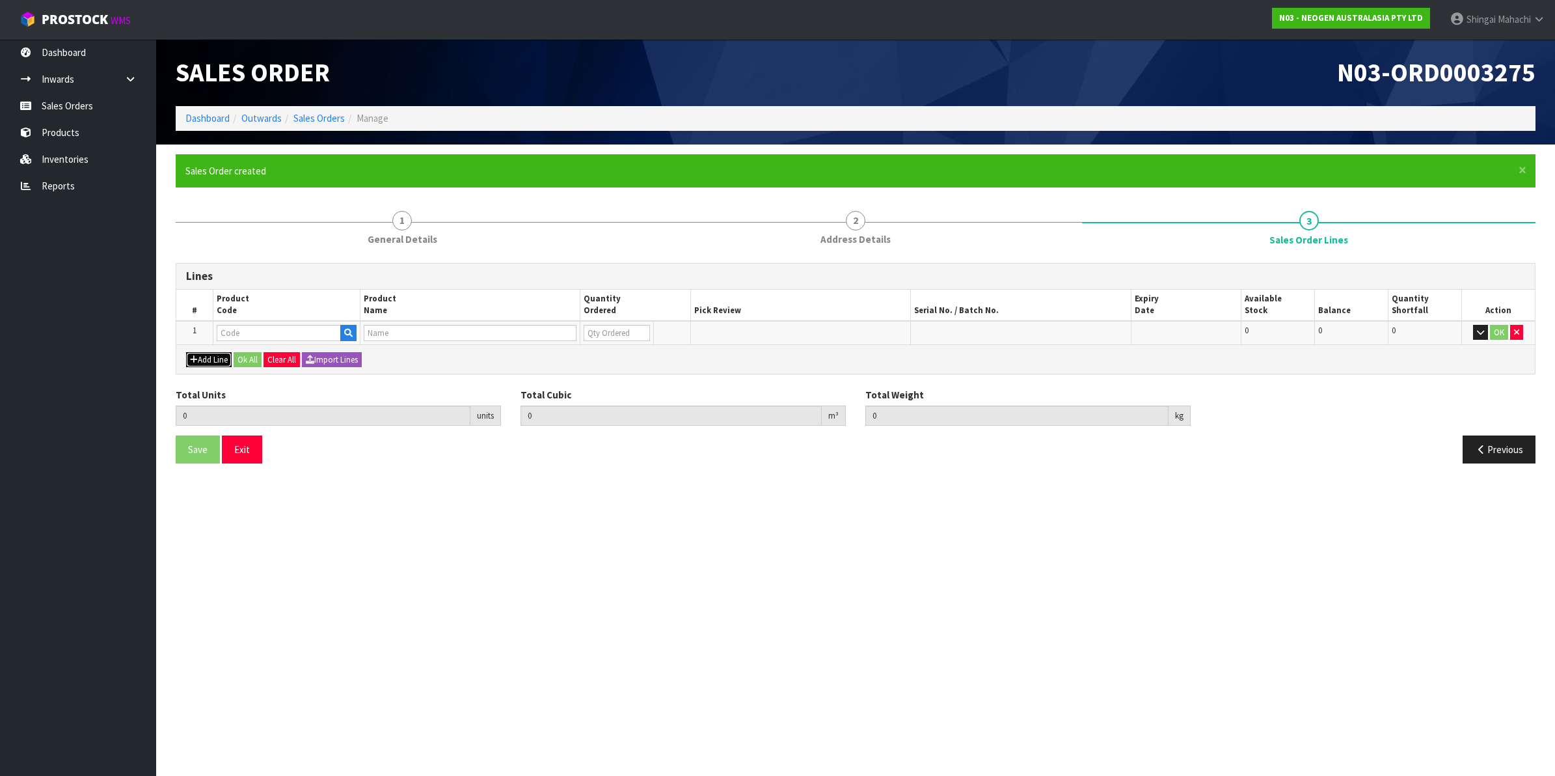
type input "0"
click at [244, 337] on input "text" at bounding box center [279, 333] width 124 height 16
paste input "700002207"
type input "700002207"
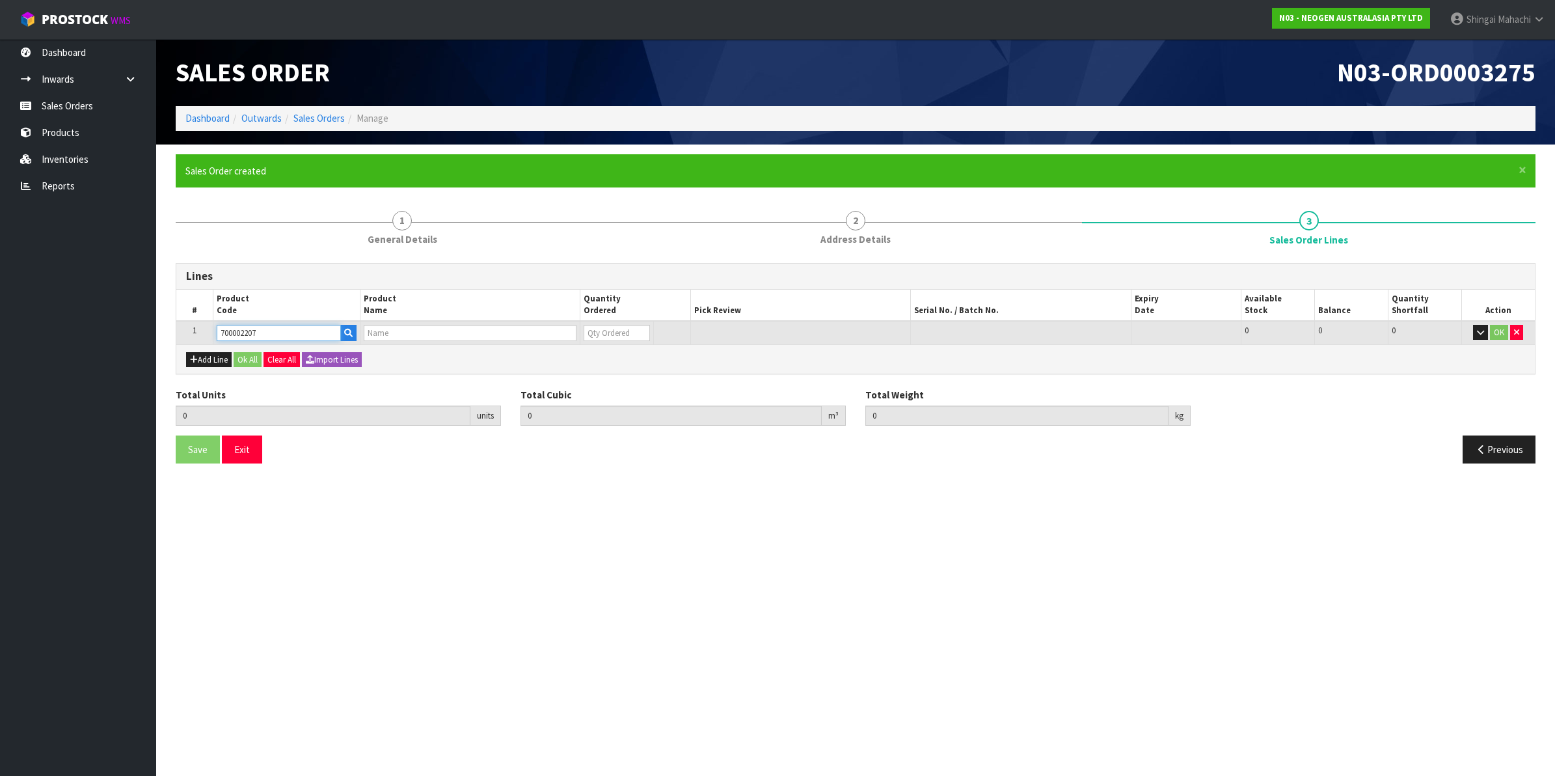
type input "0.000000"
type input "0.000"
type input "7100067519 - UXL100 CLEAN-TRACE SURF ATP 100EA/PK"
type input "0"
type input "700002207"
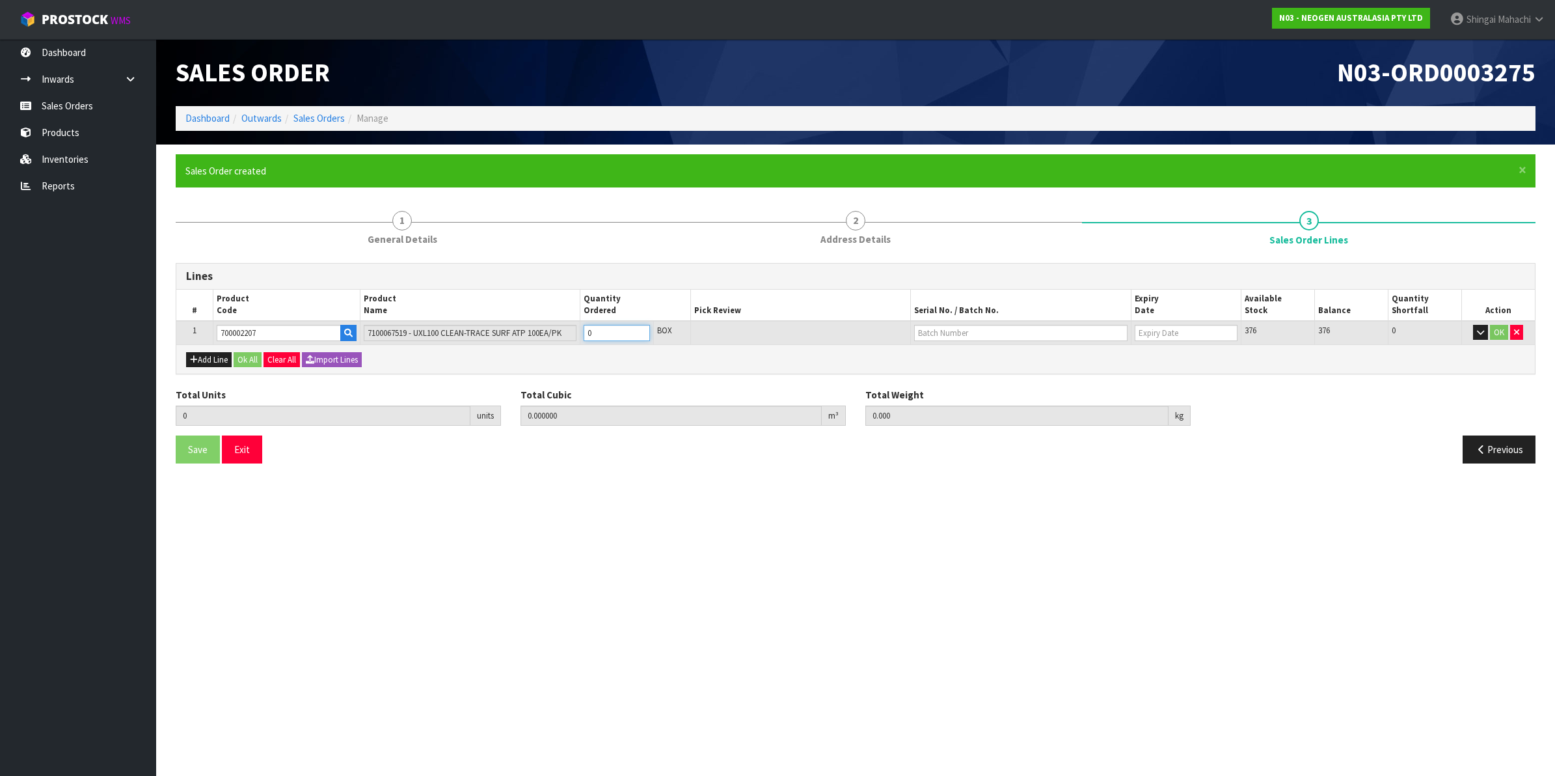
drag, startPoint x: 610, startPoint y: 329, endPoint x: 573, endPoint y: 342, distance: 39.1
click at [573, 342] on tr "1 700002207 7100067519 - UXL100 CLEAN-TRACE SURF ATP 100EA/PK 0 BOX 376 376 0 OK" at bounding box center [855, 333] width 1358 height 24
type input "2"
type input "0.012992"
type input "1.92"
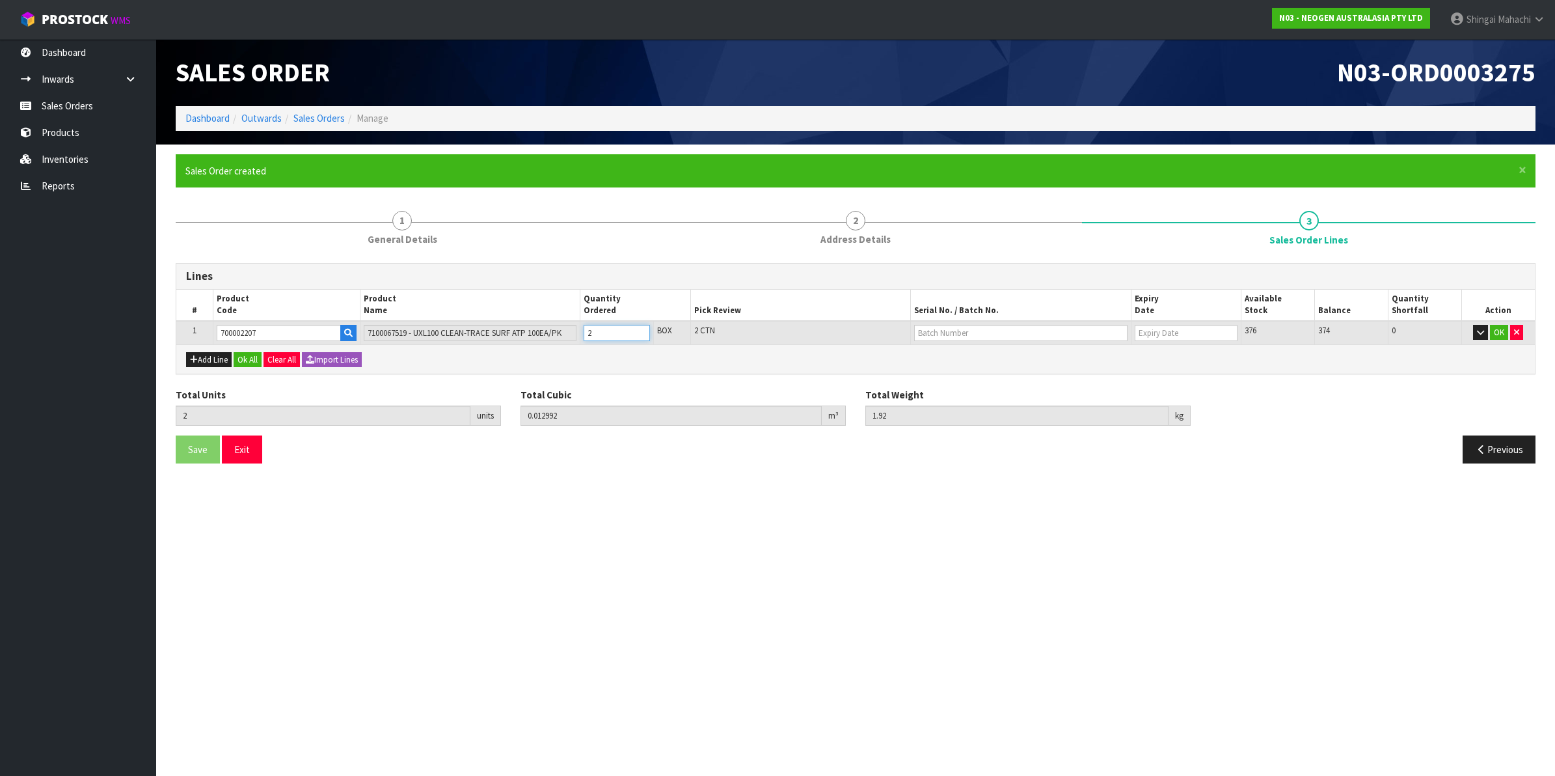
type input "2"
click at [967, 333] on input "text" at bounding box center [1020, 333] width 213 height 16
click at [973, 356] on link "3000031483" at bounding box center [966, 354] width 103 height 18
type input "3000031483"
type input "[DATE]"
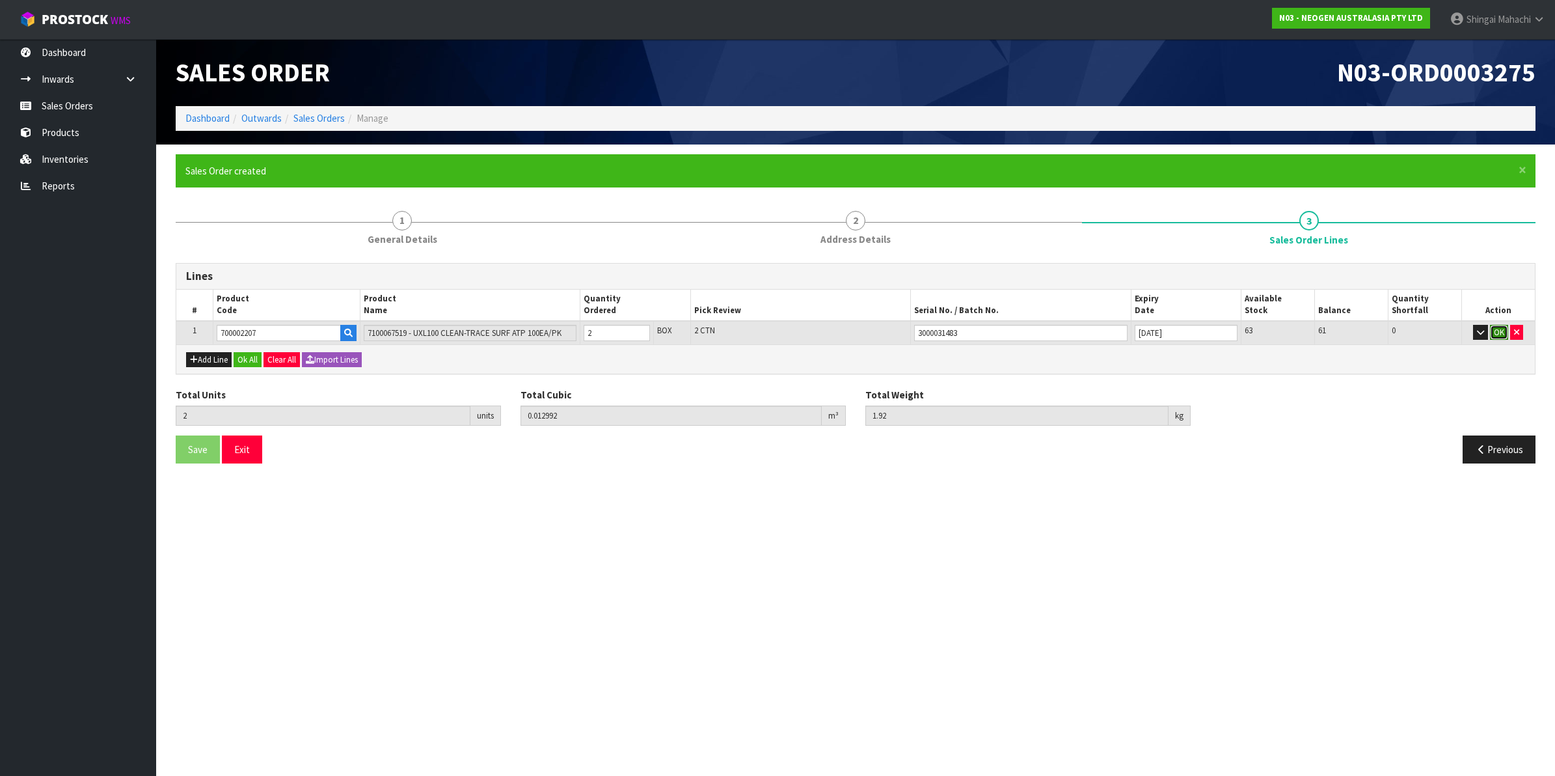
click at [1500, 335] on button "OK" at bounding box center [1499, 333] width 18 height 16
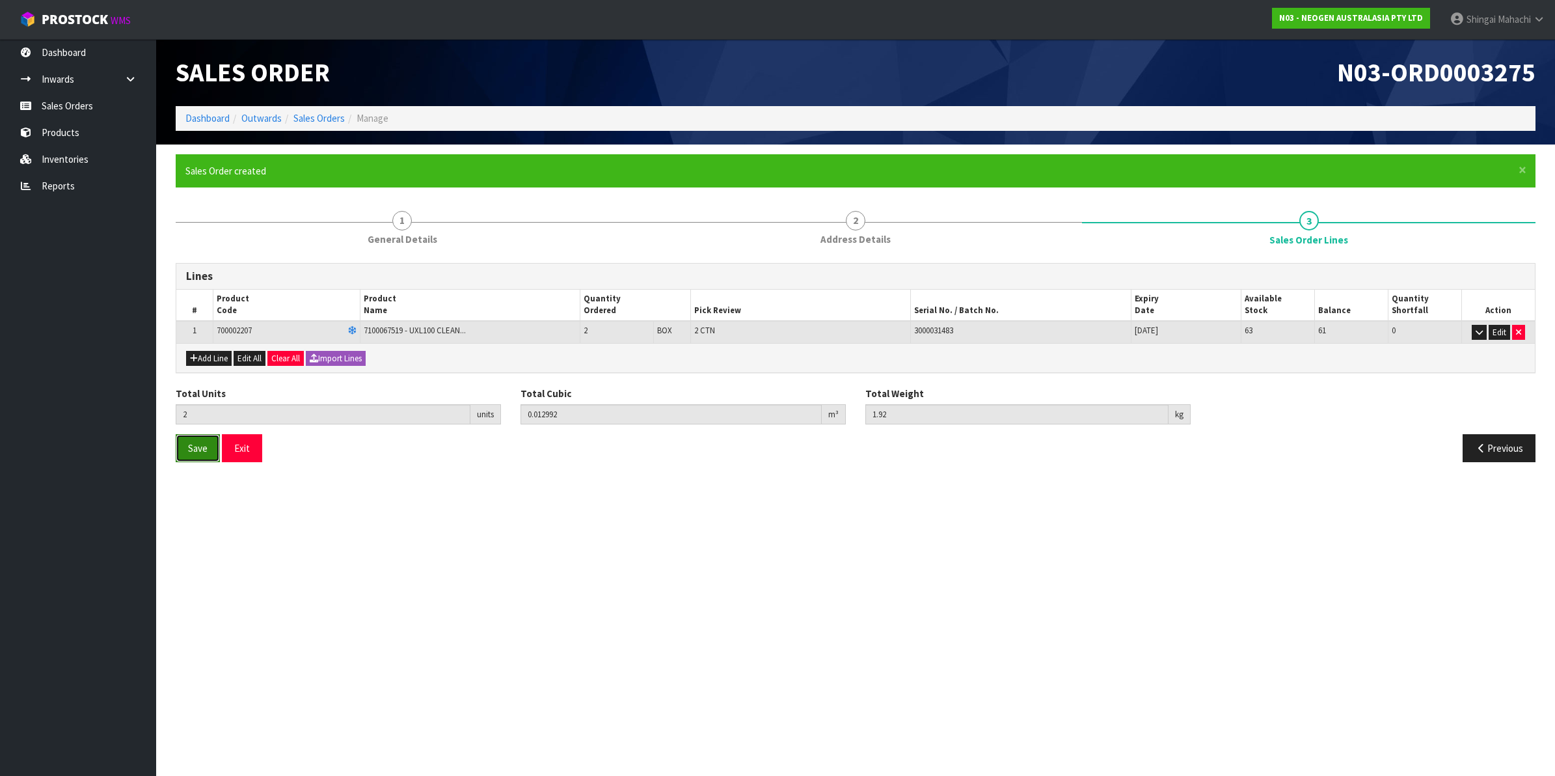
click at [193, 446] on span "Save" at bounding box center [198, 448] width 20 height 12
drag, startPoint x: 1338, startPoint y: 75, endPoint x: 1556, endPoint y: 79, distance: 218.0
click at [1554, 79] on html "Toggle navigation ProStock WMS N03 - NEOGEN AUSTRALASIA PTY LTD [PERSON_NAME] L…" at bounding box center [777, 388] width 1555 height 776
copy span "N03-ORD0003275"
click at [304, 113] on link "Sales Orders" at bounding box center [318, 118] width 51 height 12
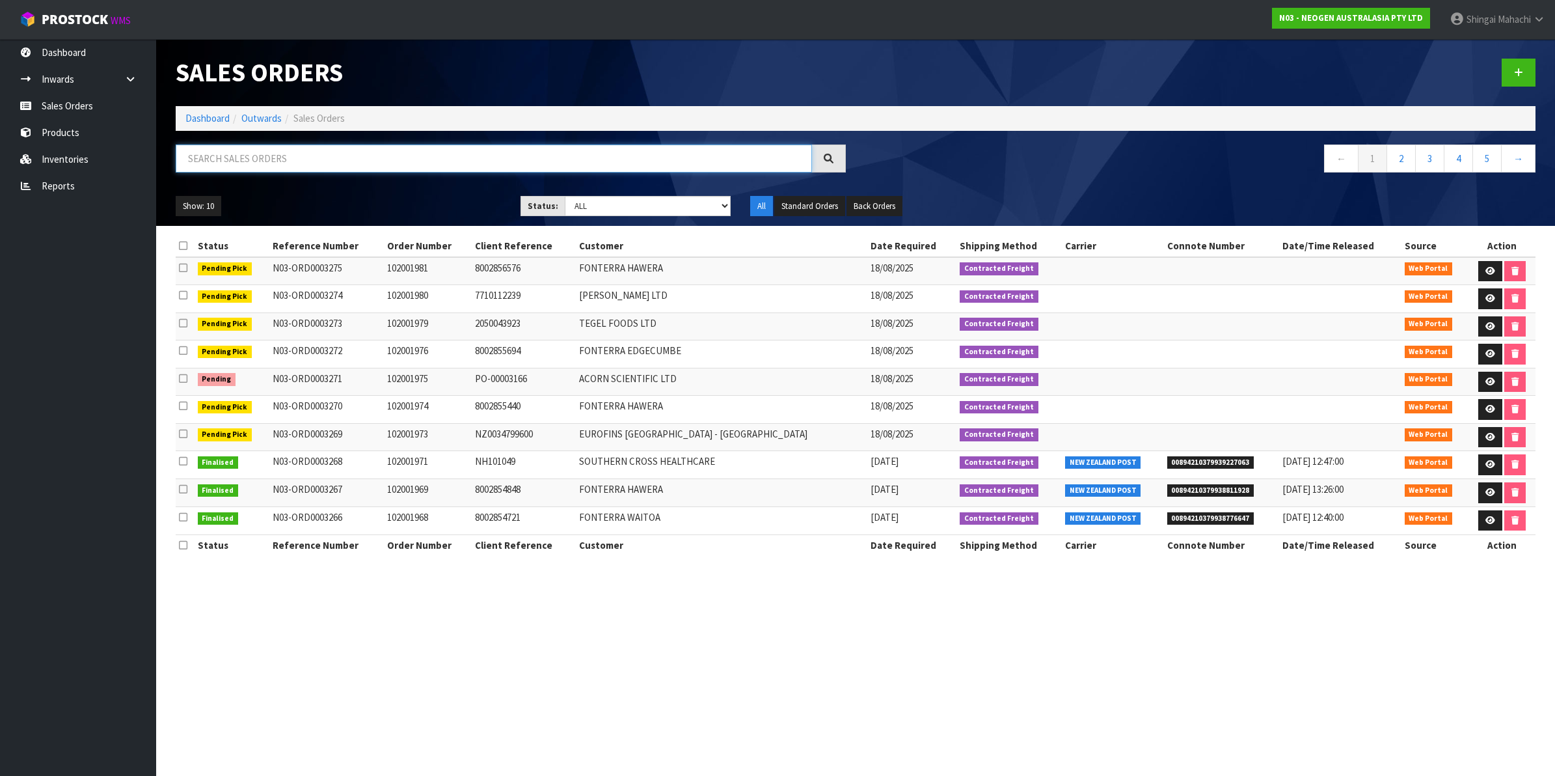
click at [277, 167] on input "text" at bounding box center [494, 158] width 636 height 28
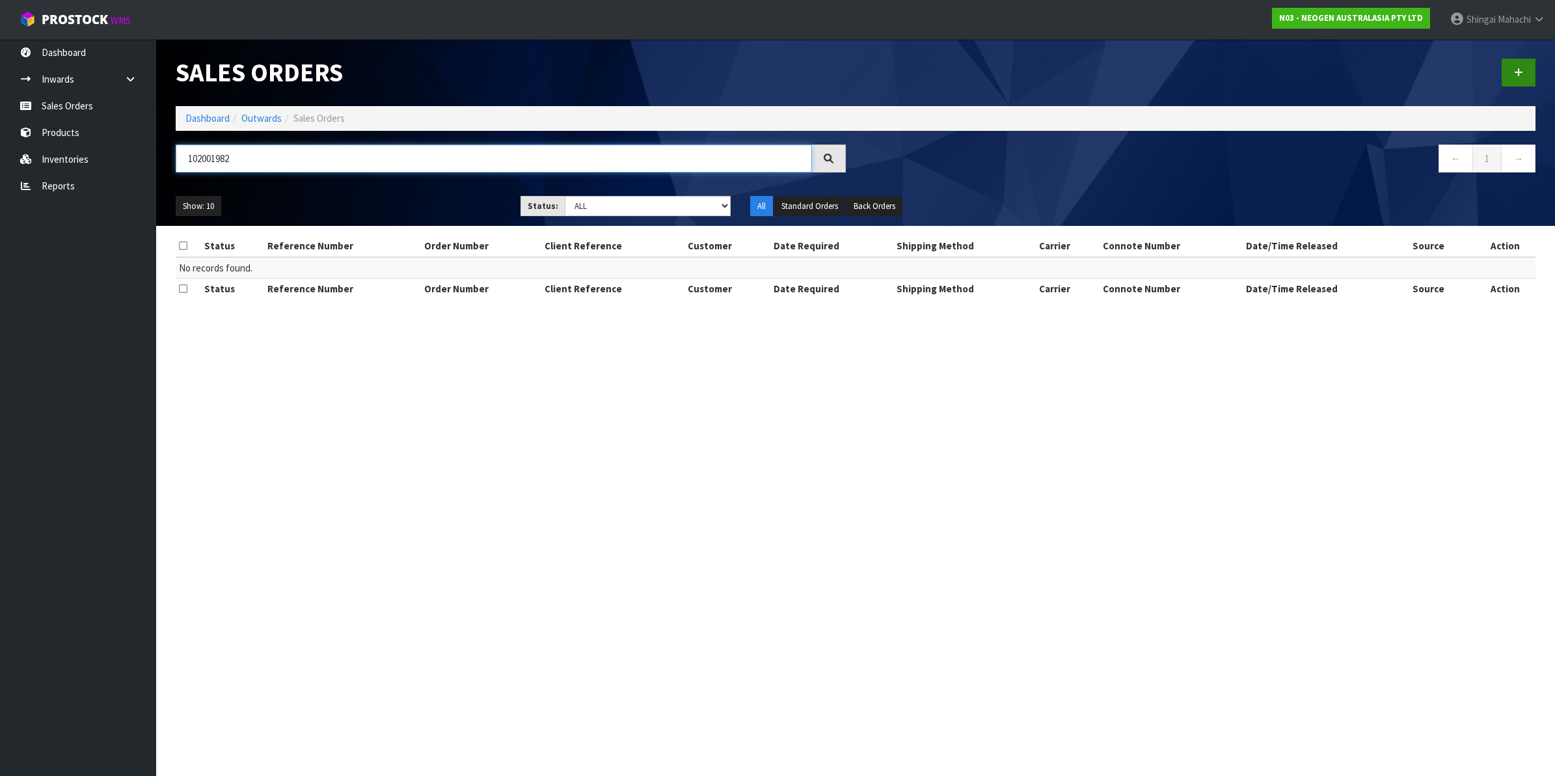
type input "102001982"
click at [1517, 70] on icon at bounding box center [1518, 73] width 9 height 10
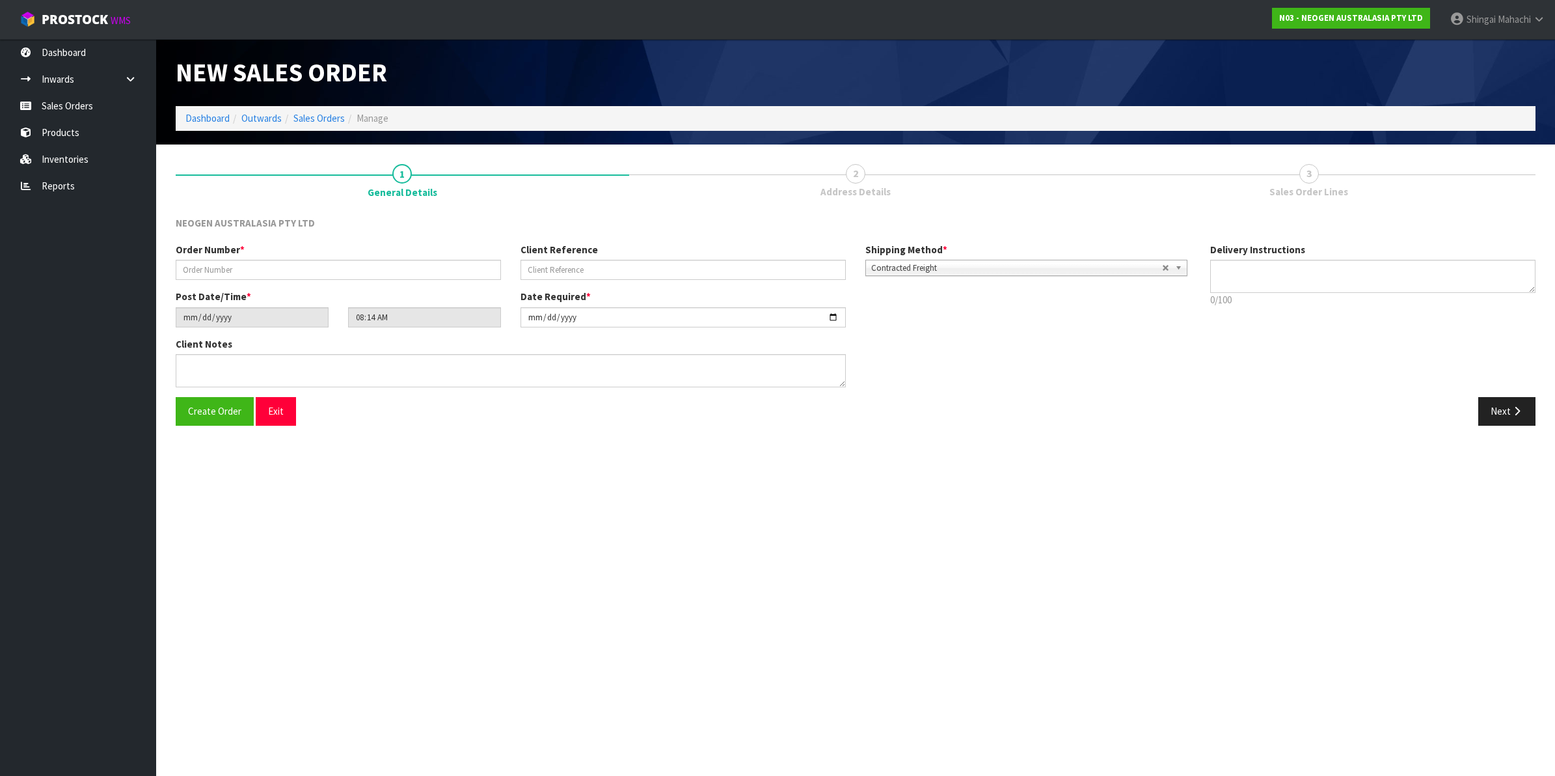
type textarea "CHILLED GOODS -OVERNIGHT"
click at [202, 269] on input "text" at bounding box center [338, 270] width 325 height 20
type input "102001982"
click at [550, 267] on input "text" at bounding box center [682, 270] width 325 height 20
paste input "659571"
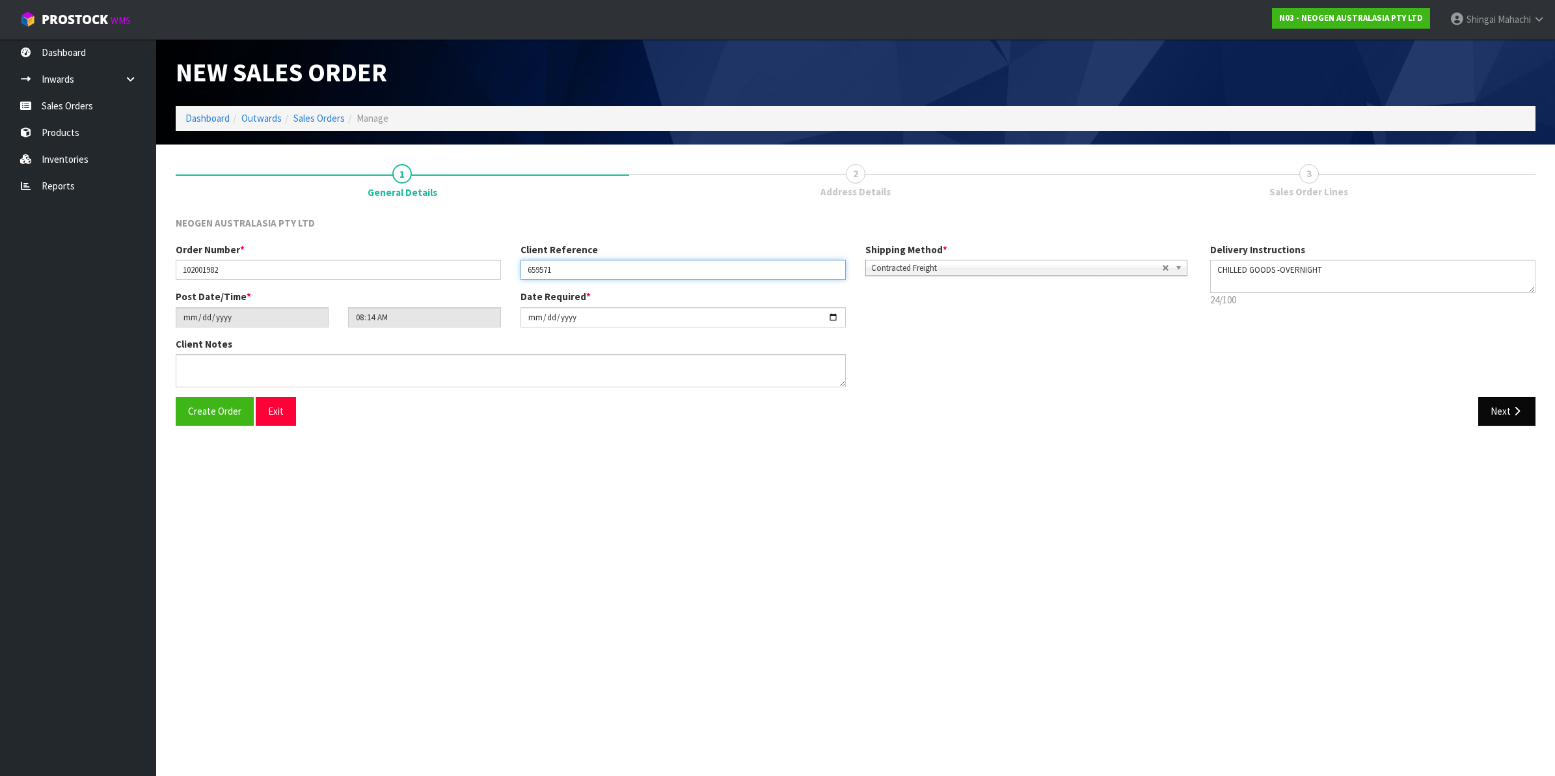
type input "659571"
click at [1508, 404] on button "Next" at bounding box center [1506, 411] width 57 height 28
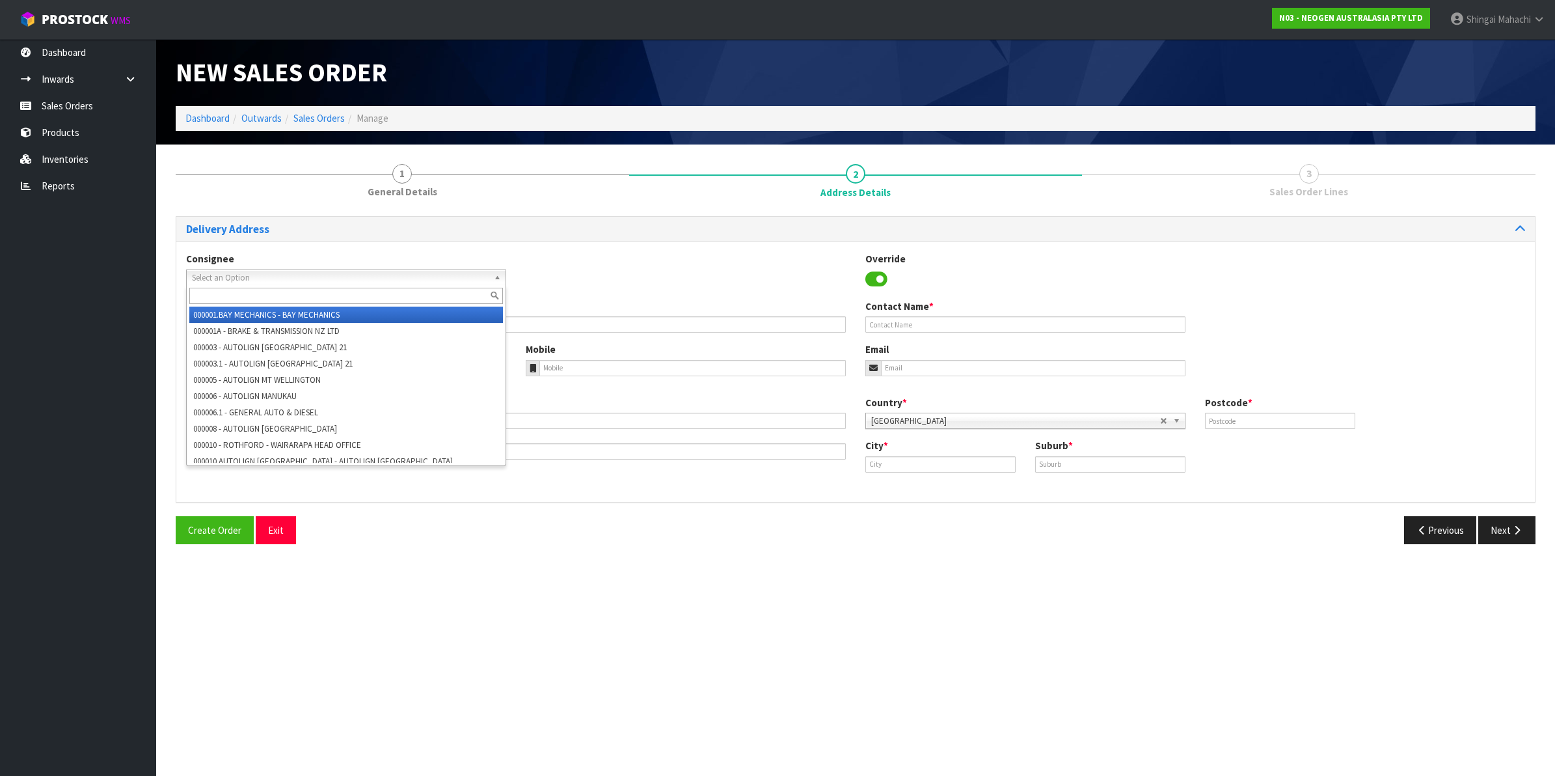
click at [210, 272] on span "Select an Option" at bounding box center [340, 278] width 297 height 16
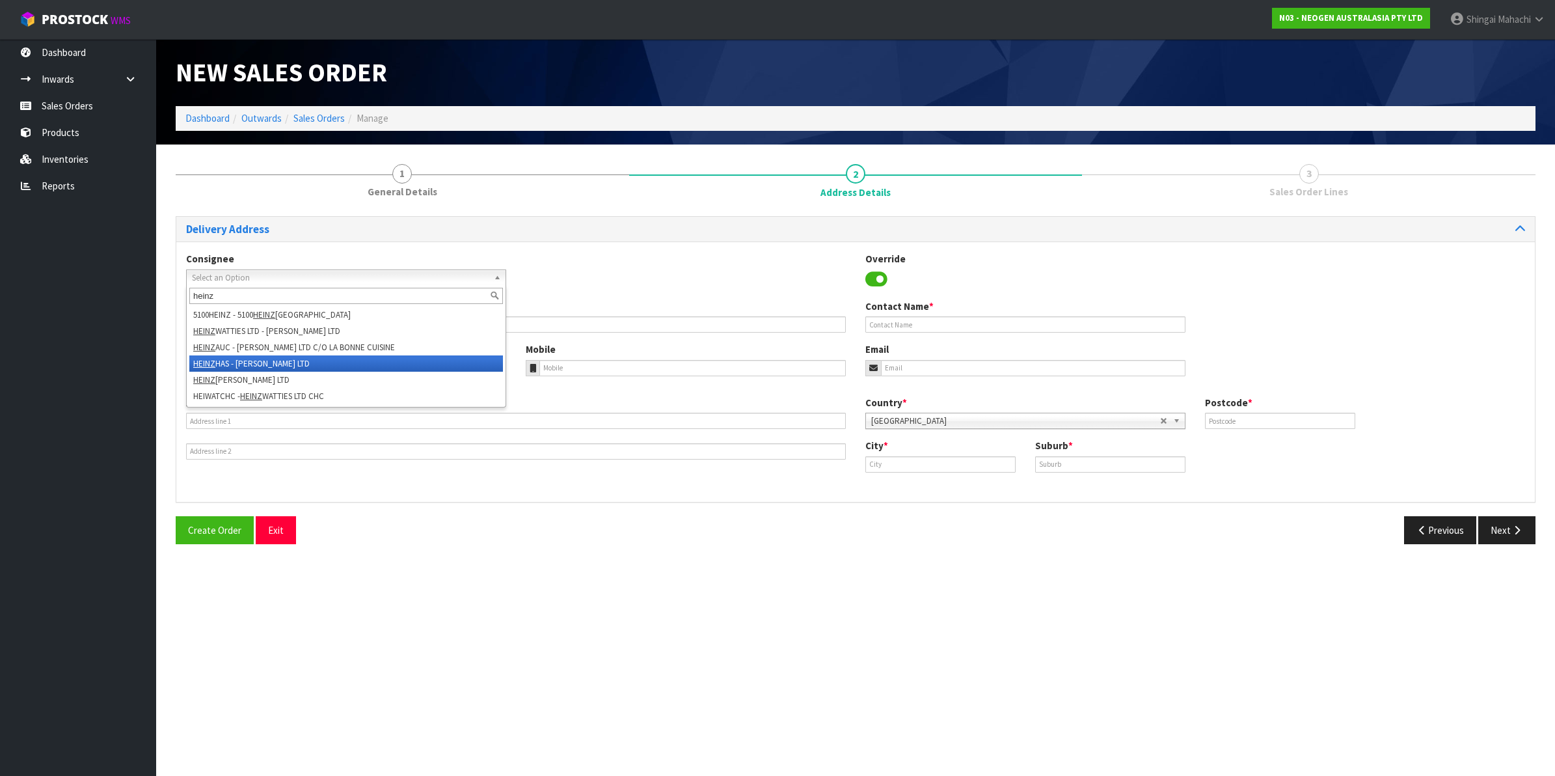
type input "heinz"
click at [249, 362] on li "HEINZ HAS - [PERSON_NAME] LTD" at bounding box center [346, 363] width 314 height 16
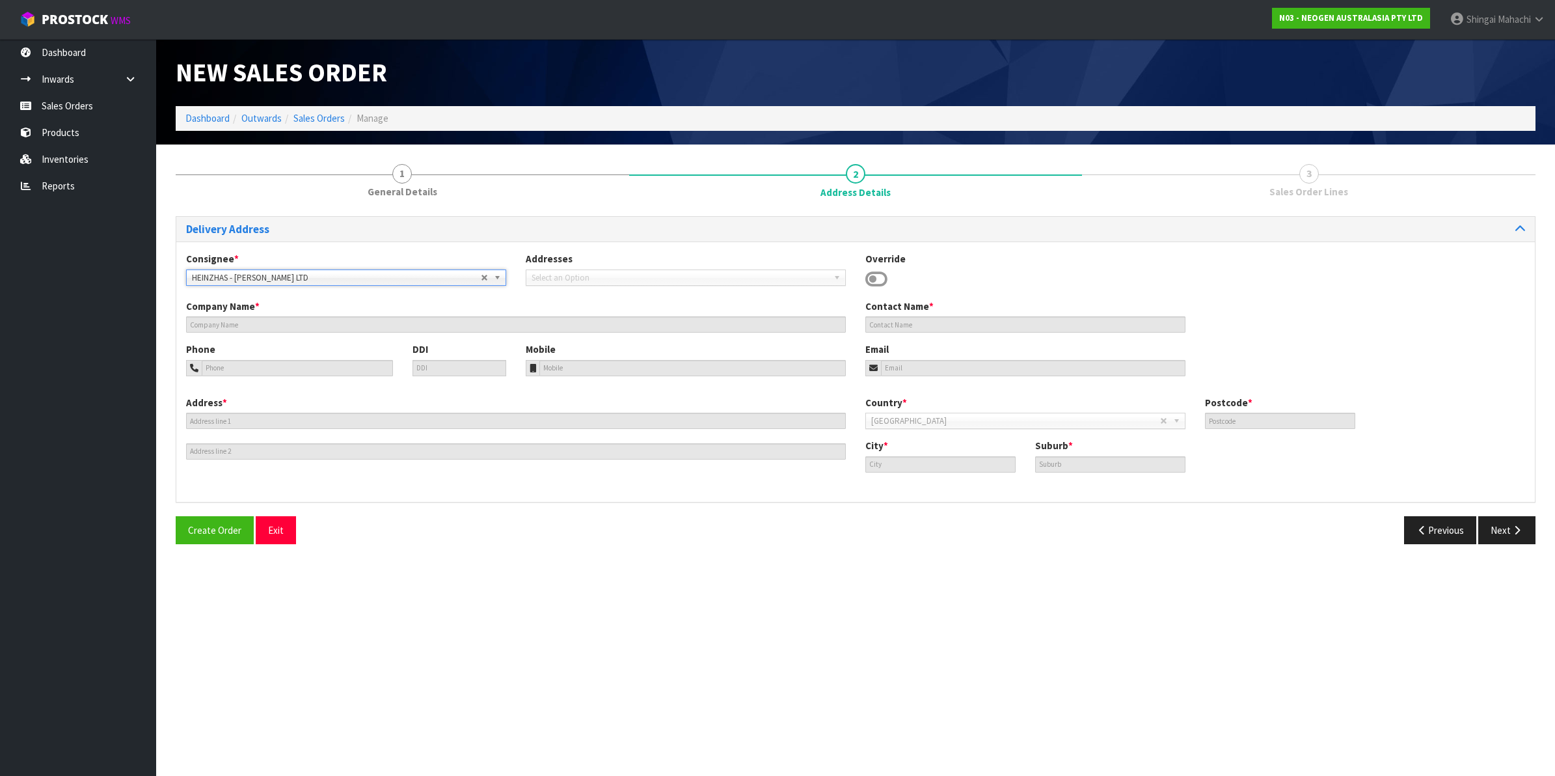
type input "[PERSON_NAME] LTD"
type input "[STREET_ADDRESS]"
type input "4122"
type input "HASTINGS"
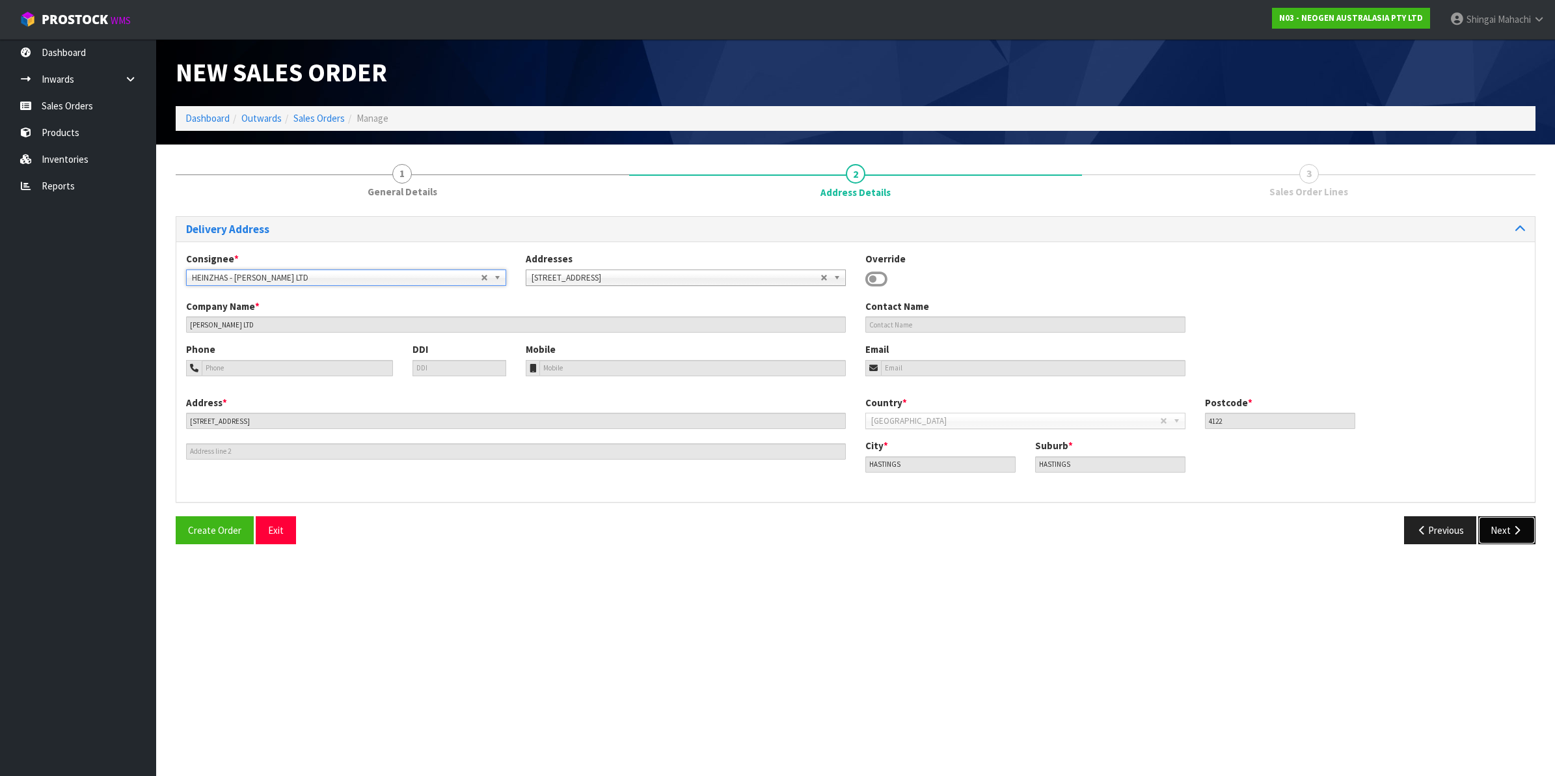
click at [1502, 526] on button "Next" at bounding box center [1506, 530] width 57 height 28
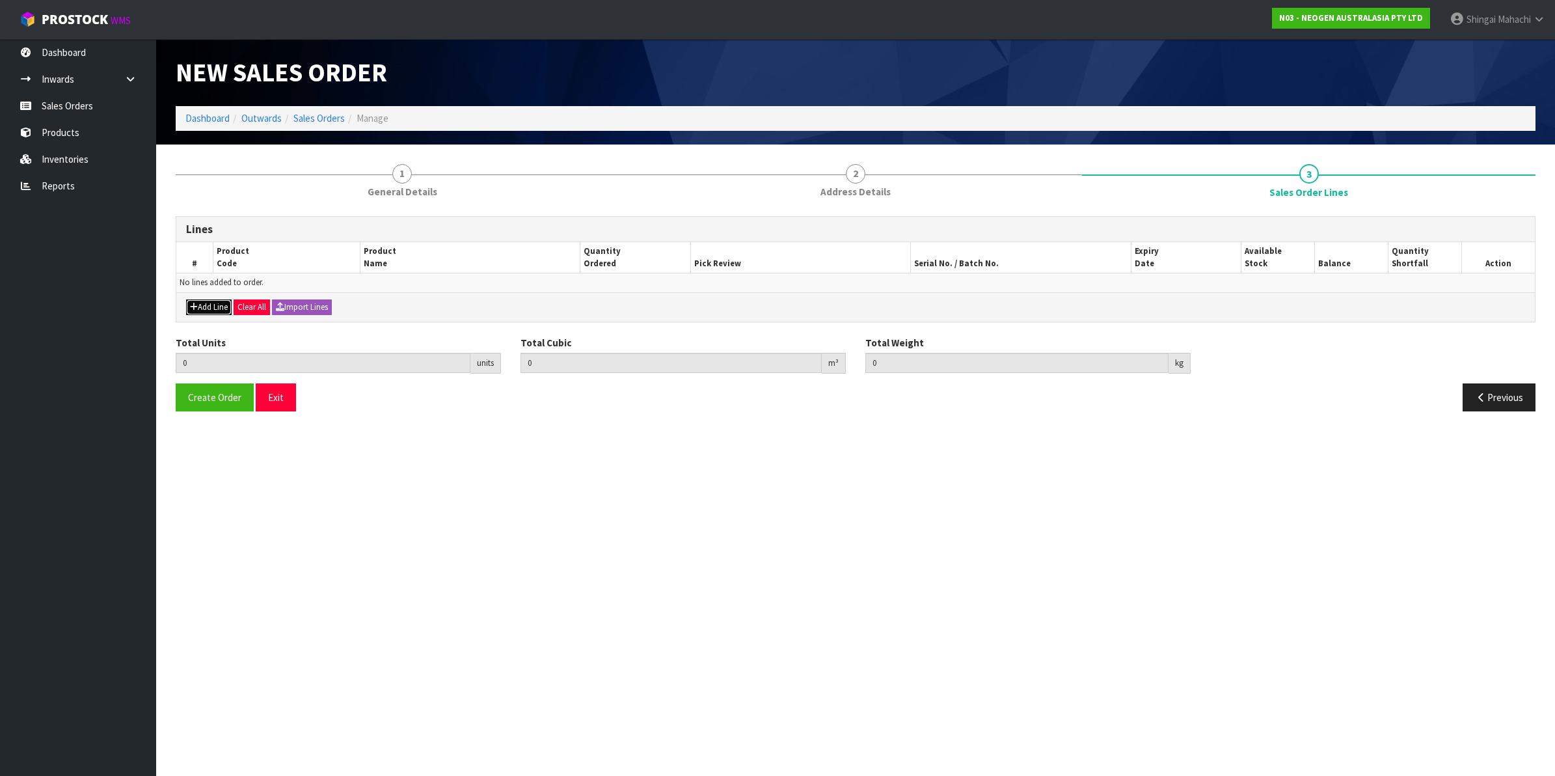
click at [208, 304] on button "Add Line" at bounding box center [209, 307] width 46 height 16
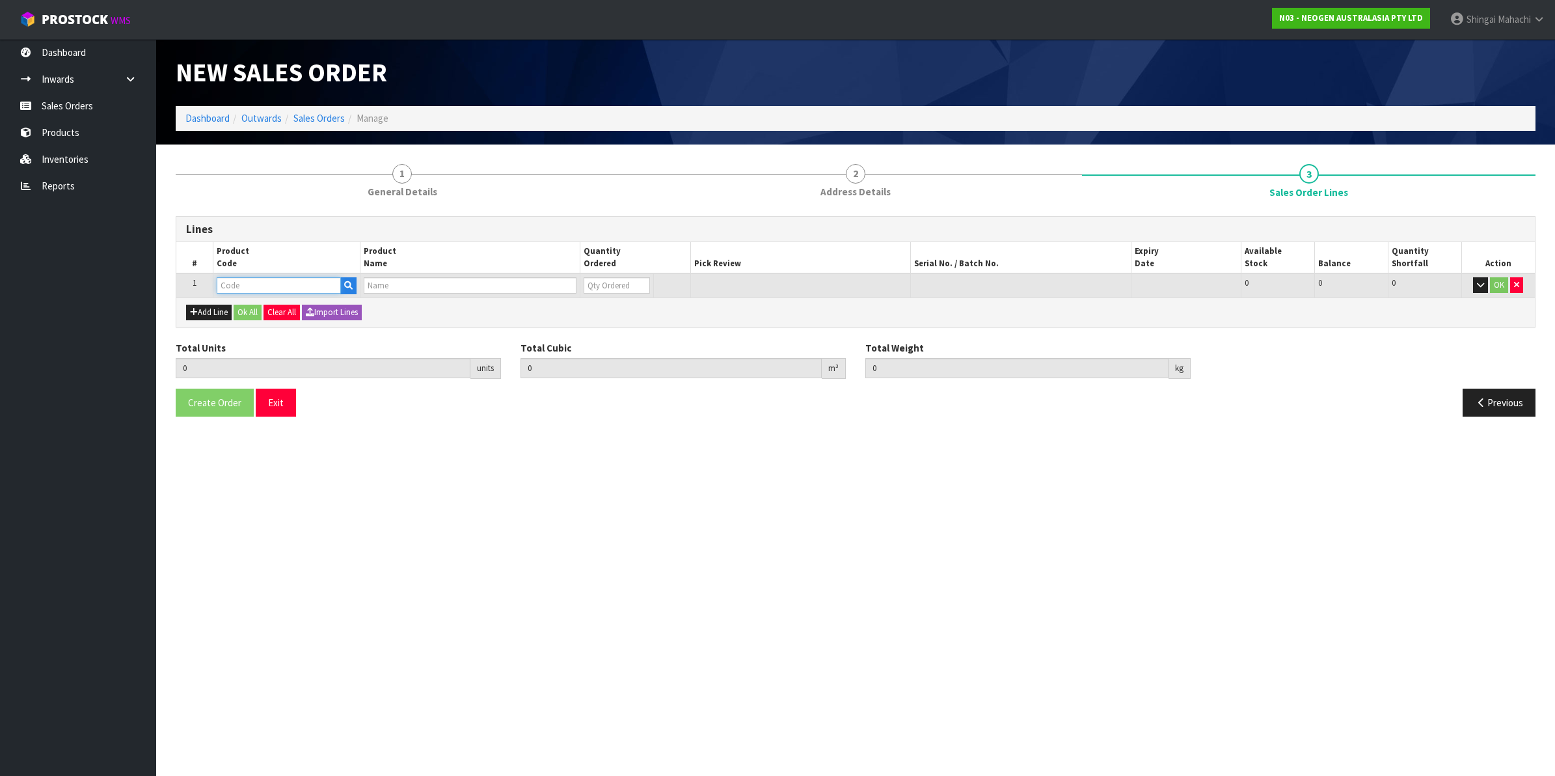
click at [222, 281] on input "text" at bounding box center [279, 285] width 124 height 16
click at [256, 284] on input "text" at bounding box center [279, 285] width 124 height 16
paste input "700002207"
type input "700002207"
type input "0.000000"
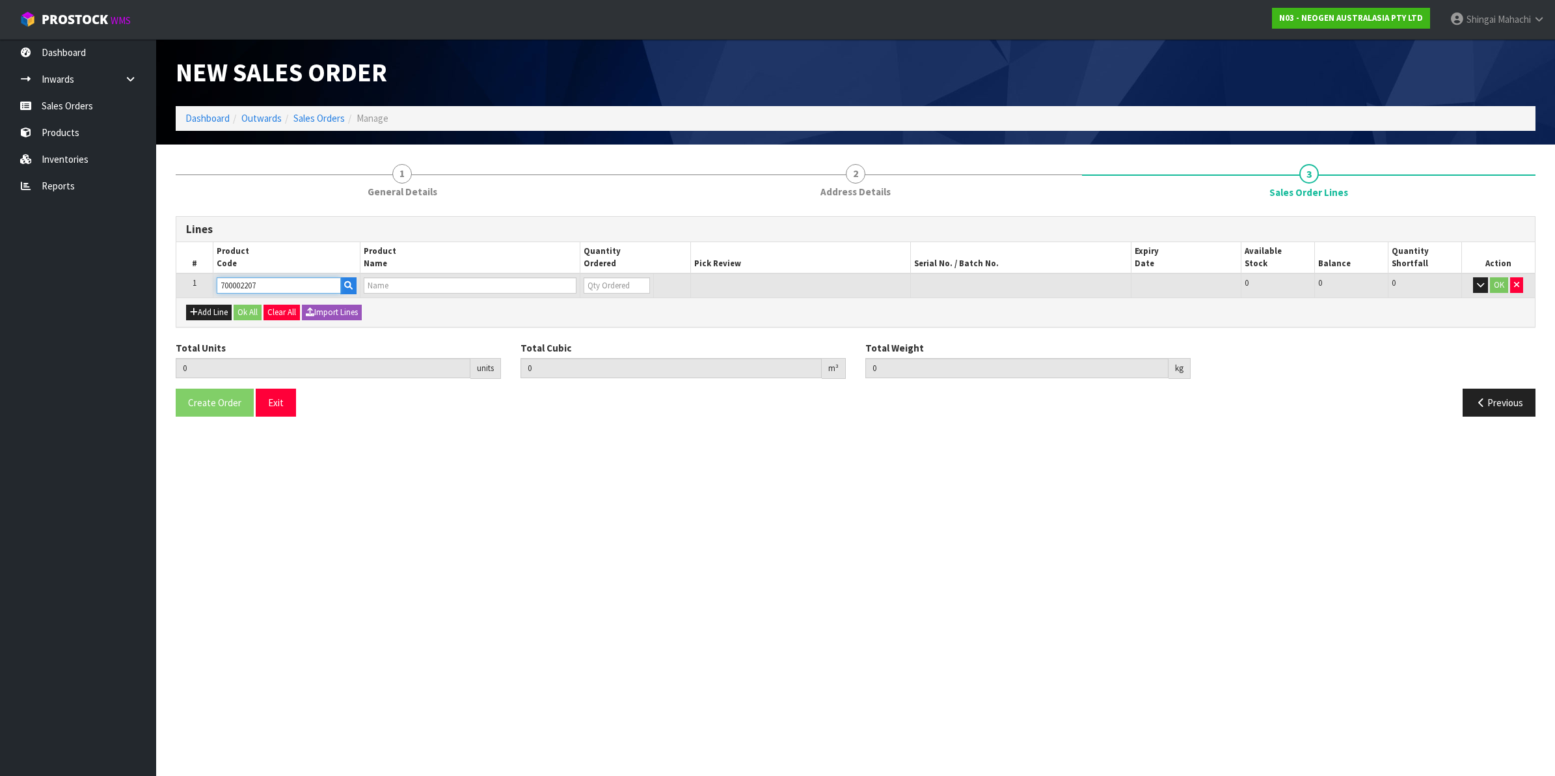
type input "0.000"
type input "7100067519 - UXL100 CLEAN-TRACE SURF ATP 100EA/PK"
type input "0"
type input "700002207"
click at [529, 287] on tr "1 700002207 7100067519 - UXL100 CLEAN-TRACE SURF ATP 100EA/PK 0 BOX 374 374 0 OK" at bounding box center [855, 285] width 1358 height 24
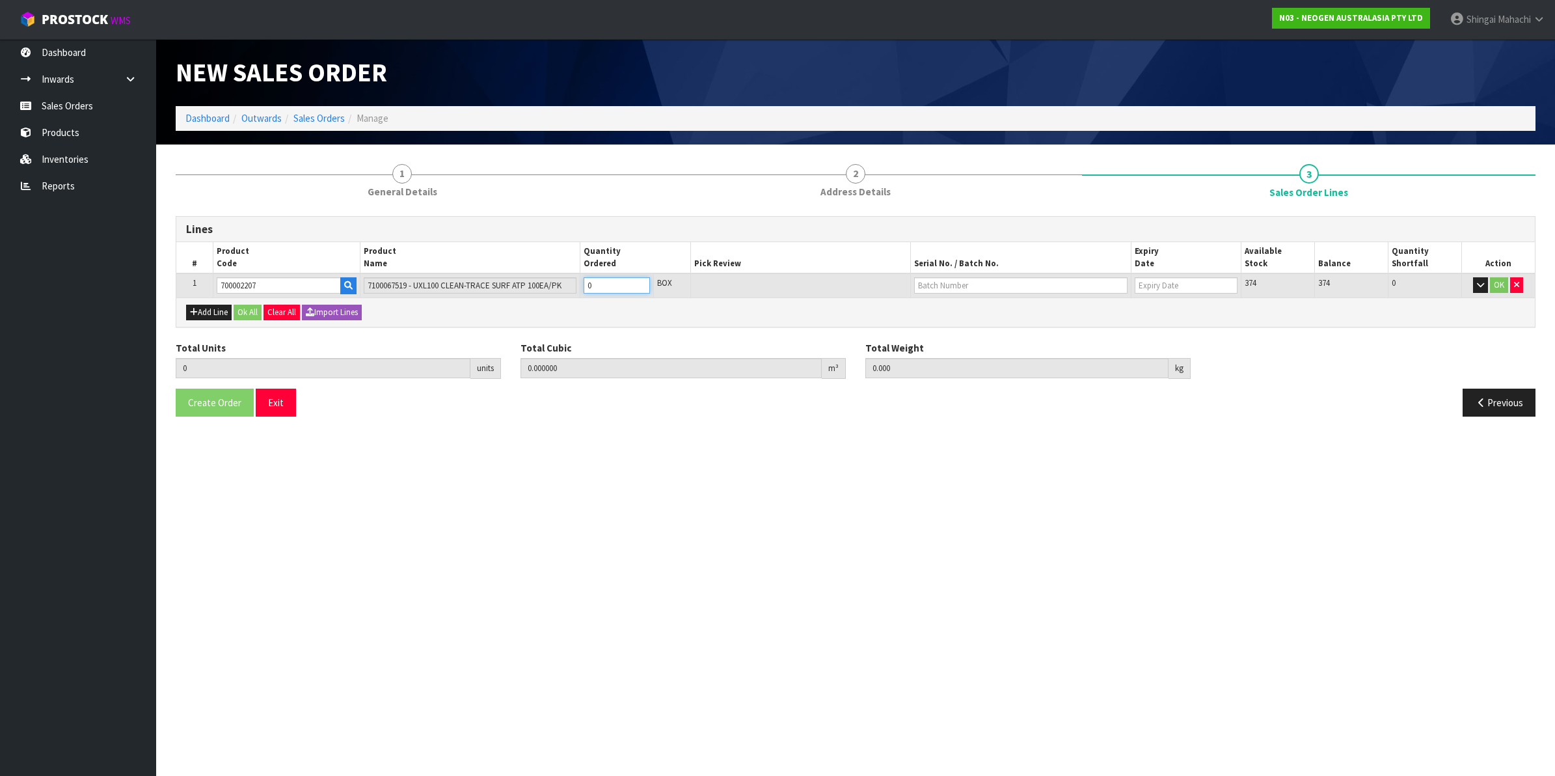
type input "1"
type input "0.006496"
type input "0.96"
type input "1"
type input "16"
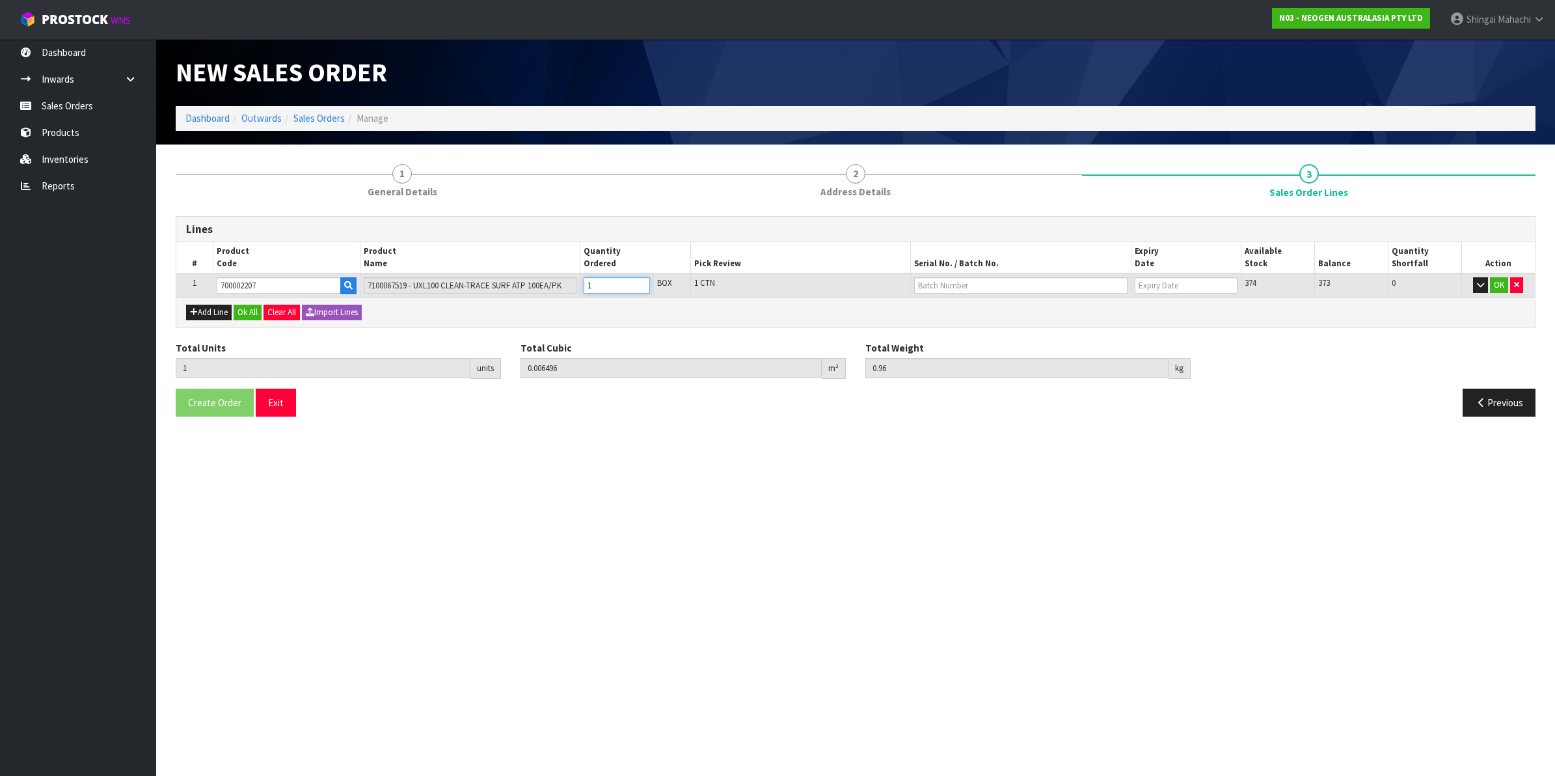
type input "0.103936"
type input "15.36"
type input "16"
click at [961, 277] on input "text" at bounding box center [1020, 285] width 213 height 16
click at [990, 310] on link "3000031483" at bounding box center [966, 307] width 103 height 18
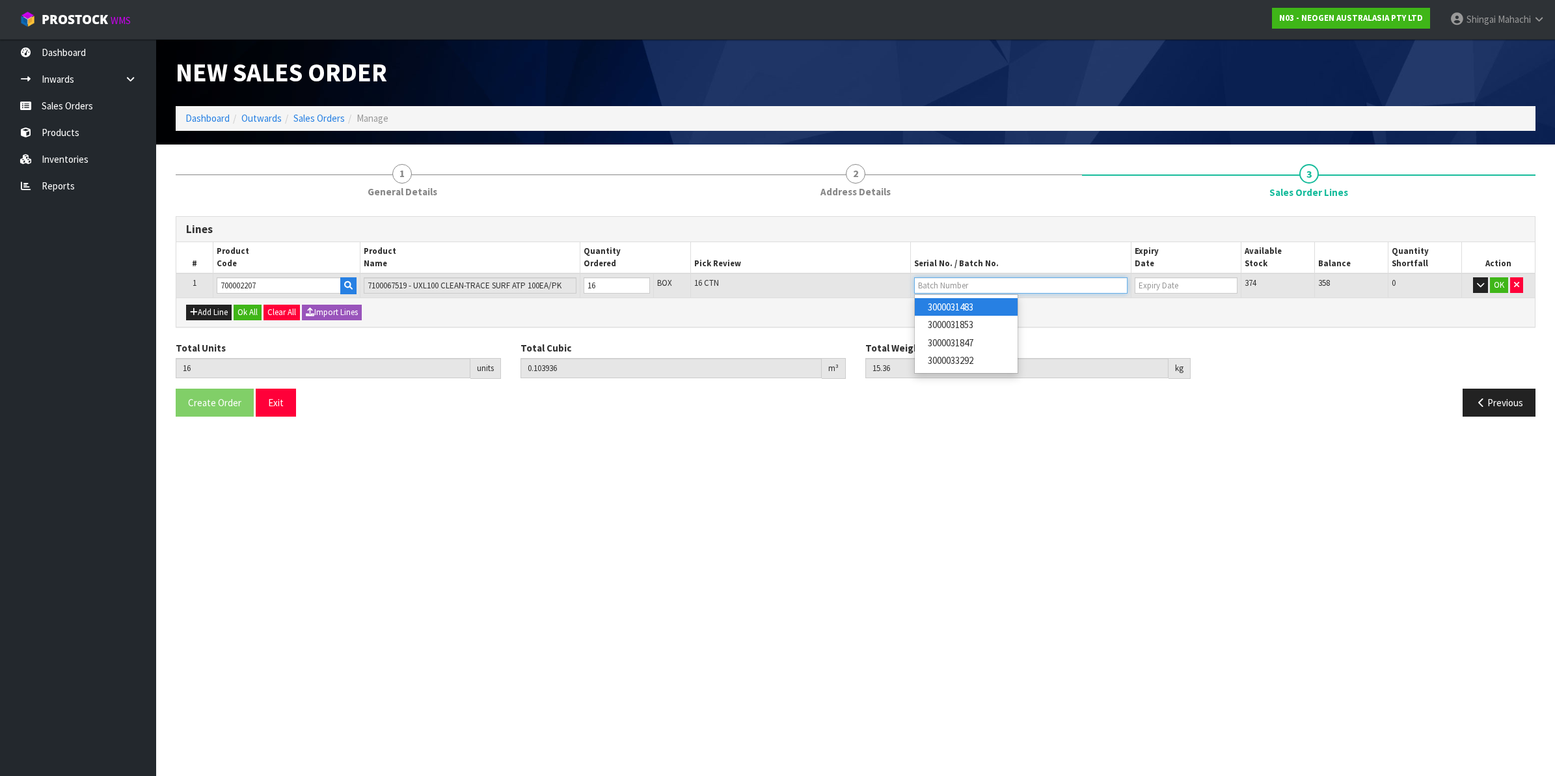
type input "3000031483"
type input "[DATE]"
click at [1498, 282] on button "OK" at bounding box center [1499, 285] width 18 height 16
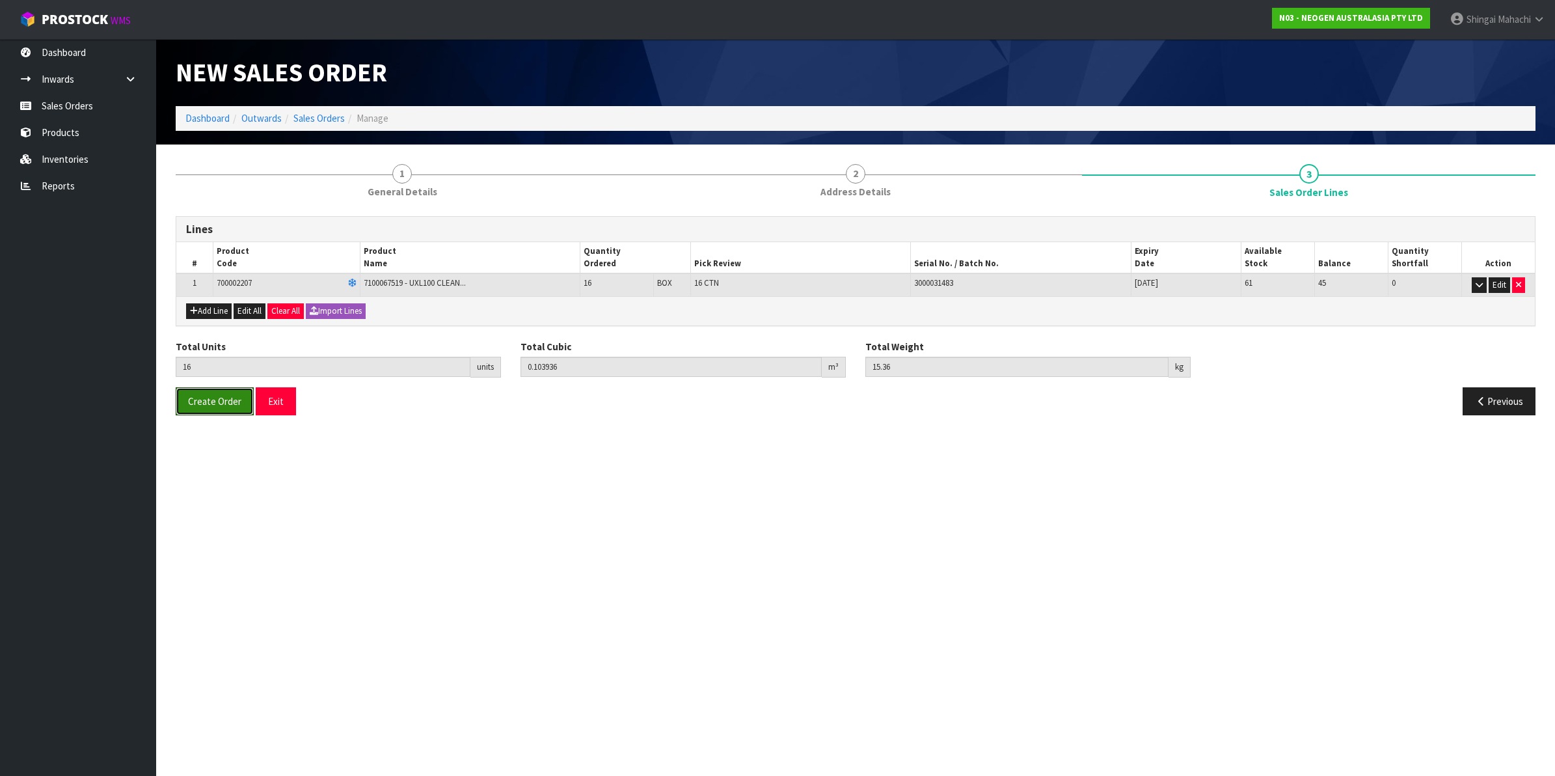
drag, startPoint x: 228, startPoint y: 407, endPoint x: 171, endPoint y: 418, distance: 57.7
click at [224, 407] on span "Create Order" at bounding box center [214, 401] width 53 height 12
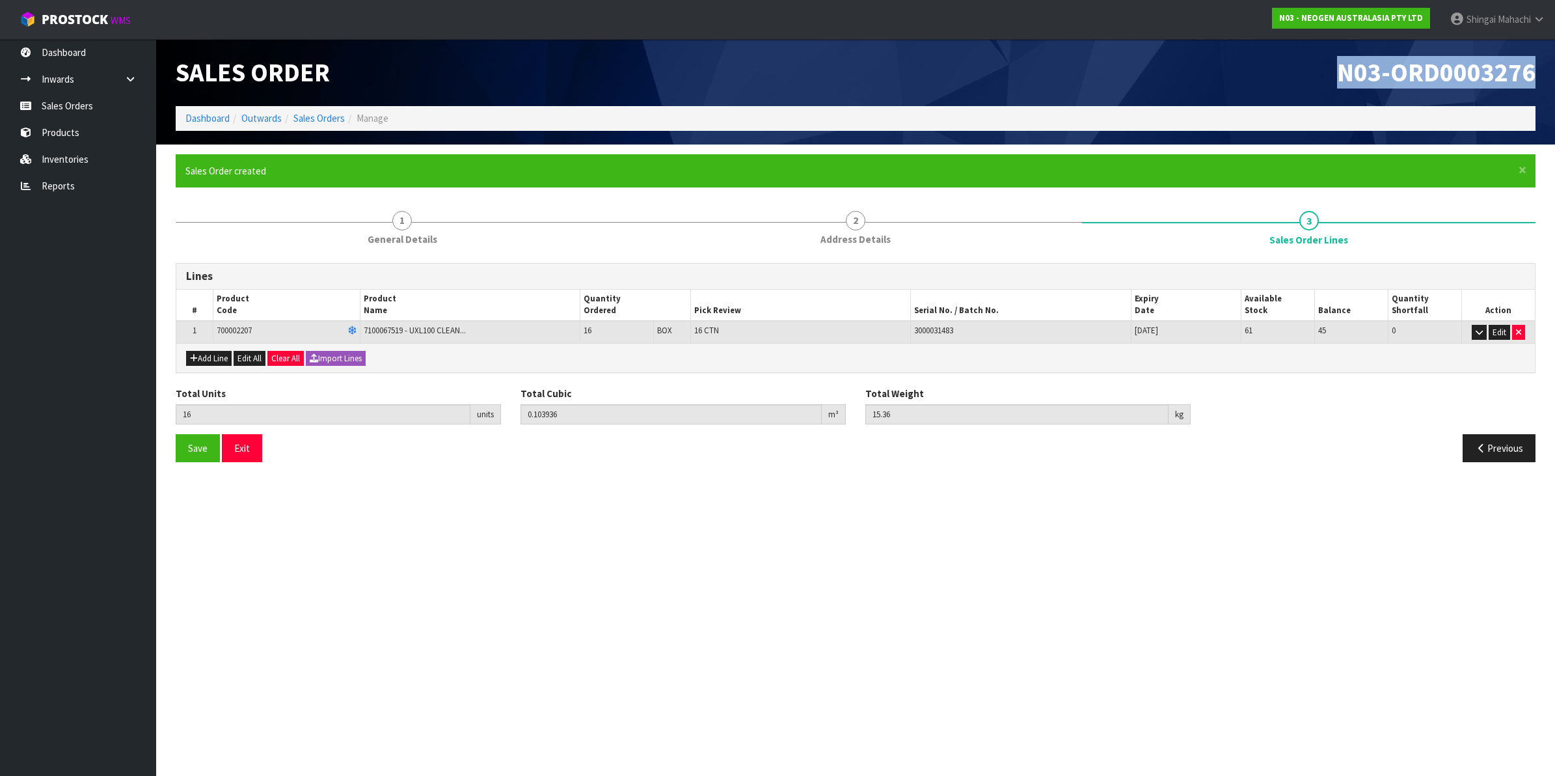
drag, startPoint x: 1338, startPoint y: 74, endPoint x: 1533, endPoint y: 69, distance: 195.2
click at [1533, 69] on h1 "N03-ORD0003276" at bounding box center [1200, 73] width 670 height 28
copy span "N03-ORD0003276"
click at [317, 118] on link "Sales Orders" at bounding box center [318, 118] width 51 height 12
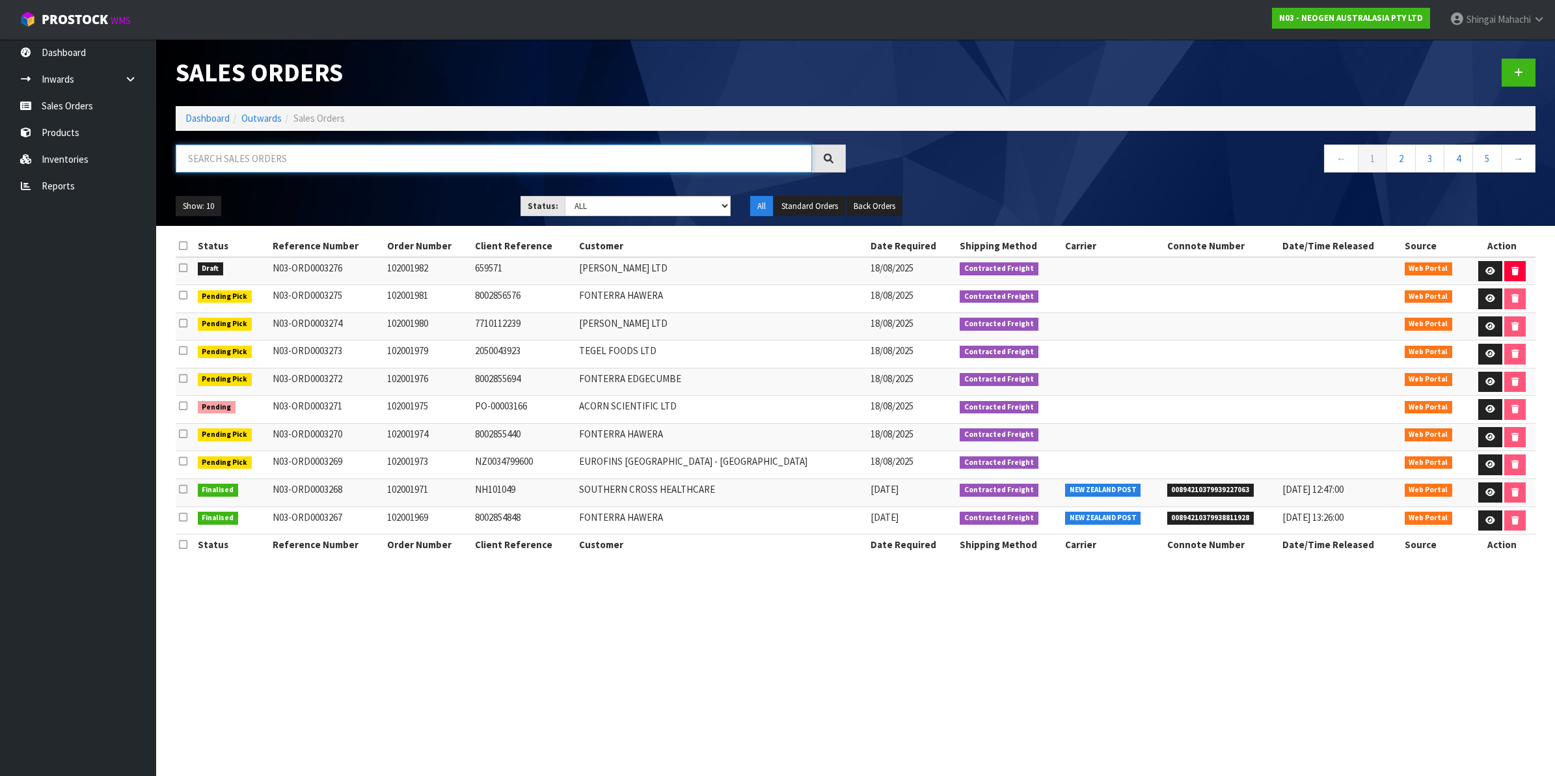
click at [265, 166] on input "text" at bounding box center [494, 158] width 636 height 28
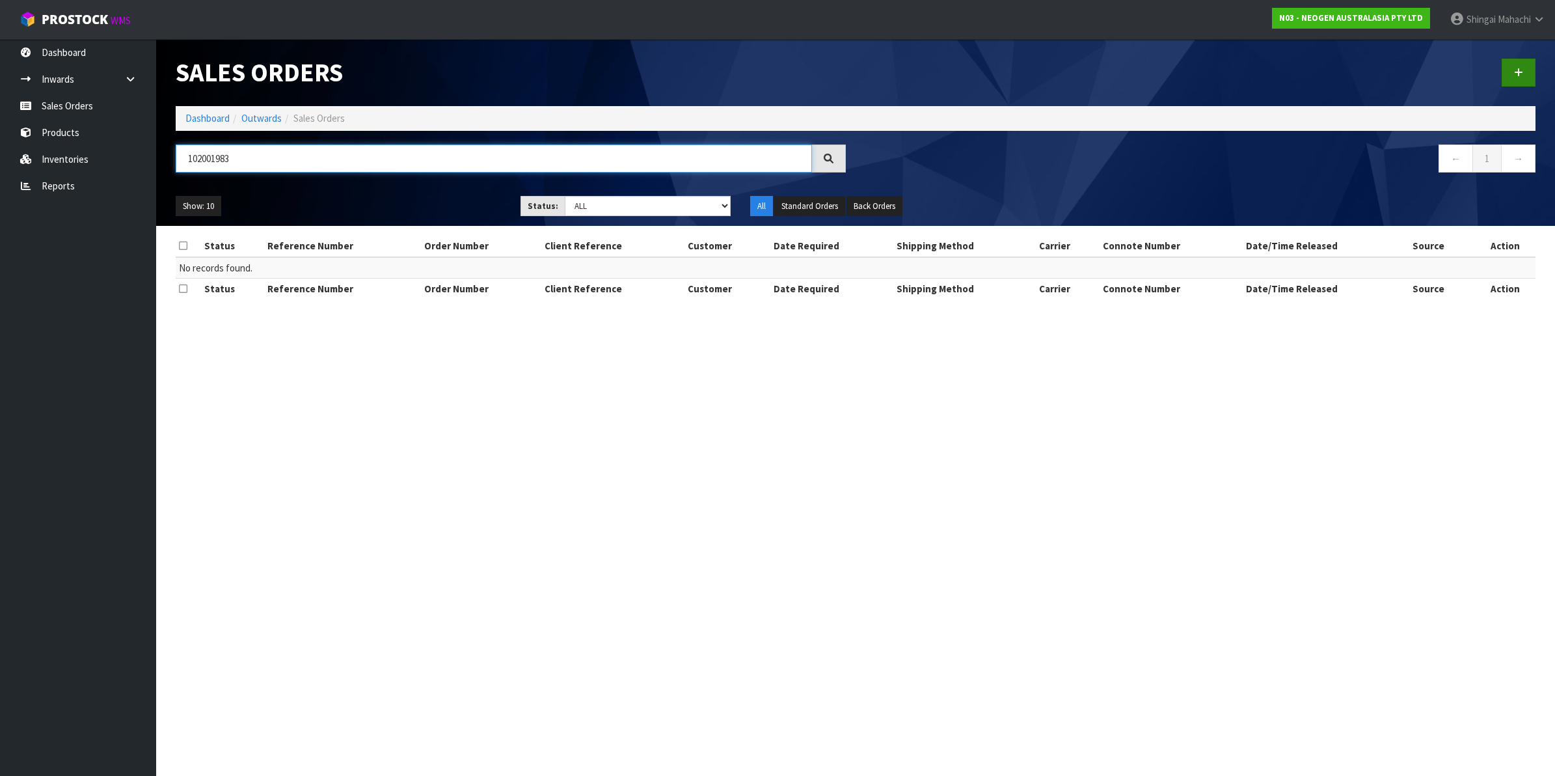
type input "102001983"
drag, startPoint x: 1517, startPoint y: 69, endPoint x: 1478, endPoint y: 72, distance: 39.8
click at [1517, 70] on icon at bounding box center [1518, 73] width 9 height 10
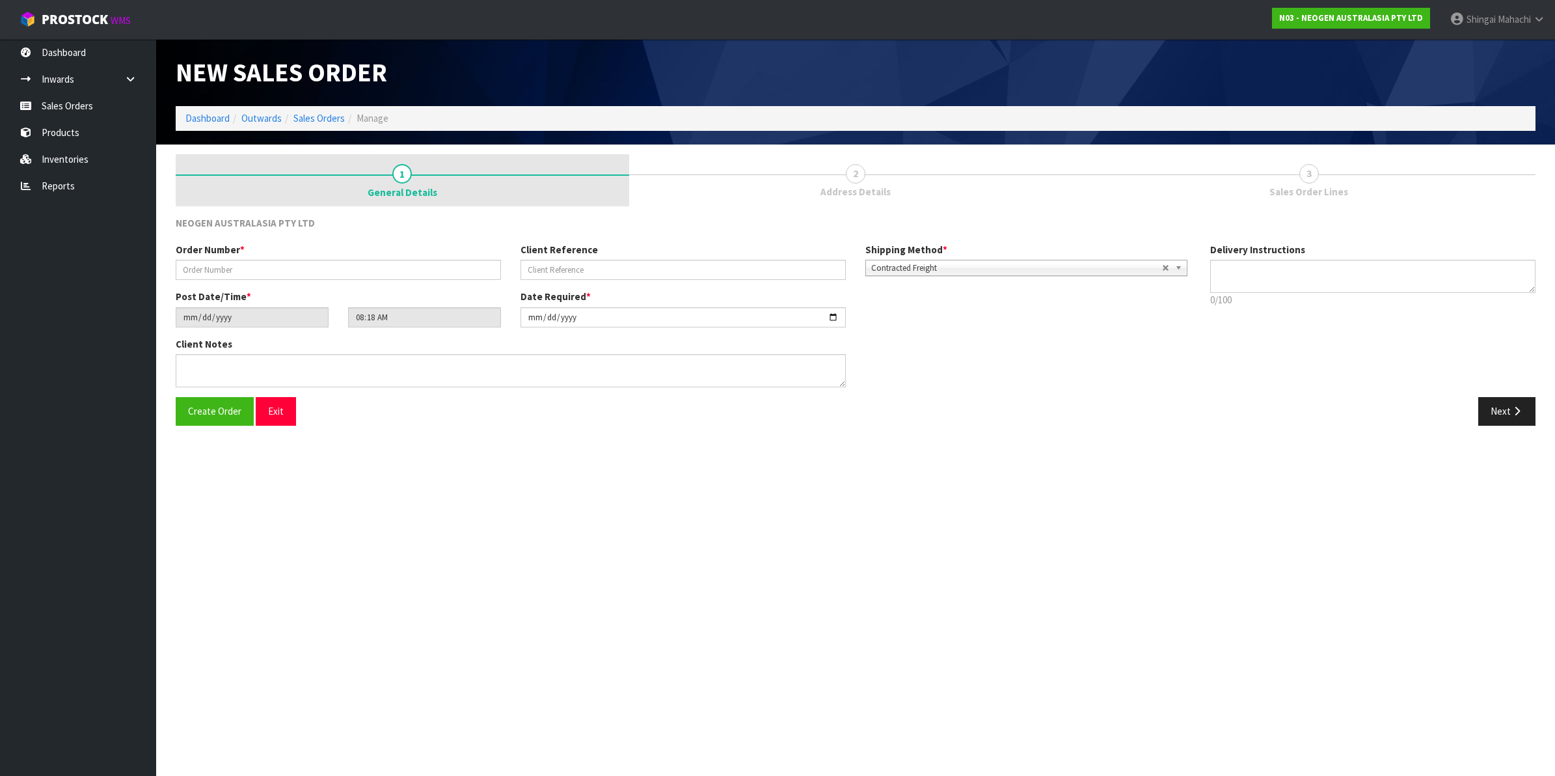
type textarea "CHILLED GOODS -OVERNIGHT"
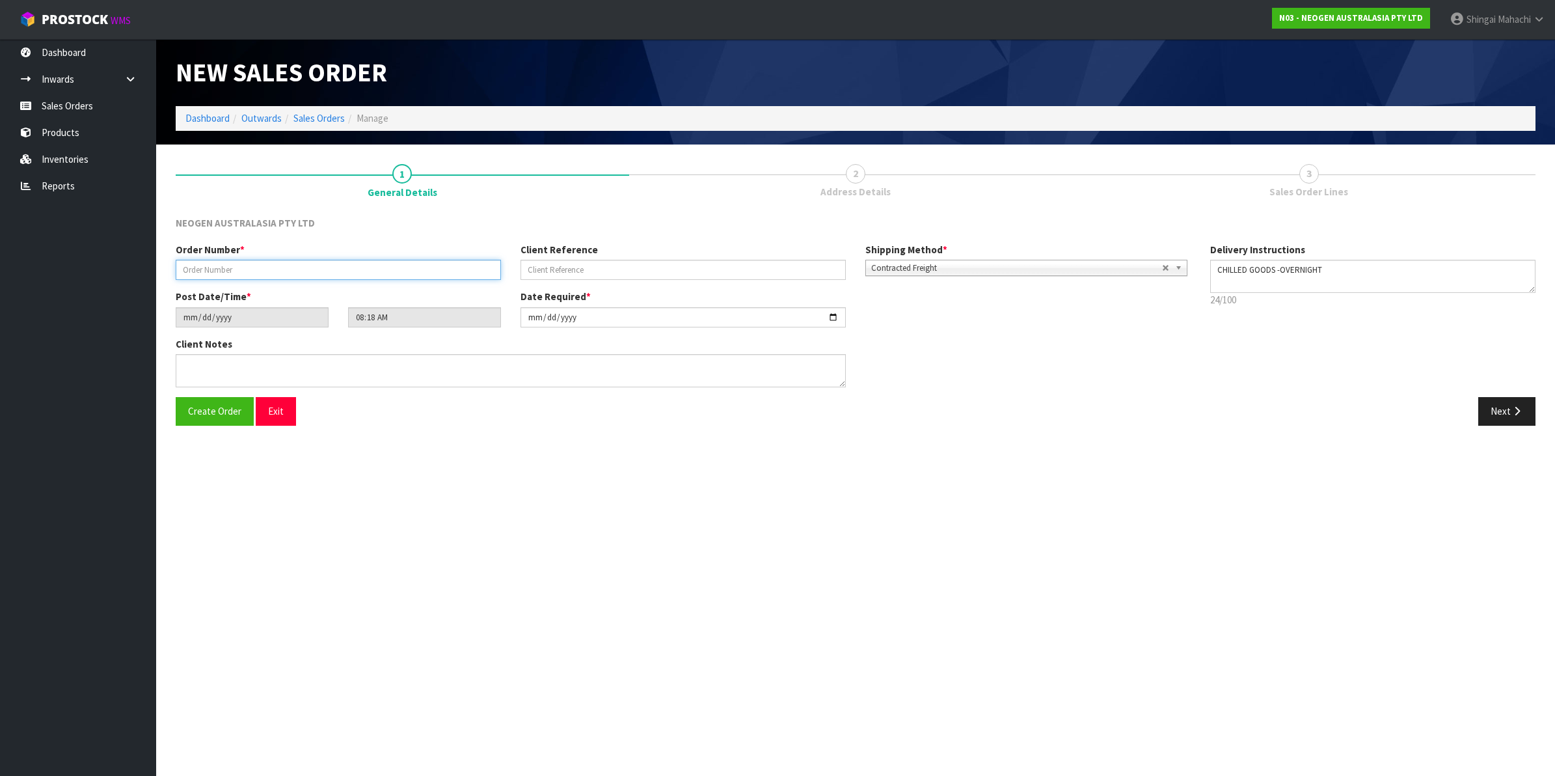
click at [236, 267] on input "text" at bounding box center [338, 270] width 325 height 20
type input "102001983"
click at [580, 268] on input "text" at bounding box center [682, 270] width 325 height 20
paste input "6000151348"
type input "6000151348"
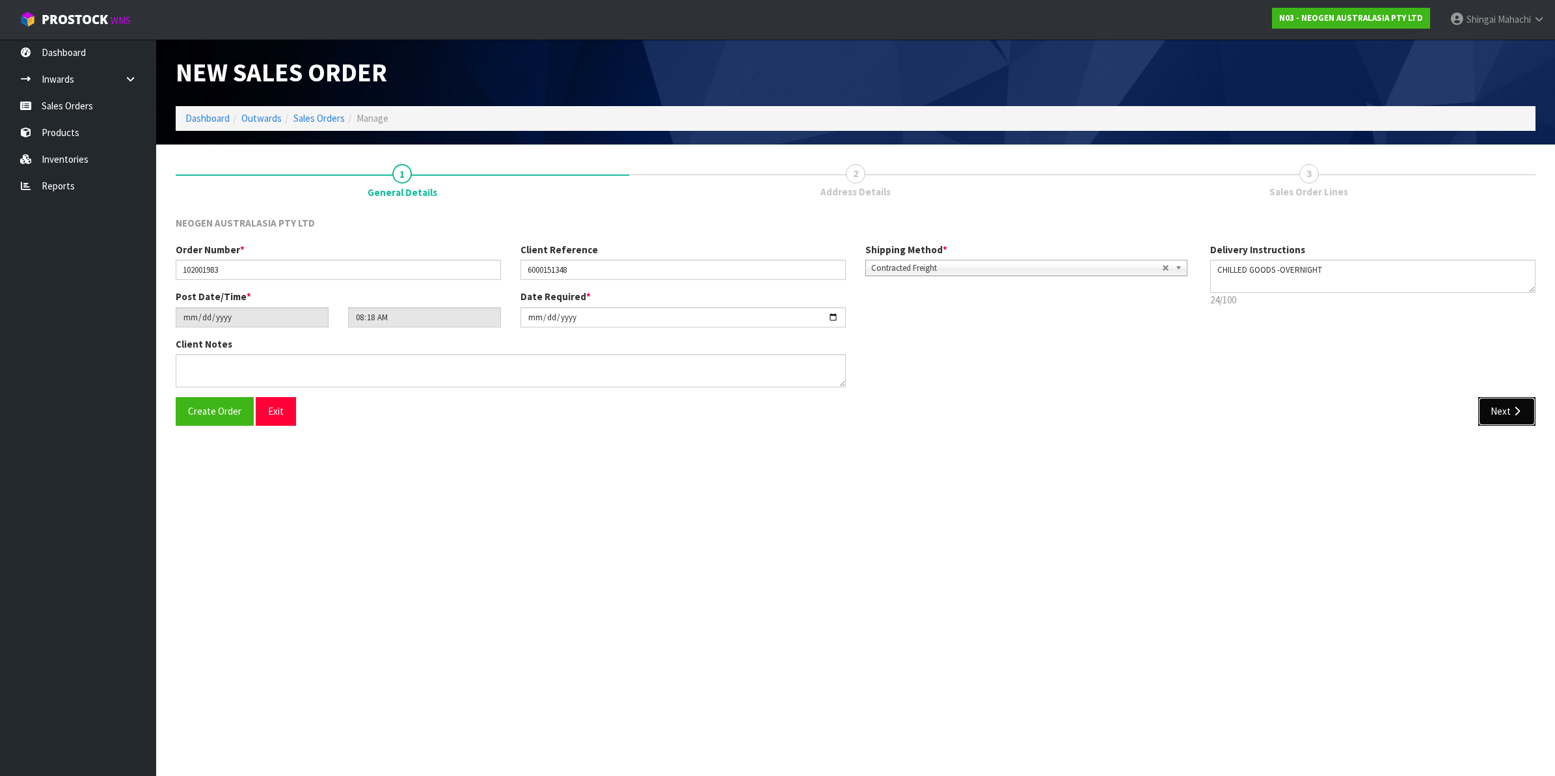
click at [1517, 411] on icon "button" at bounding box center [1517, 411] width 12 height 10
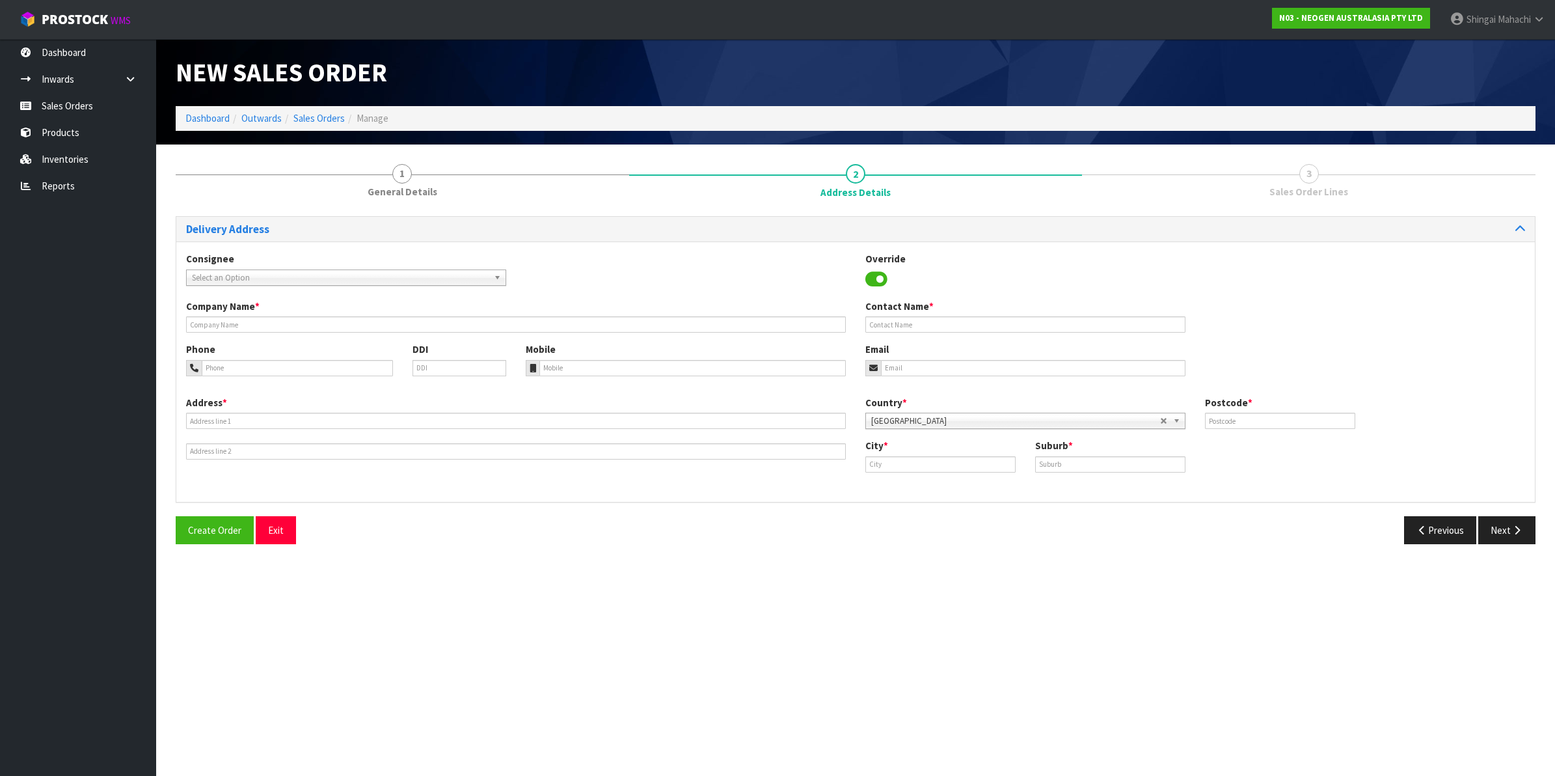
click at [237, 278] on span "Select an Option" at bounding box center [340, 278] width 297 height 16
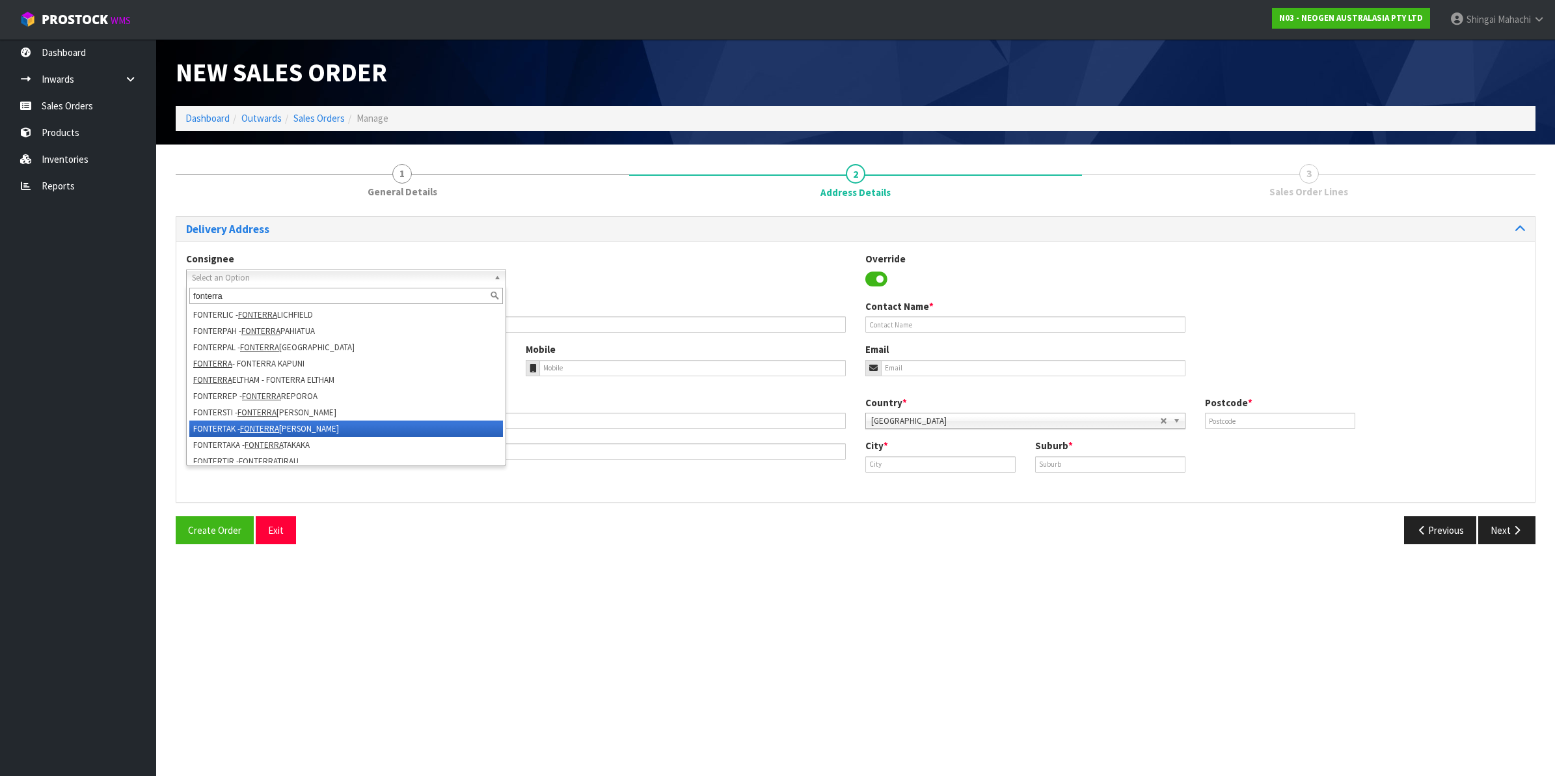
scroll to position [325, 0]
type input "fonterra"
click at [259, 428] on em "FONTERRA" at bounding box center [260, 428] width 39 height 11
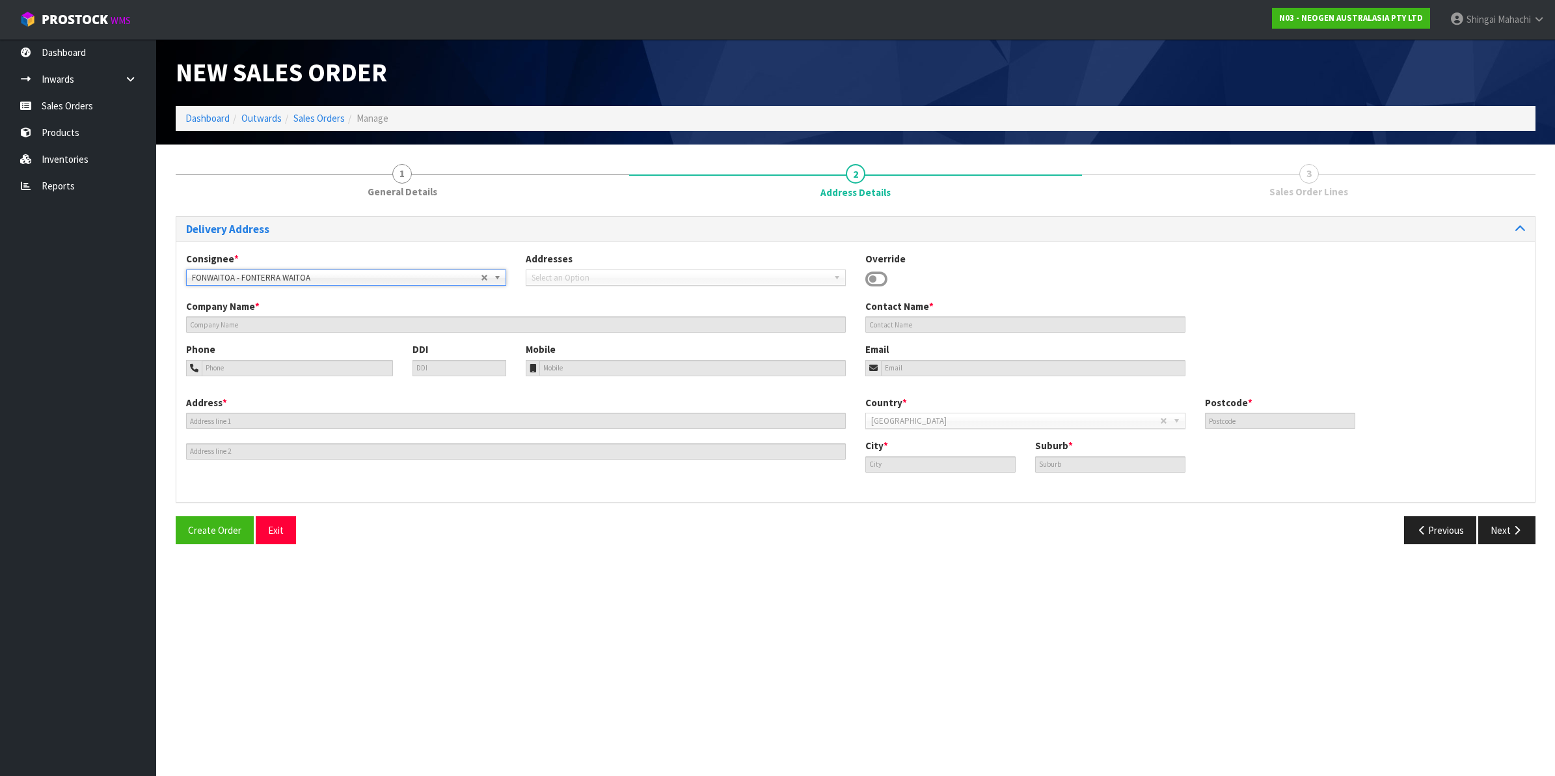
type input "FONTERRA WAITOA"
type input "CORNER NO. 1 ROAD & STATE HIGHWAY 26"
type input "3380"
type input "WAITOA"
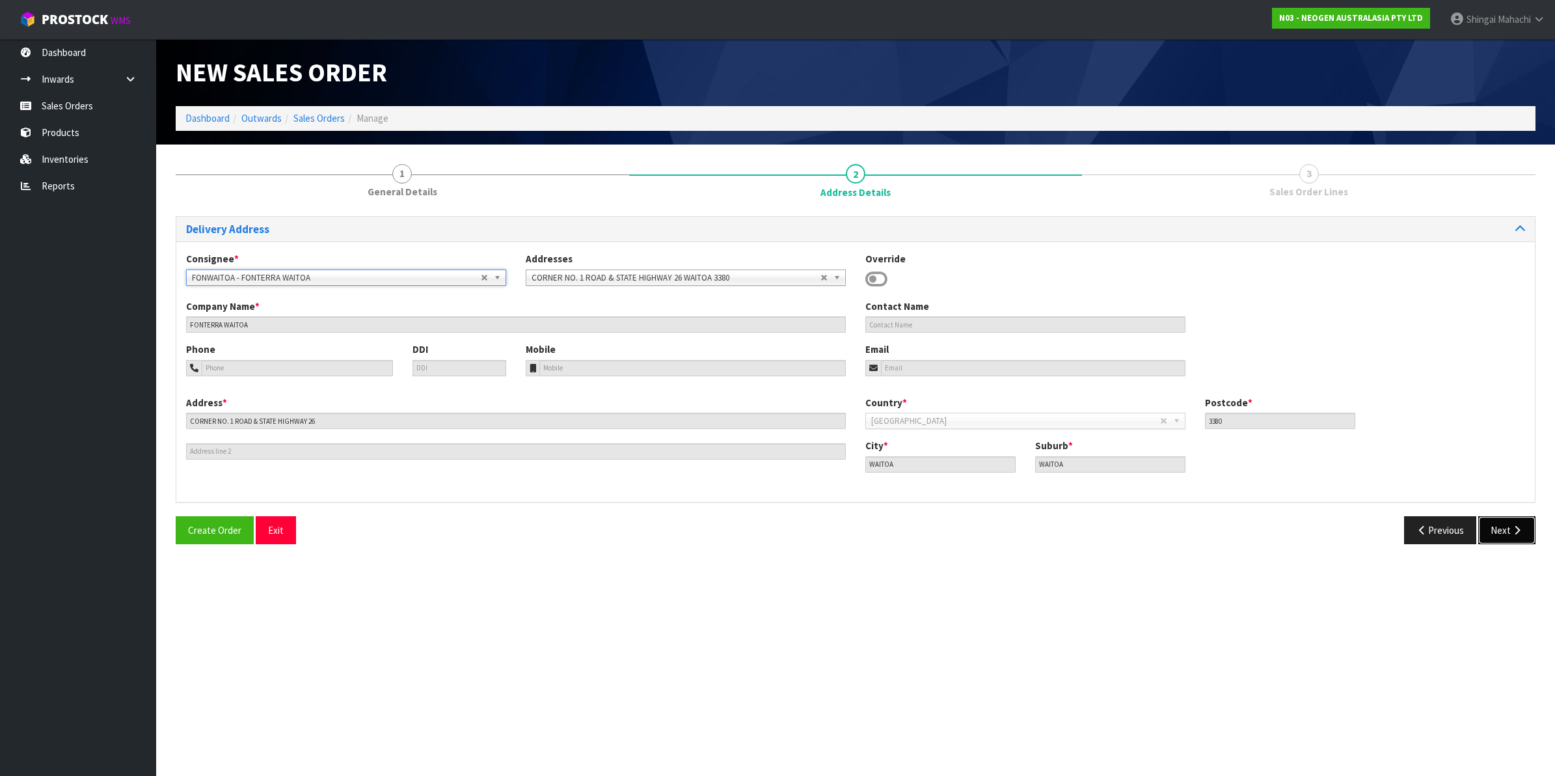
click at [1509, 531] on button "Next" at bounding box center [1506, 530] width 57 height 28
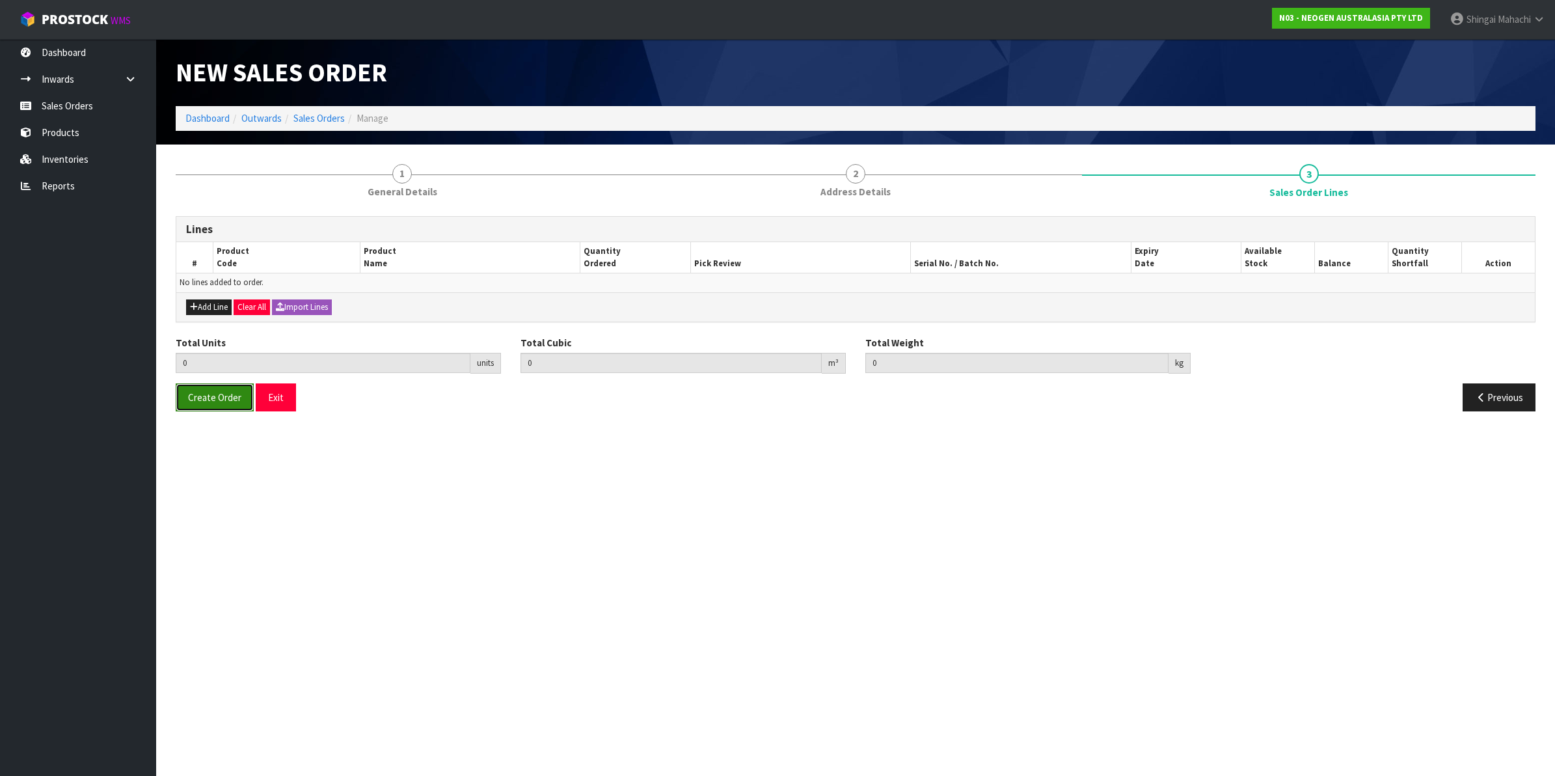
click at [208, 397] on span "Create Order" at bounding box center [214, 397] width 53 height 12
click at [217, 306] on button "Add Line" at bounding box center [209, 307] width 46 height 16
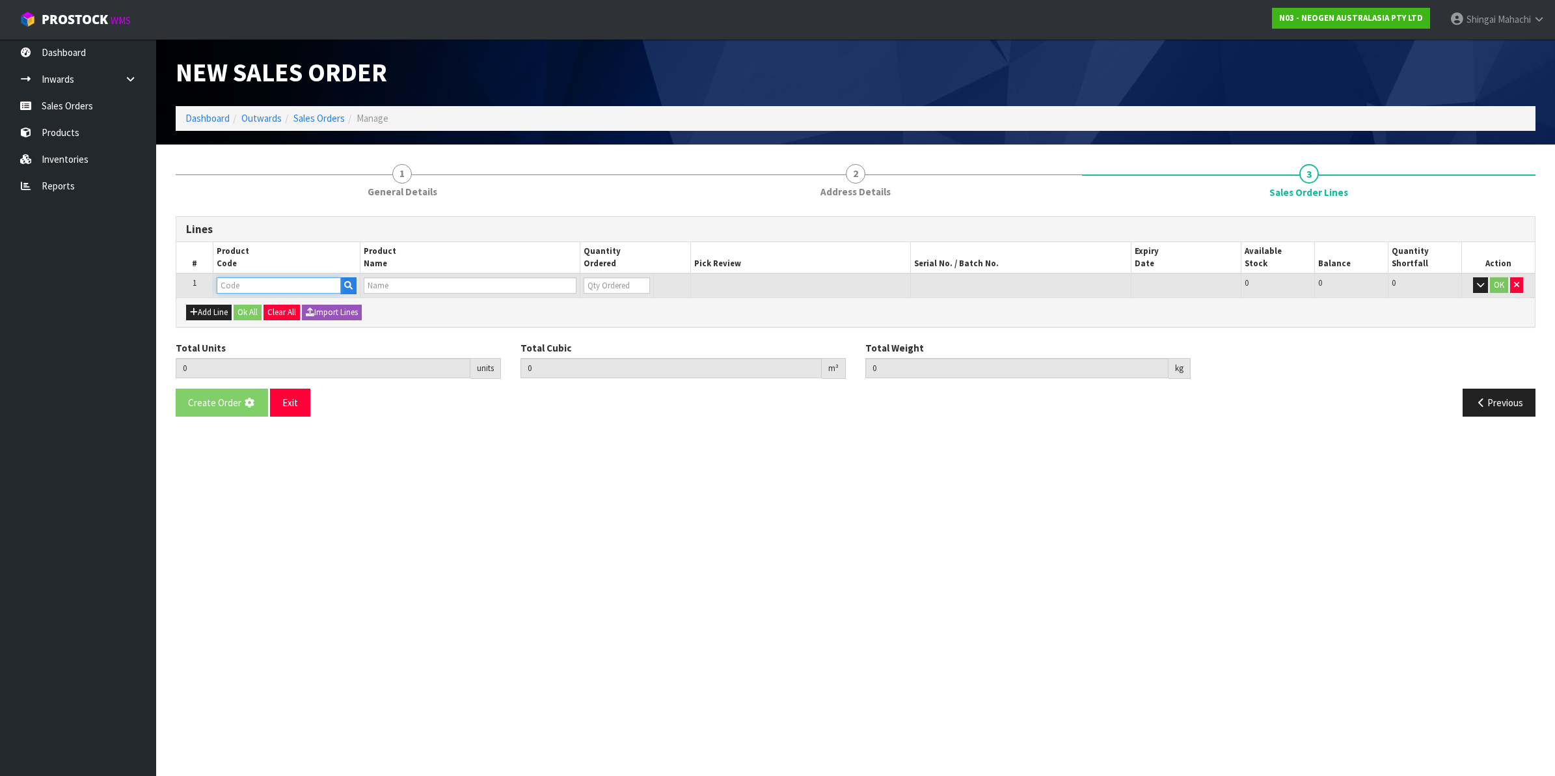
click at [236, 287] on input "text" at bounding box center [279, 285] width 124 height 16
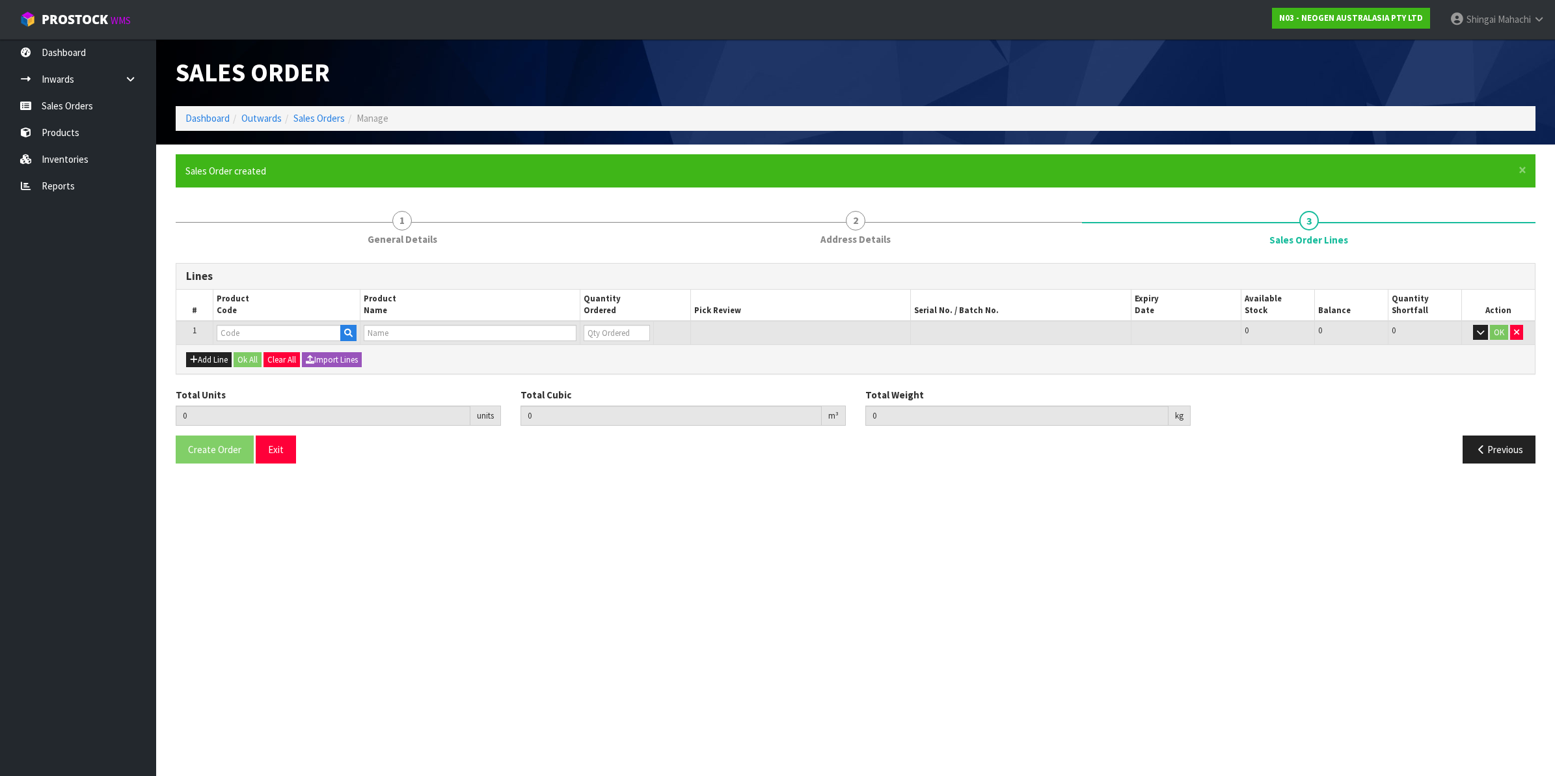
type input "0.000000"
type input "0.000"
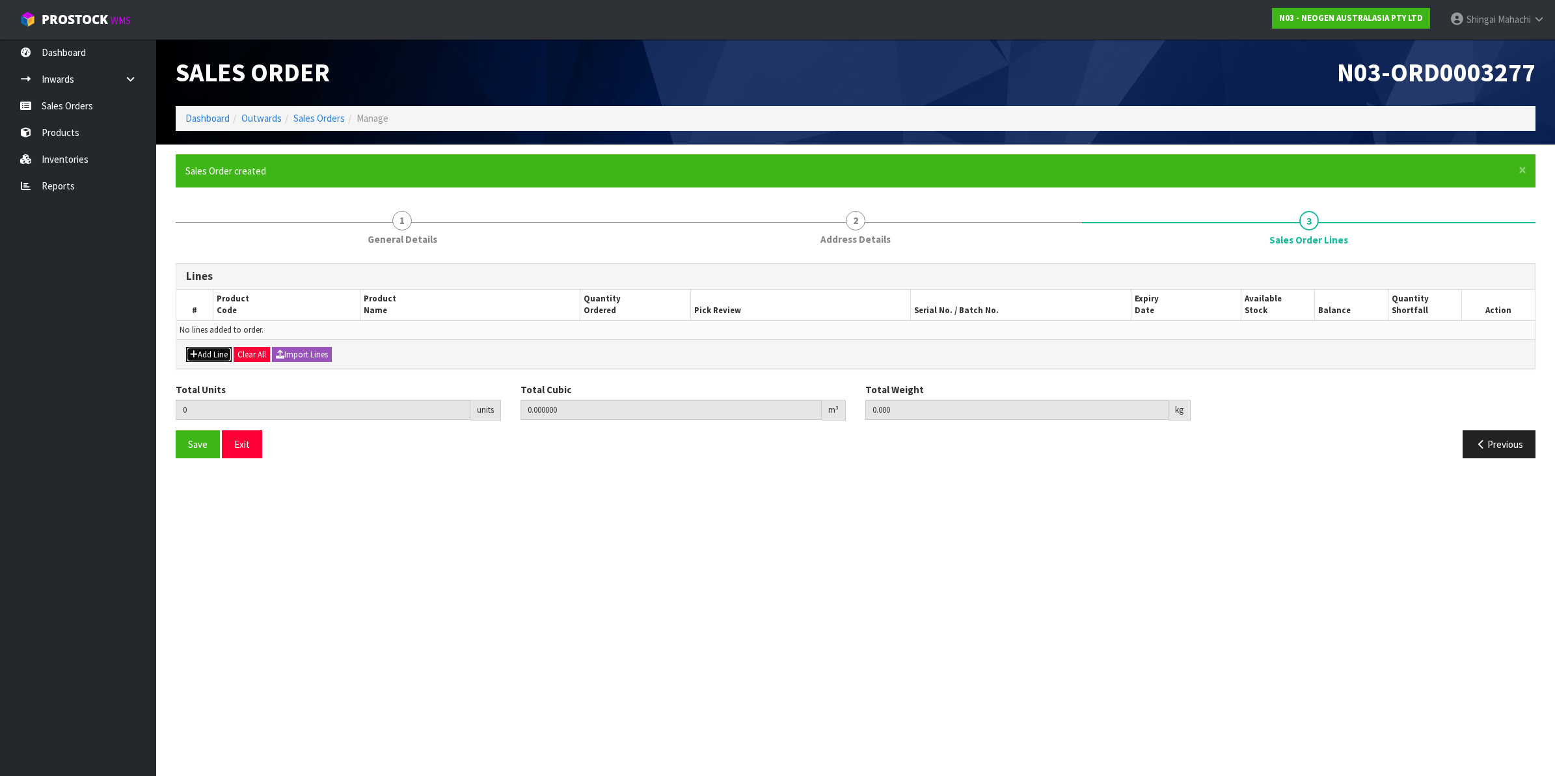
click at [203, 352] on button "Add Line" at bounding box center [209, 355] width 46 height 16
type input "0"
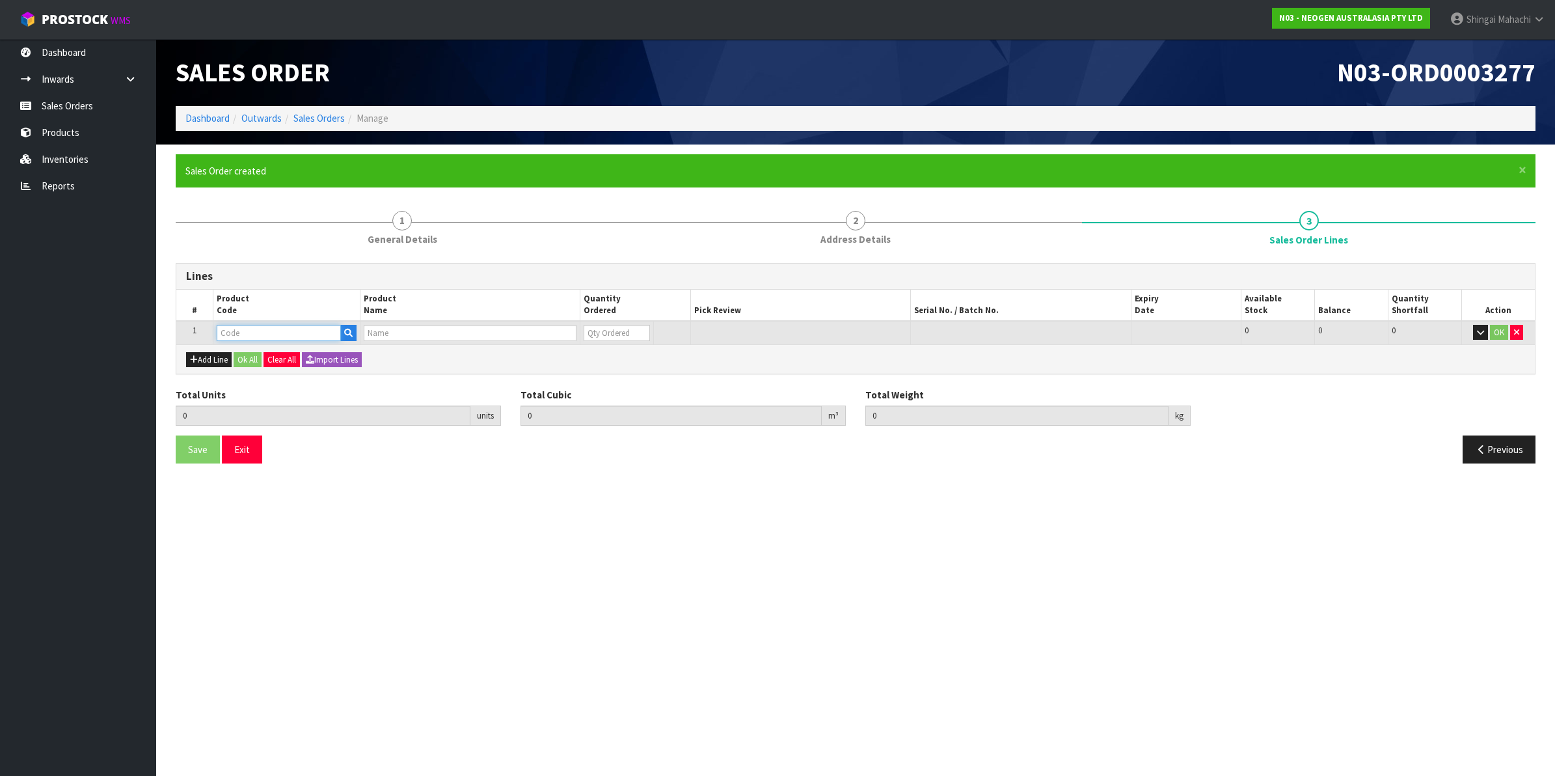
click at [230, 336] on input "text" at bounding box center [279, 333] width 124 height 16
paste input "700002027"
type input "700002027"
type input "0.000000"
type input "0.000"
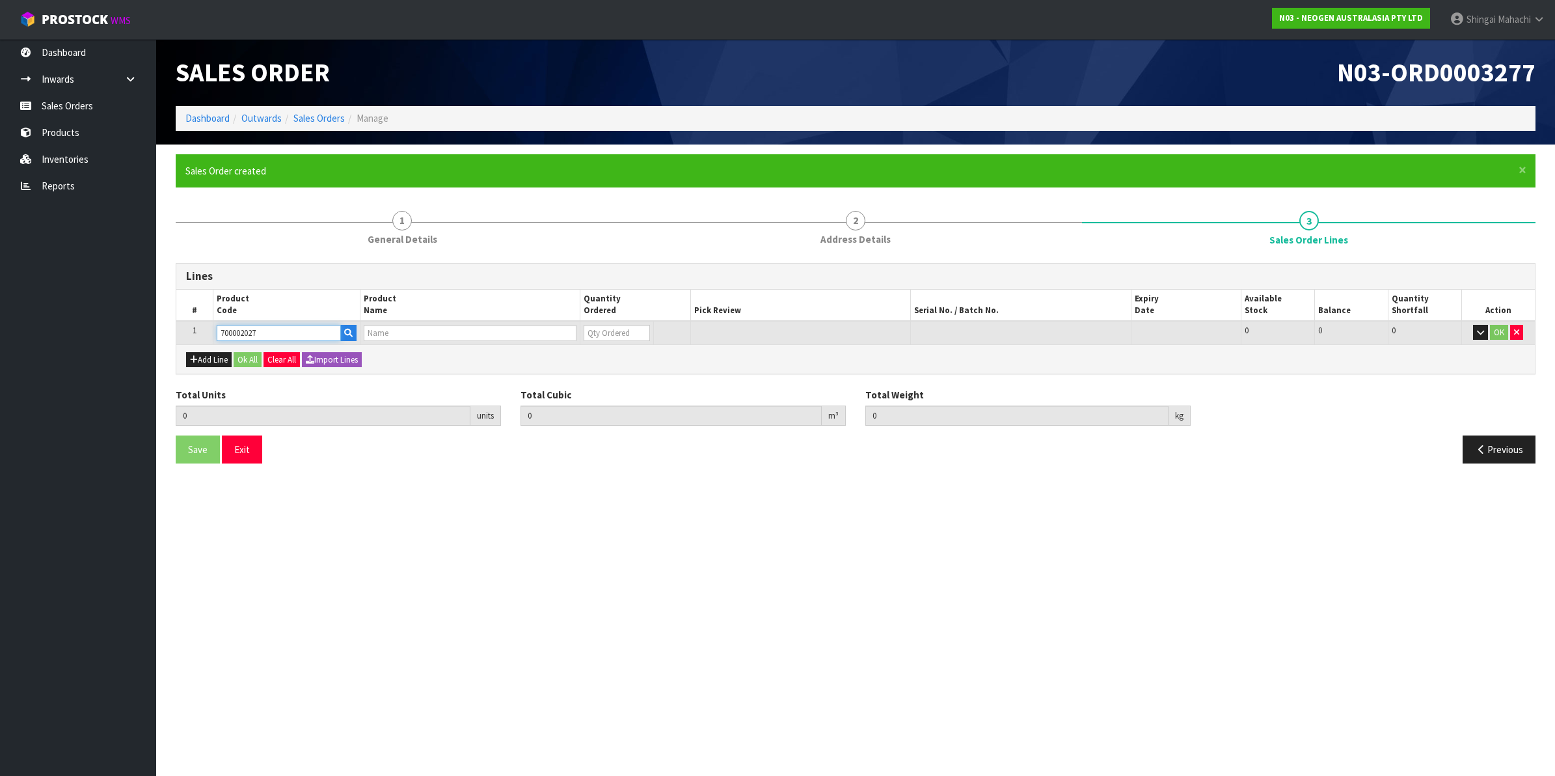
type input "7000042943 - 3007 MLS MICROWELL PLATE 50/CS"
type input "0"
type input "700002027"
click at [213, 361] on button "Add Line" at bounding box center [209, 360] width 46 height 16
type input "0"
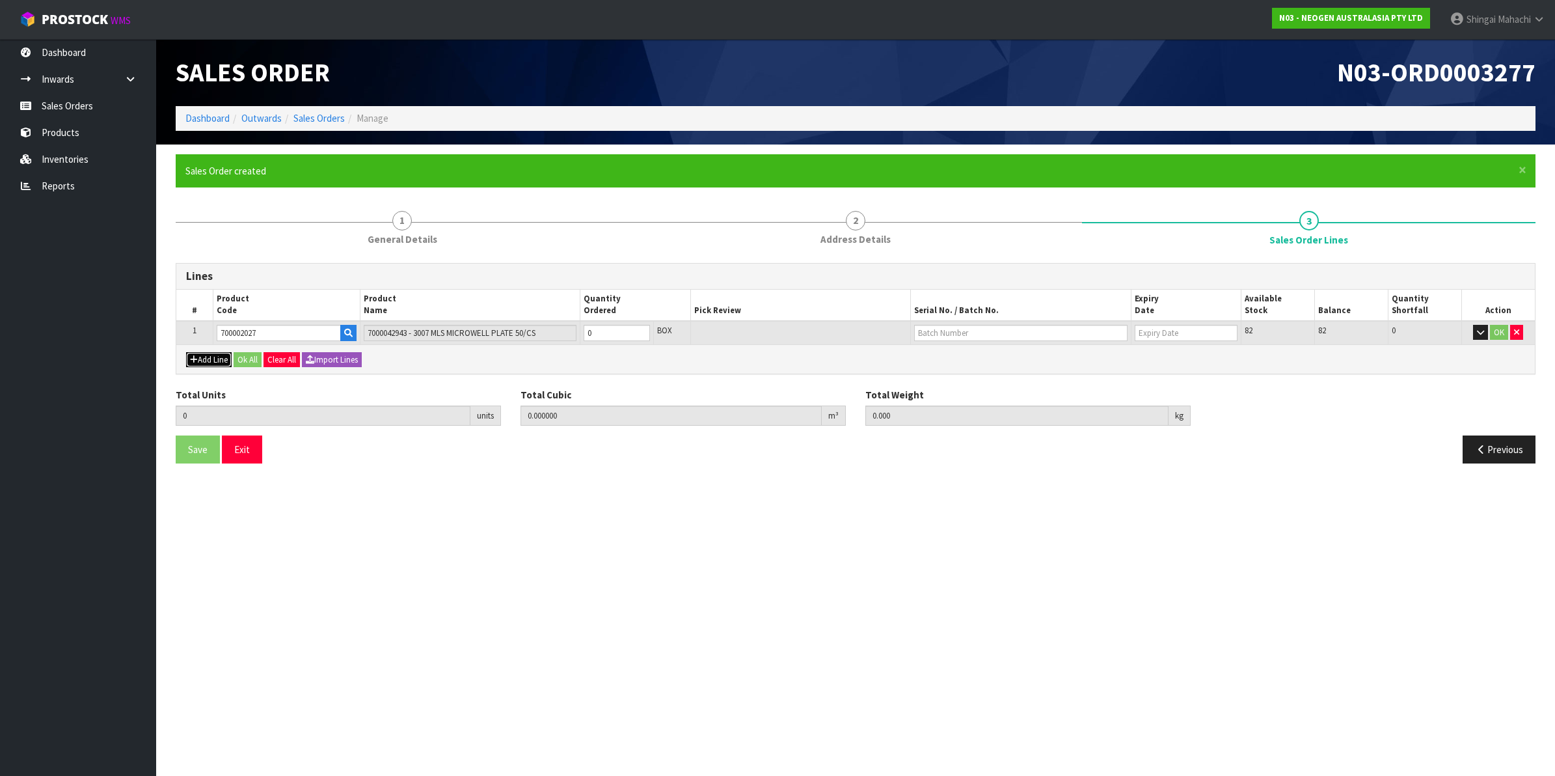
type input "0"
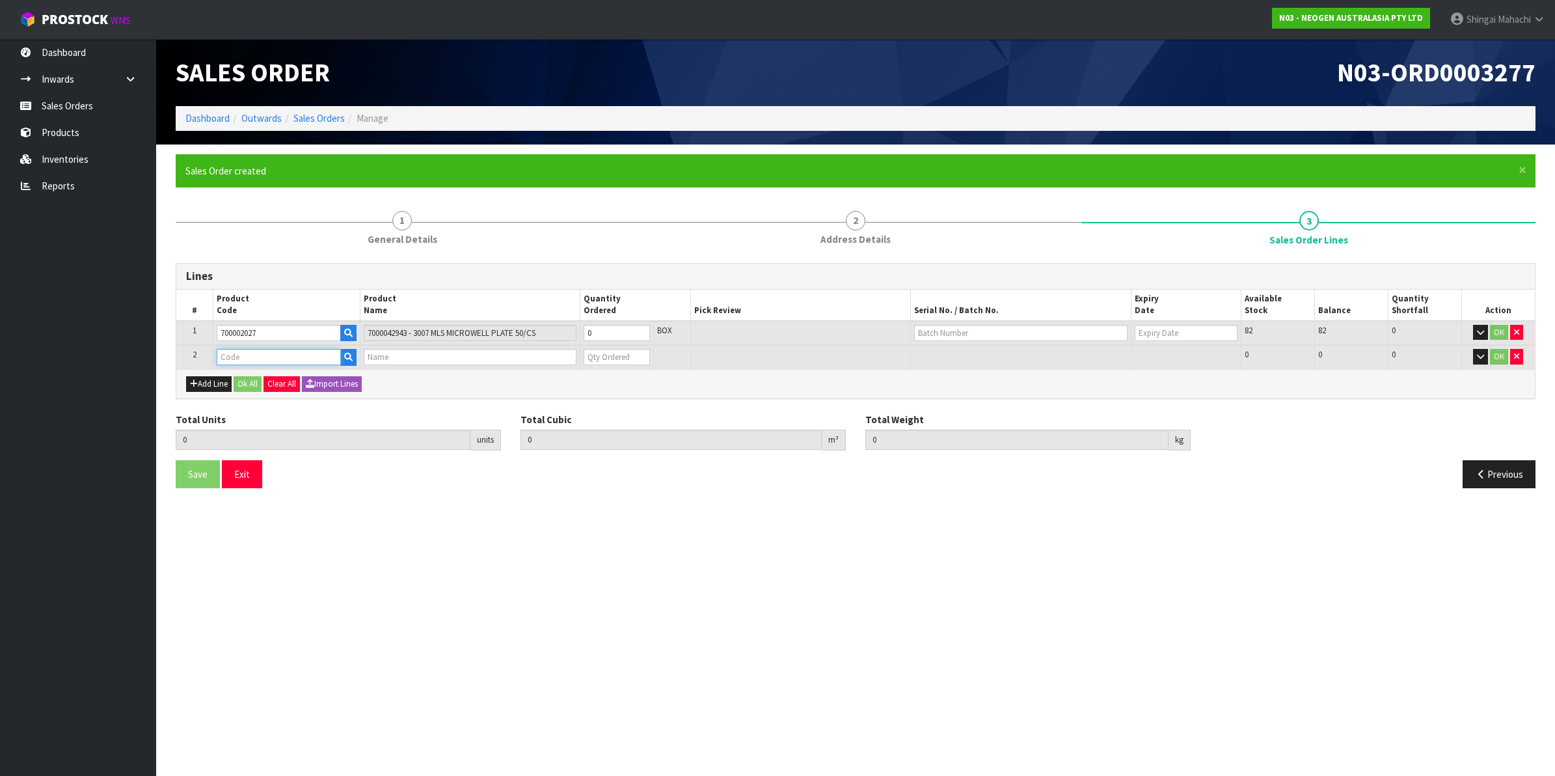
click at [246, 361] on input "text" at bounding box center [279, 357] width 124 height 16
paste input "700002028"
type input "700002028"
type input "0.000000"
type input "0.000"
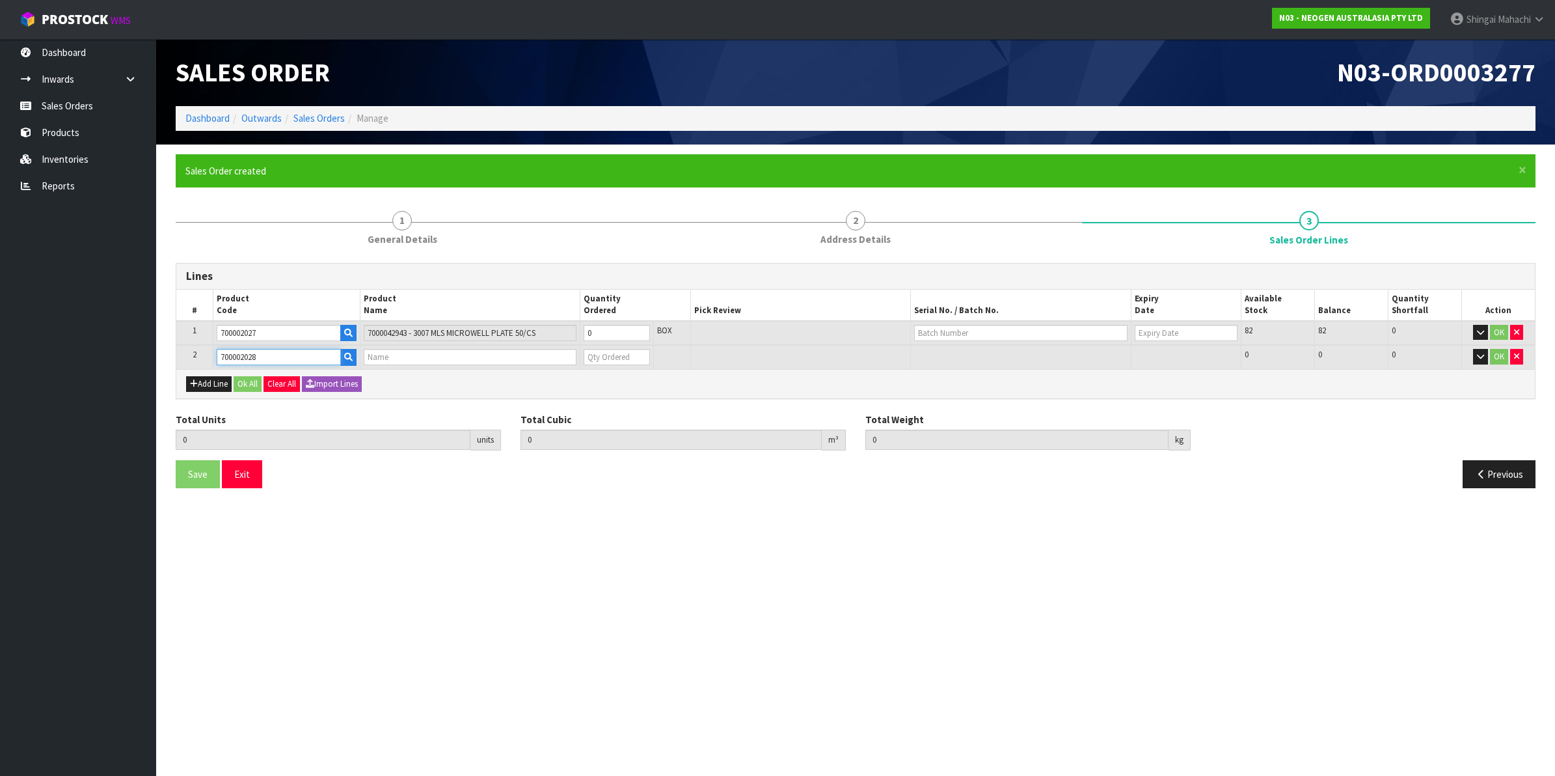
type input "7000043164 - 3005 MLS INJECTOR CLEANING KIT"
type input "0"
type input "700002028"
click at [548, 336] on tr "1 700002027 7000042943 - 3007 MLS MICROWELL PLATE 50/CS 0 BOX 82 82 0 OK" at bounding box center [855, 333] width 1358 height 25
type input "6"
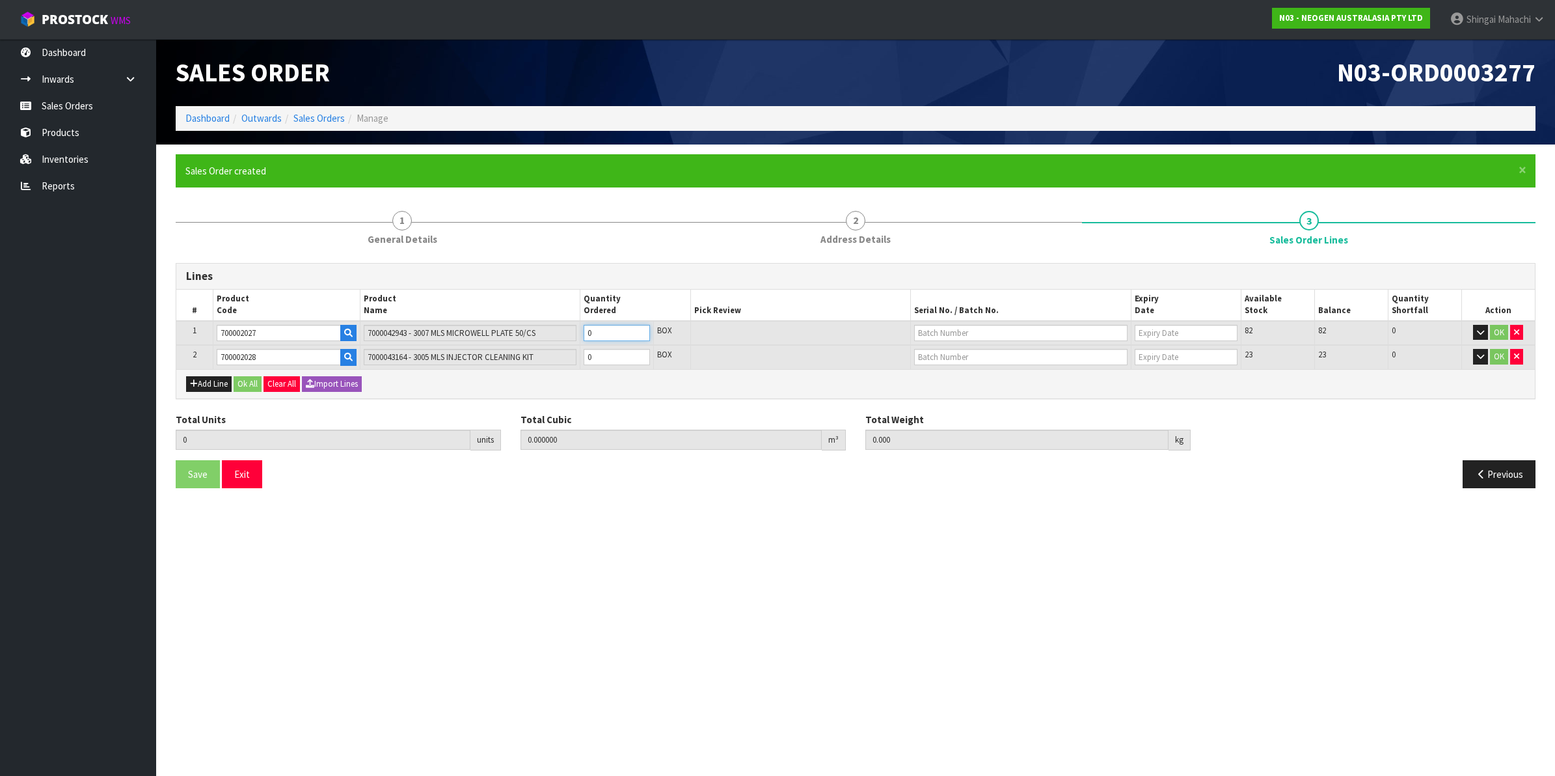
type input "0.17748"
type input "25.2"
type input "6"
click at [540, 356] on tr "2 700002028 7000043164 - 3005 MLS INJECTOR CLEANING KIT 0 BOX 23 23 0 OK" at bounding box center [855, 357] width 1358 height 24
type input "8"
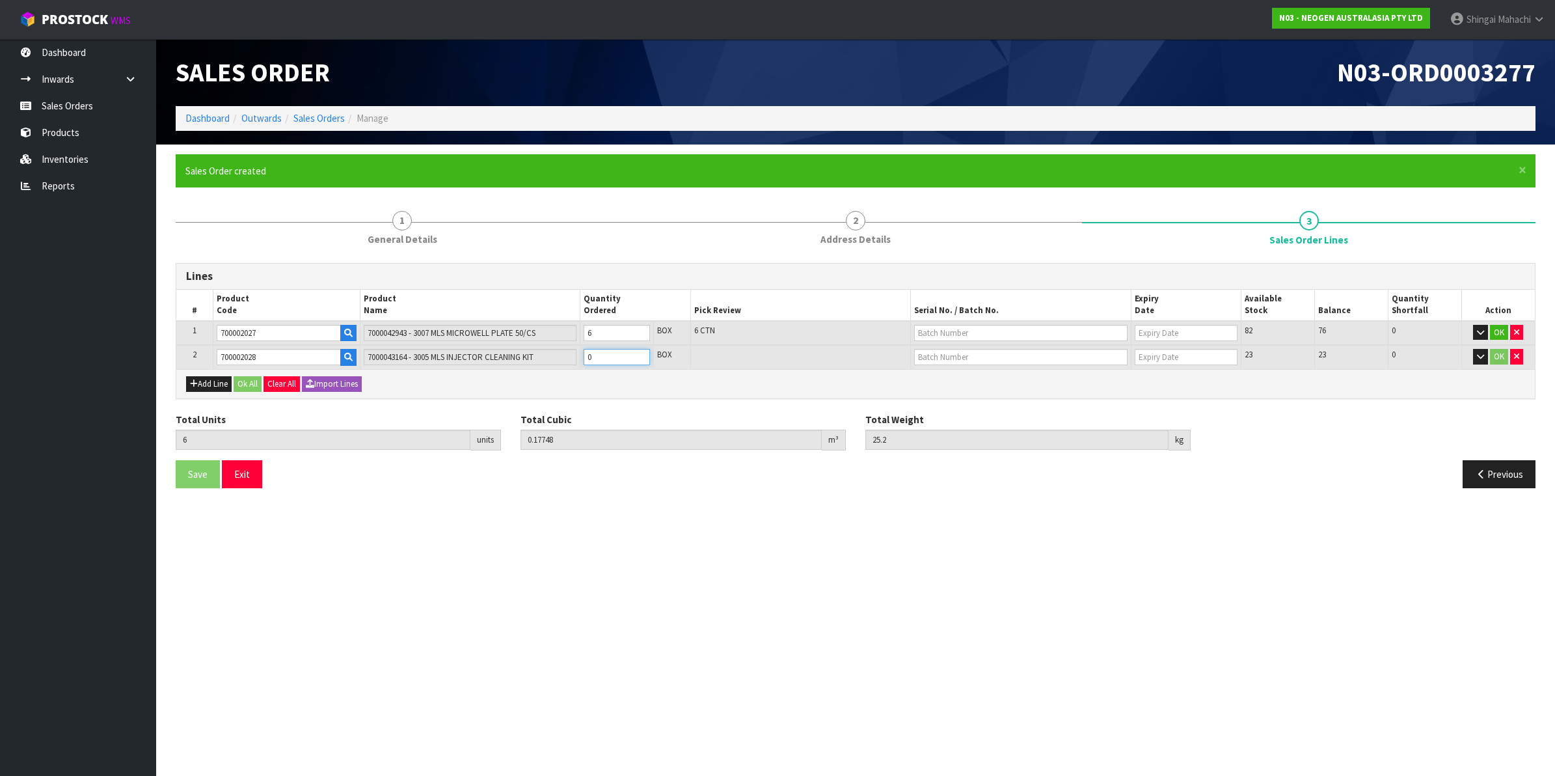
type input "0.18504"
type input "27.8"
type input "2"
click at [952, 329] on input "text" at bounding box center [1020, 333] width 213 height 16
click at [993, 357] on link "PC1009241A" at bounding box center [966, 354] width 103 height 18
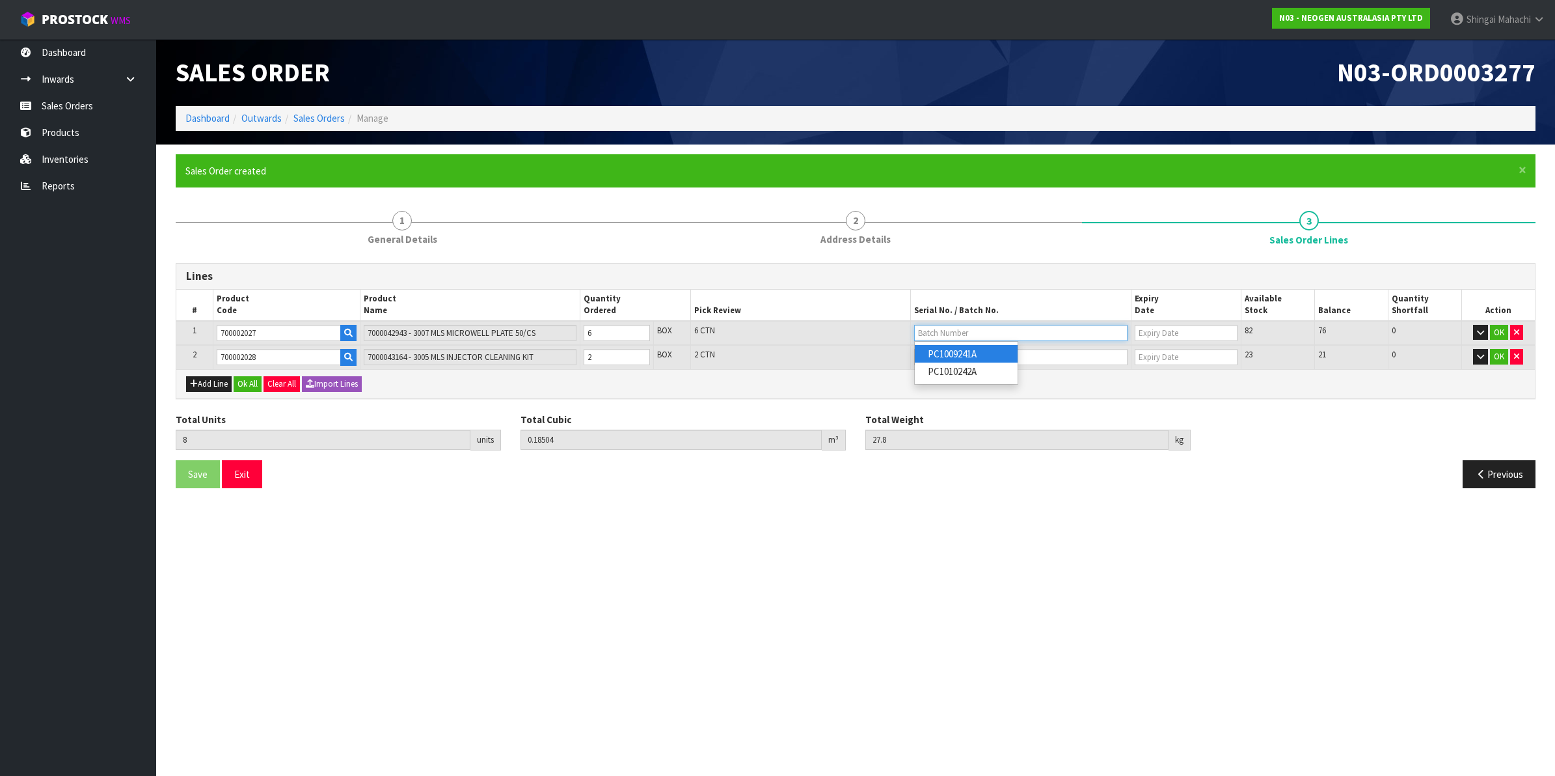
type input "PC1009241A"
type input "[DATE]"
click at [938, 355] on input "text" at bounding box center [1020, 357] width 213 height 16
click at [981, 381] on link "3000019506" at bounding box center [966, 379] width 103 height 18
type input "3000019506"
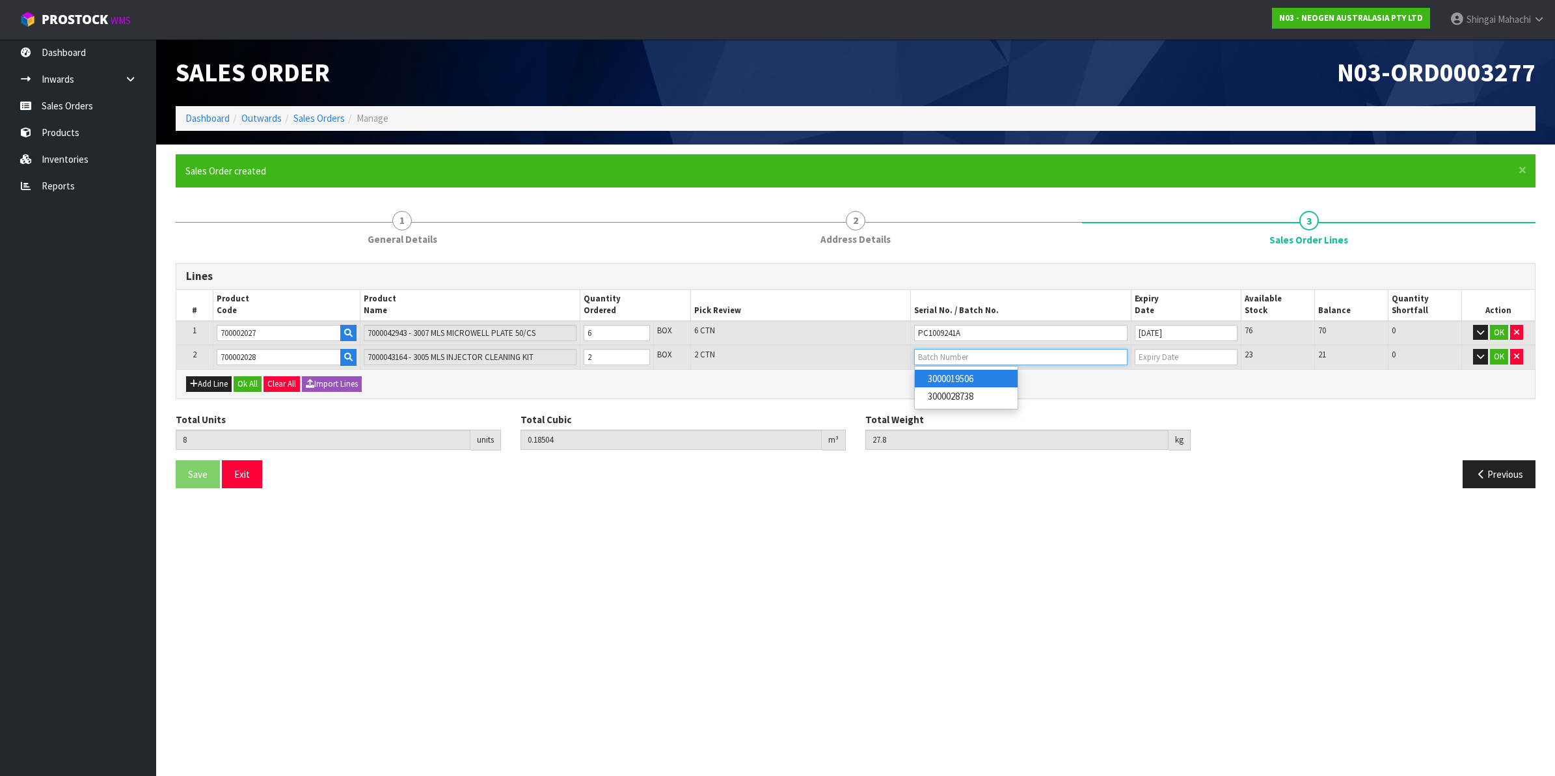
type input "[DATE]"
click at [1501, 340] on td "OK" at bounding box center [1498, 333] width 74 height 25
click at [1502, 331] on button "OK" at bounding box center [1499, 333] width 18 height 16
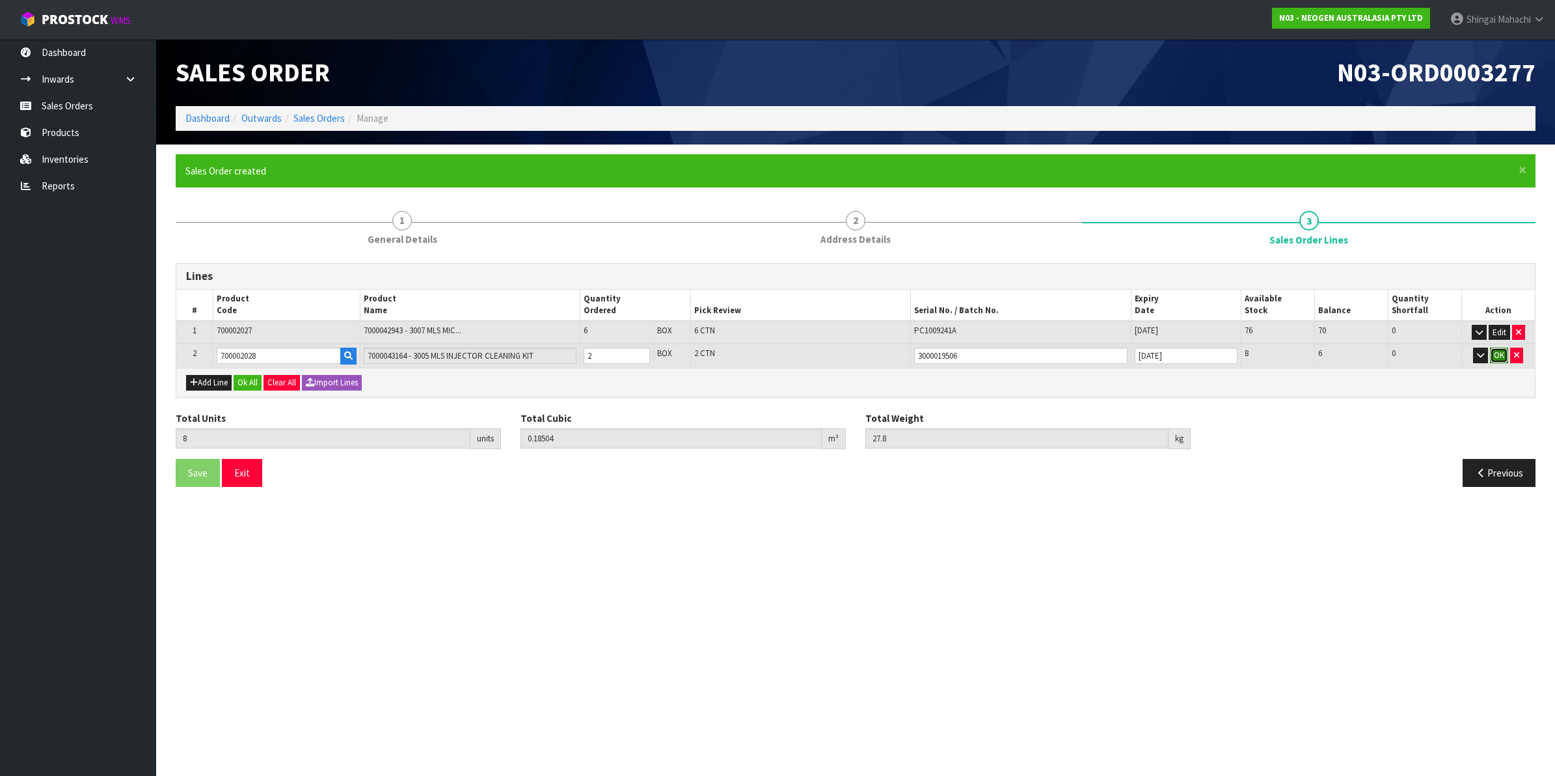
click at [1501, 349] on button "OK" at bounding box center [1499, 355] width 18 height 16
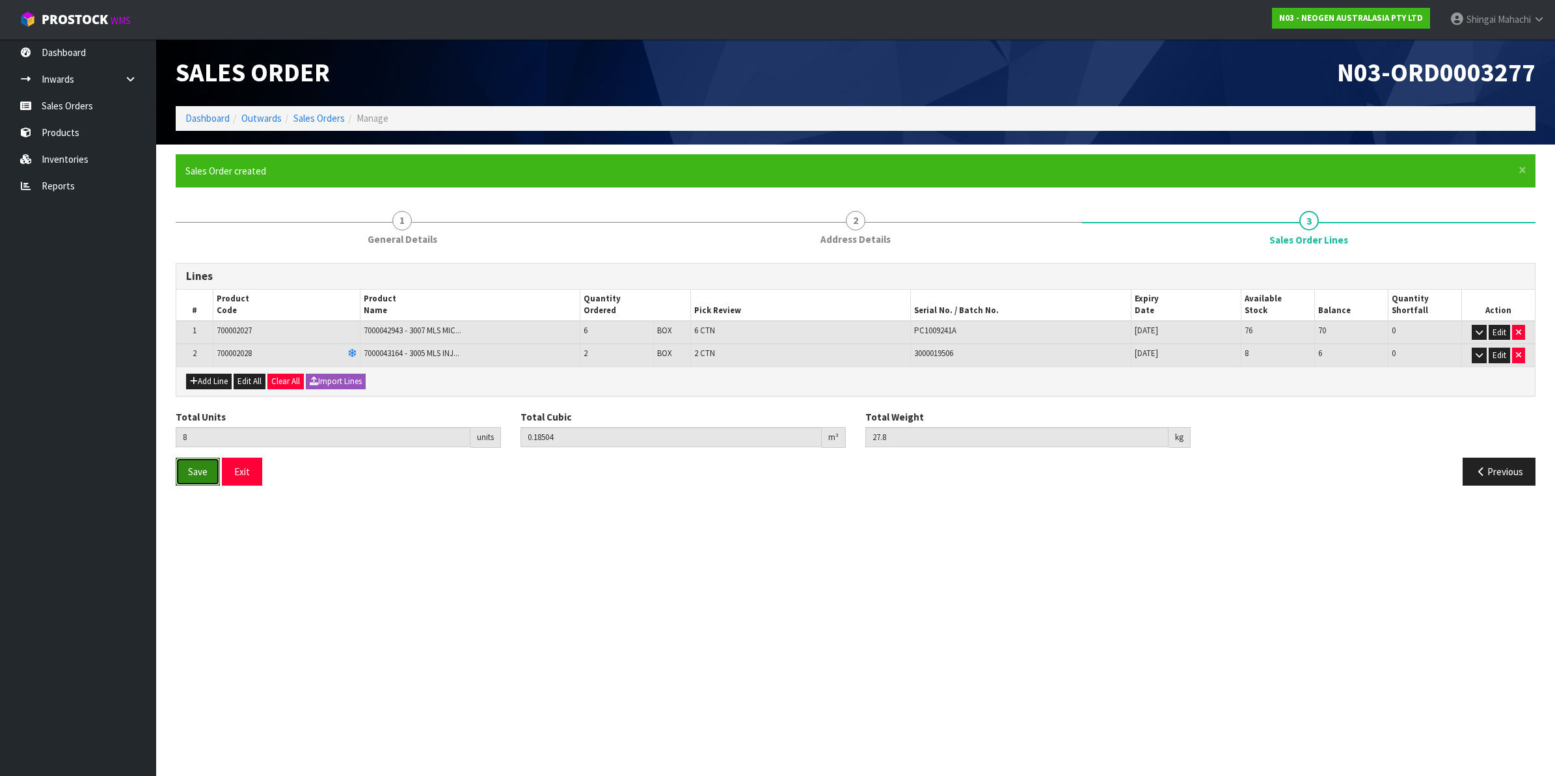
click at [199, 475] on span "Save" at bounding box center [198, 471] width 20 height 12
drag, startPoint x: 1338, startPoint y: 70, endPoint x: 1539, endPoint y: 74, distance: 201.1
click at [1539, 74] on div "N03-ORD0003277" at bounding box center [1201, 72] width 690 height 67
copy span "N03-ORD0003277"
click at [327, 117] on link "Sales Orders" at bounding box center [318, 118] width 51 height 12
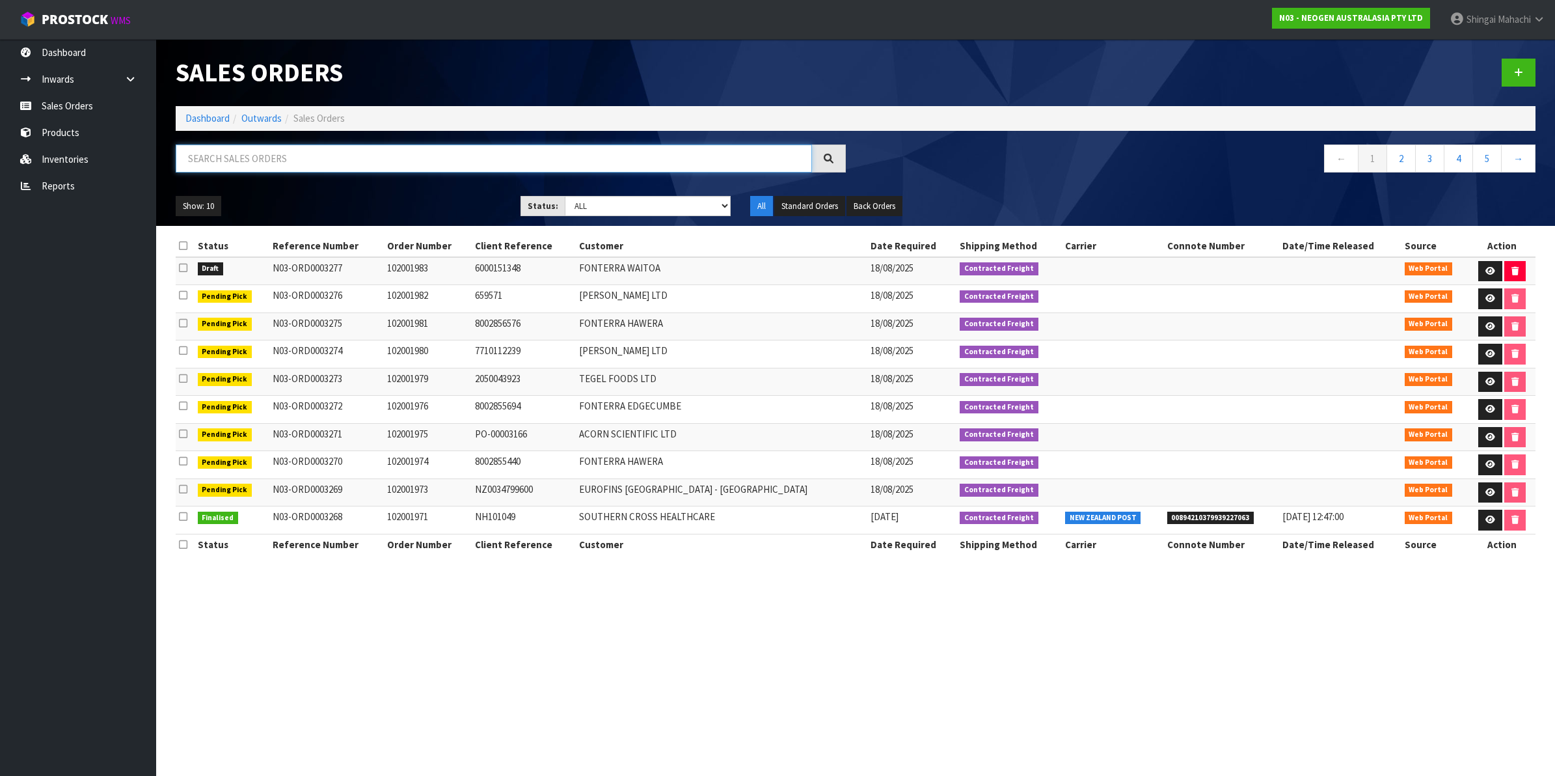
click at [280, 163] on input "text" at bounding box center [494, 158] width 636 height 28
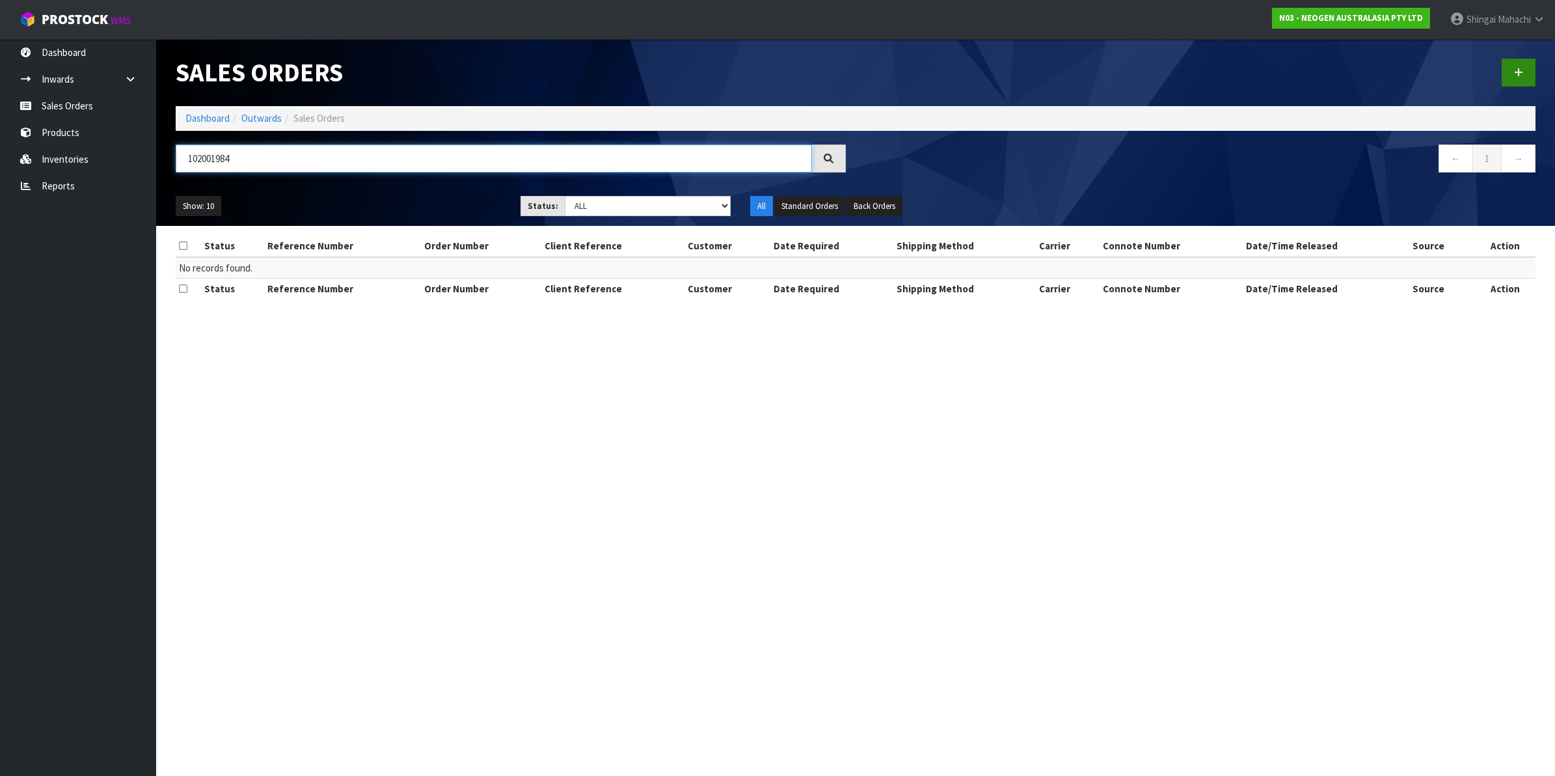
type input "102001984"
click at [1517, 75] on icon at bounding box center [1518, 73] width 9 height 10
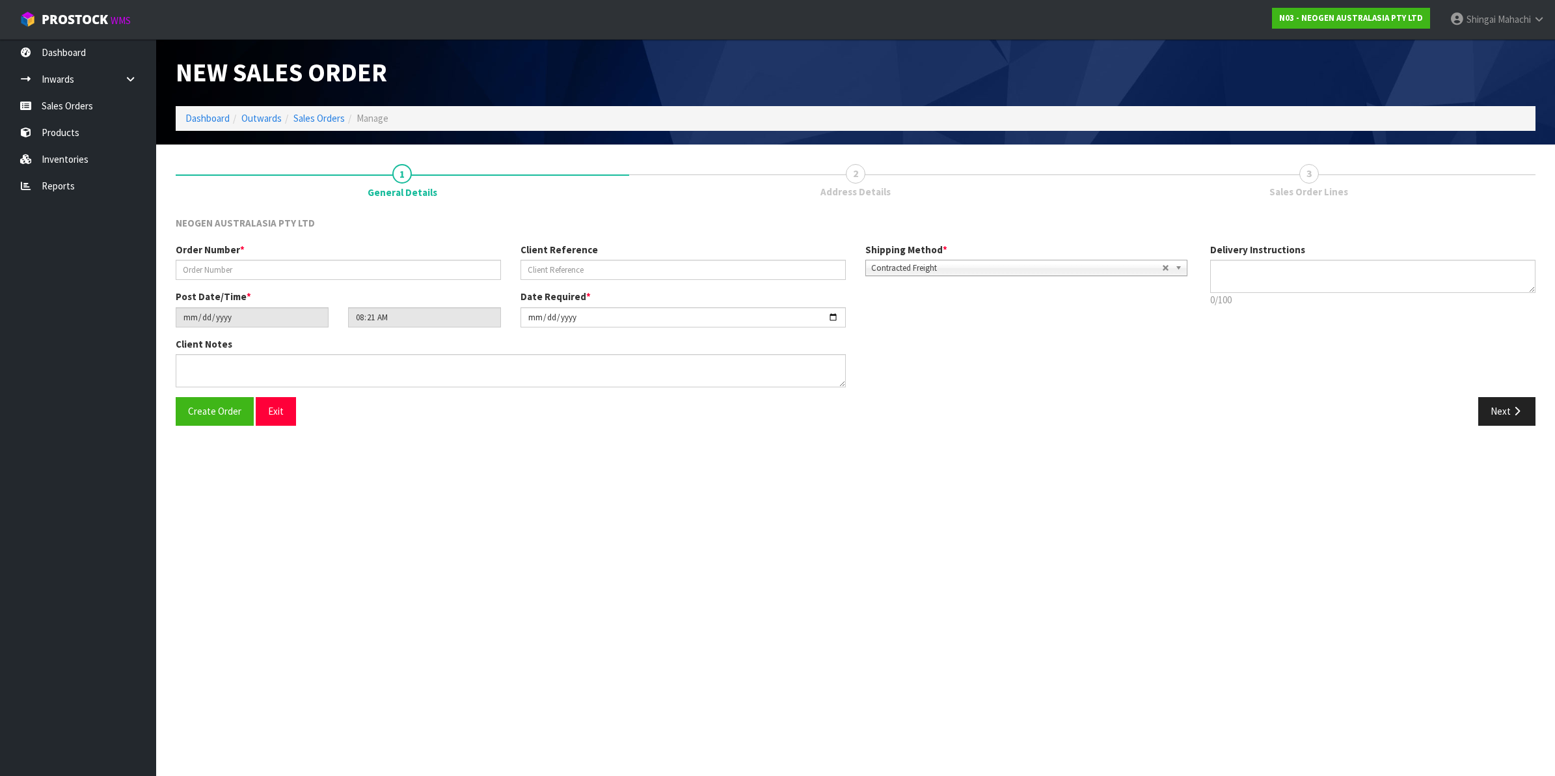
type textarea "CHILLED GOODS -OVERNIGHT"
click at [217, 270] on input "text" at bounding box center [338, 270] width 325 height 20
type input "102001984"
click at [530, 262] on input "text" at bounding box center [682, 270] width 325 height 20
paste input "4506638101"
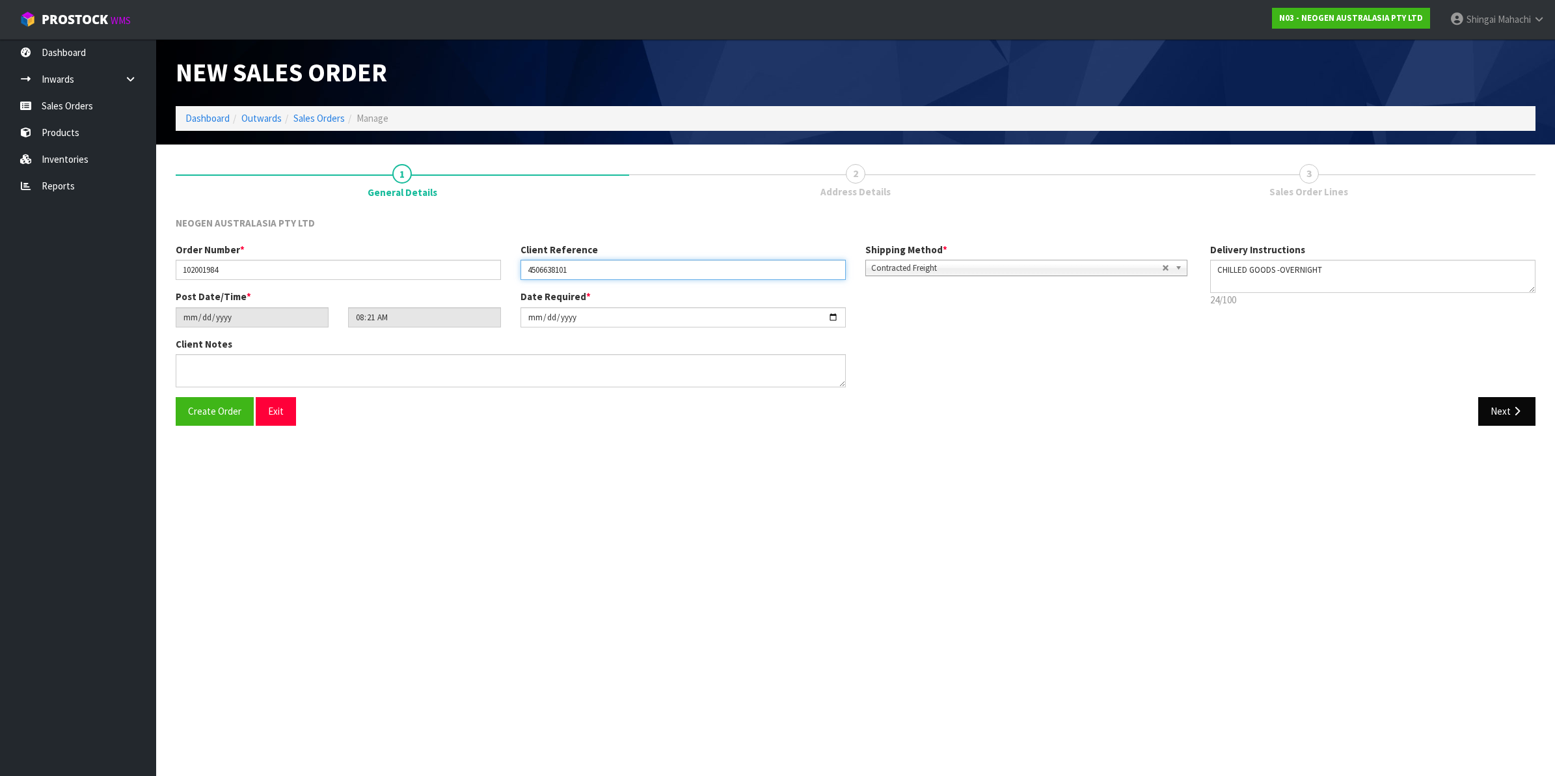
type input "4506638101"
click at [1508, 407] on button "Next" at bounding box center [1506, 411] width 57 height 28
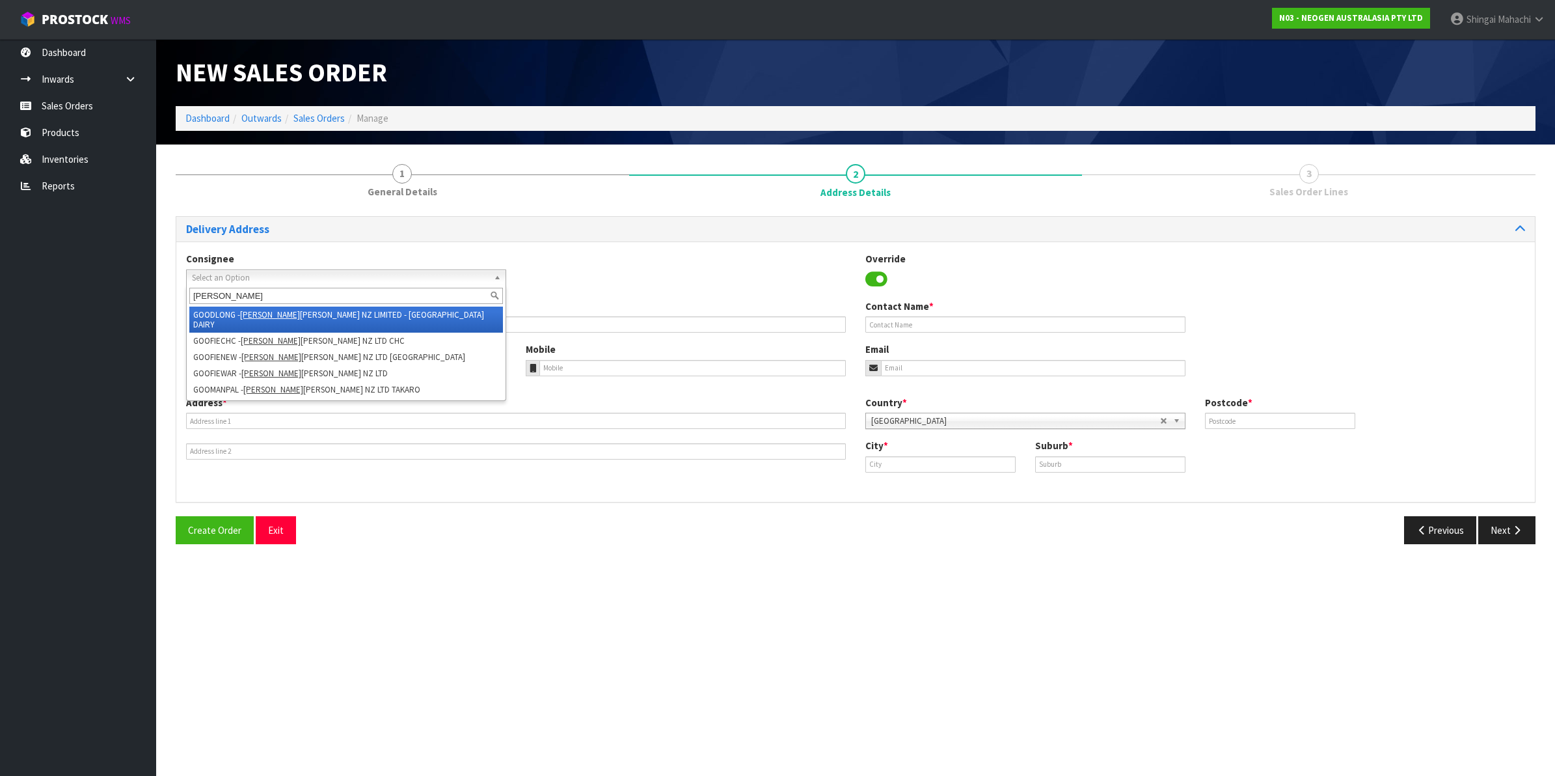
type input "[PERSON_NAME]"
click at [245, 313] on em "[PERSON_NAME]" at bounding box center [270, 314] width 60 height 11
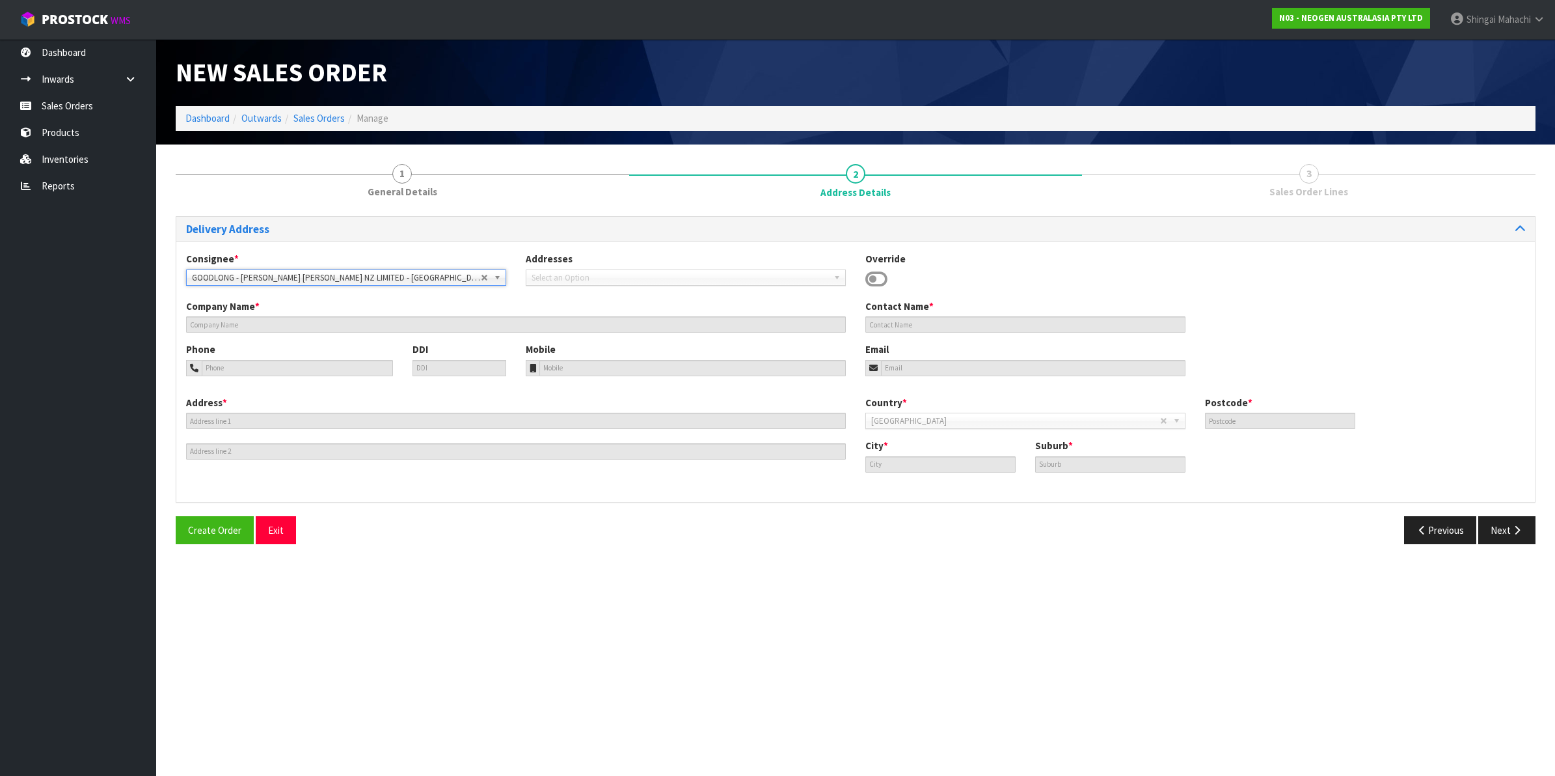
type input "[PERSON_NAME] [PERSON_NAME] NZ LIMITED - LONGBURN DAIRY"
type input "S LINCOLN"
type input "[GEOGRAPHIC_DATA]"
type input "4866"
type input "Palmerston North"
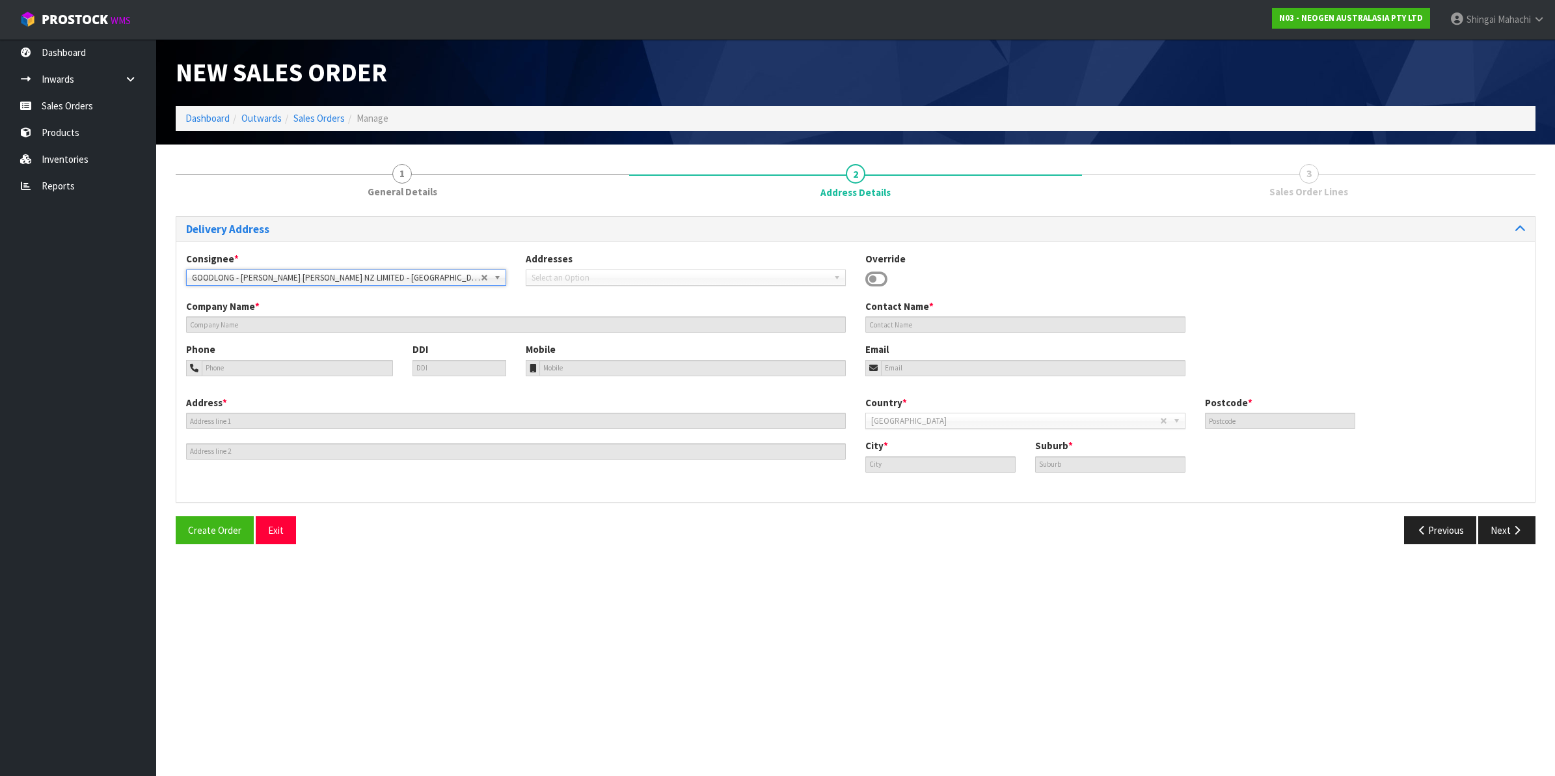
type input "LONGBURN"
click at [1501, 528] on button "Next" at bounding box center [1506, 530] width 57 height 28
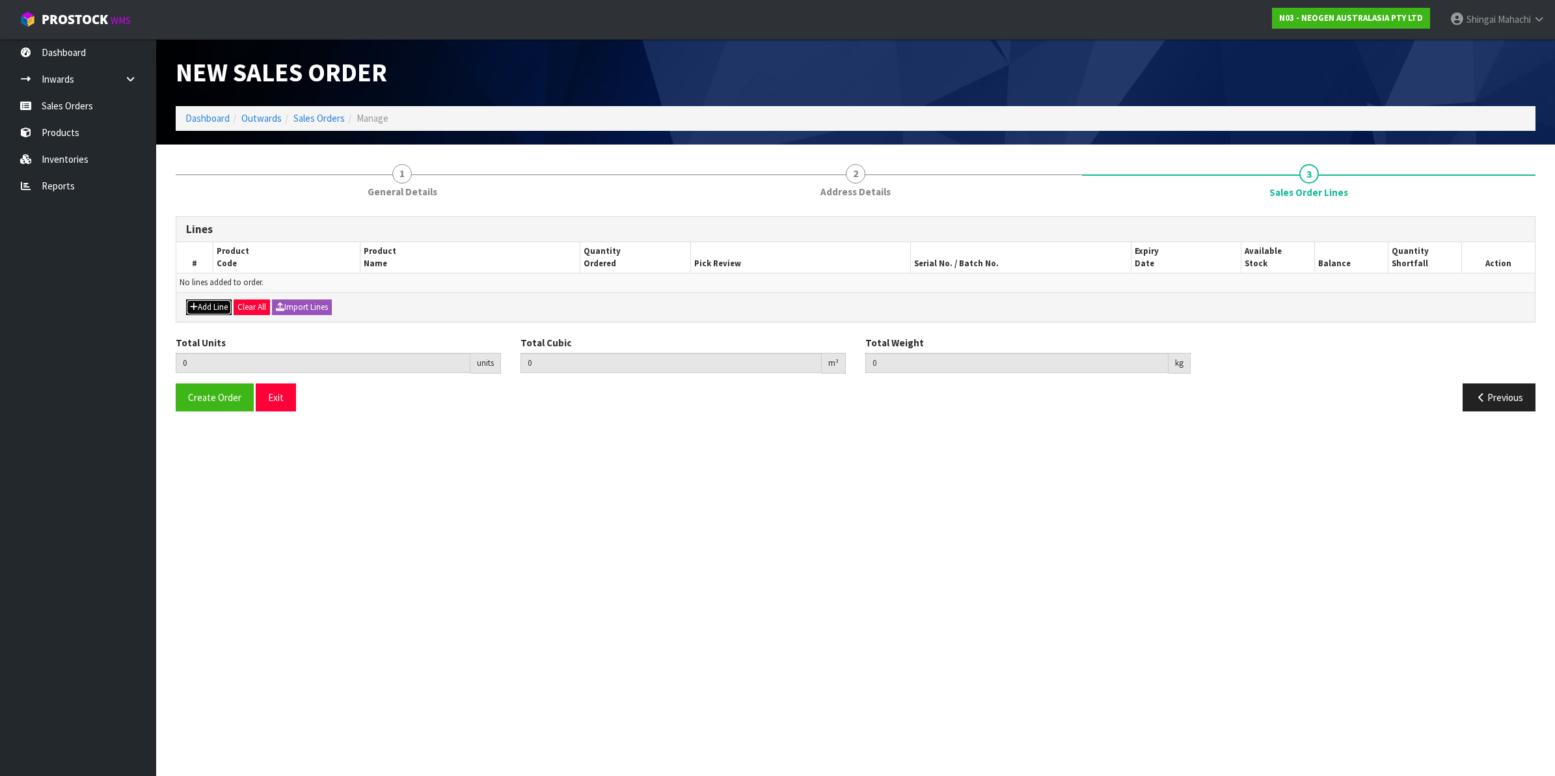
click at [206, 306] on button "Add Line" at bounding box center [209, 307] width 46 height 16
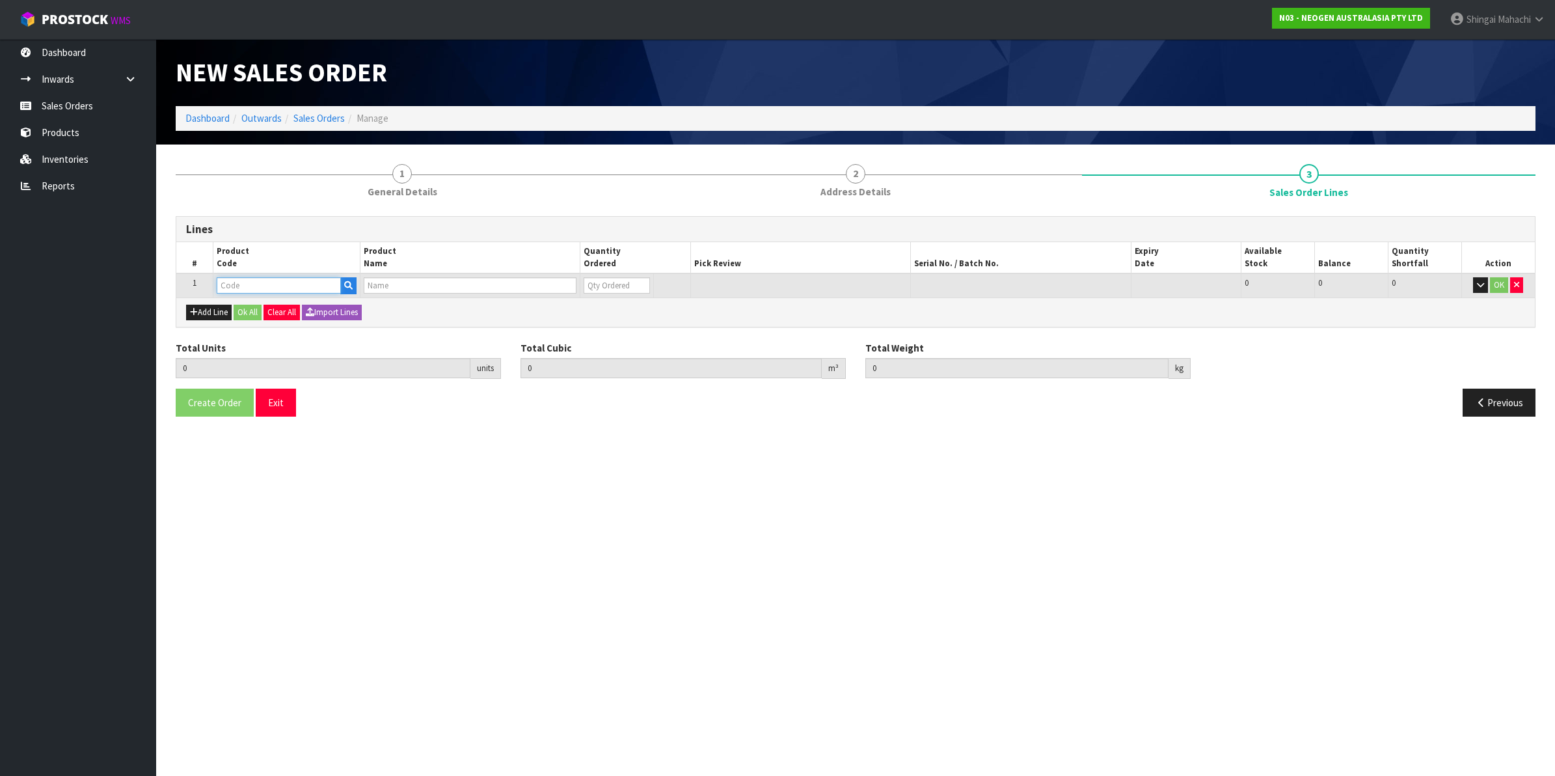
click at [241, 283] on input "text" at bounding box center [279, 285] width 124 height 16
click at [226, 280] on input "text" at bounding box center [279, 285] width 124 height 16
paste input "700006852"
type input "700006852"
type input "0.000000"
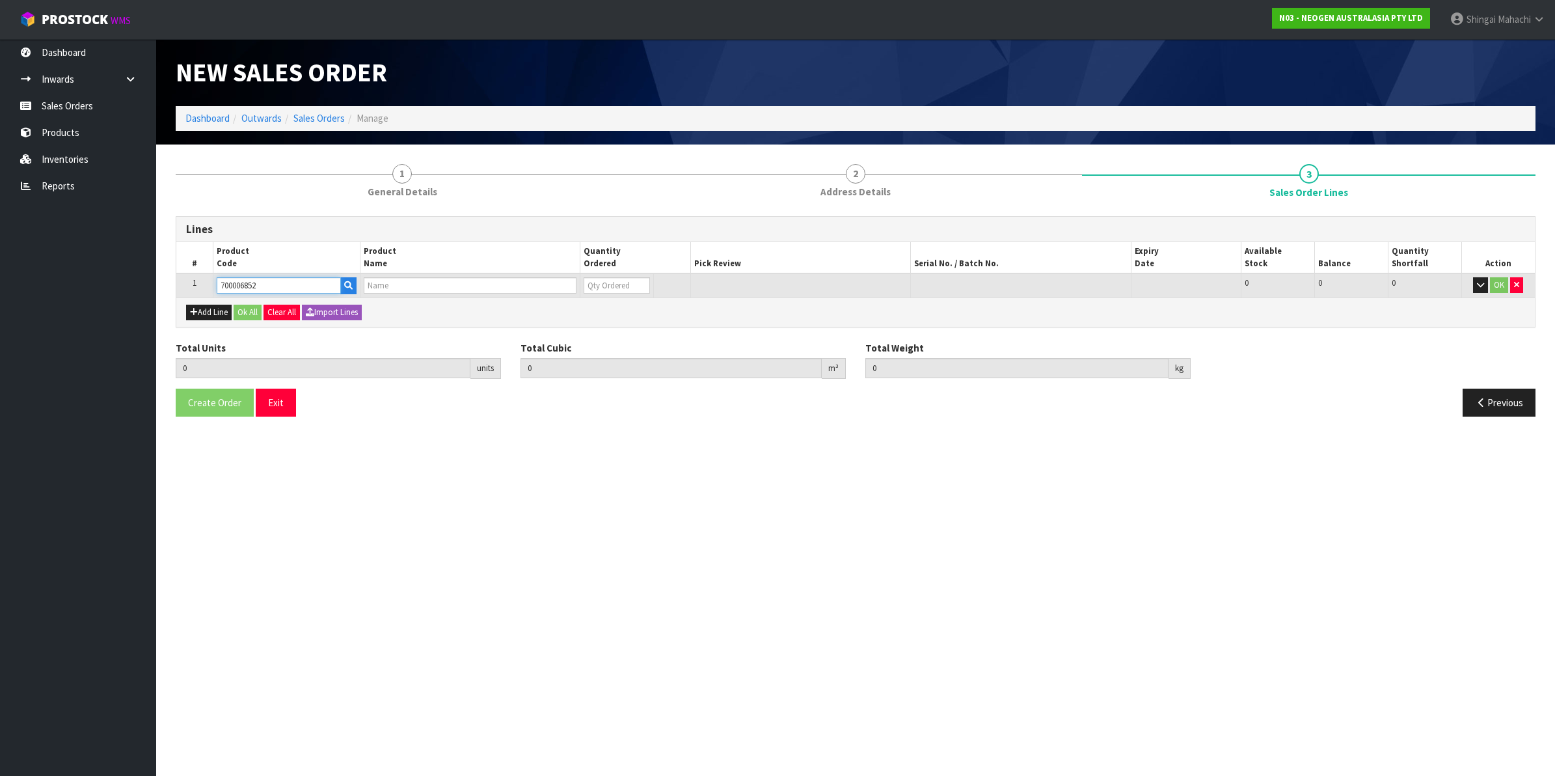
type input "0.000"
type input "DPWS9 DILUENT PWS (9ML 400/BOX) LABEL - IN VITRO ONLY"
type input "0"
type input "700006852"
click at [535, 277] on tr "1 700006852 DPWS9 DILUENT PWS (9ML 400/BOX) LABEL - IN VITRO ONLY 0 BOX 101 101…" at bounding box center [855, 285] width 1358 height 24
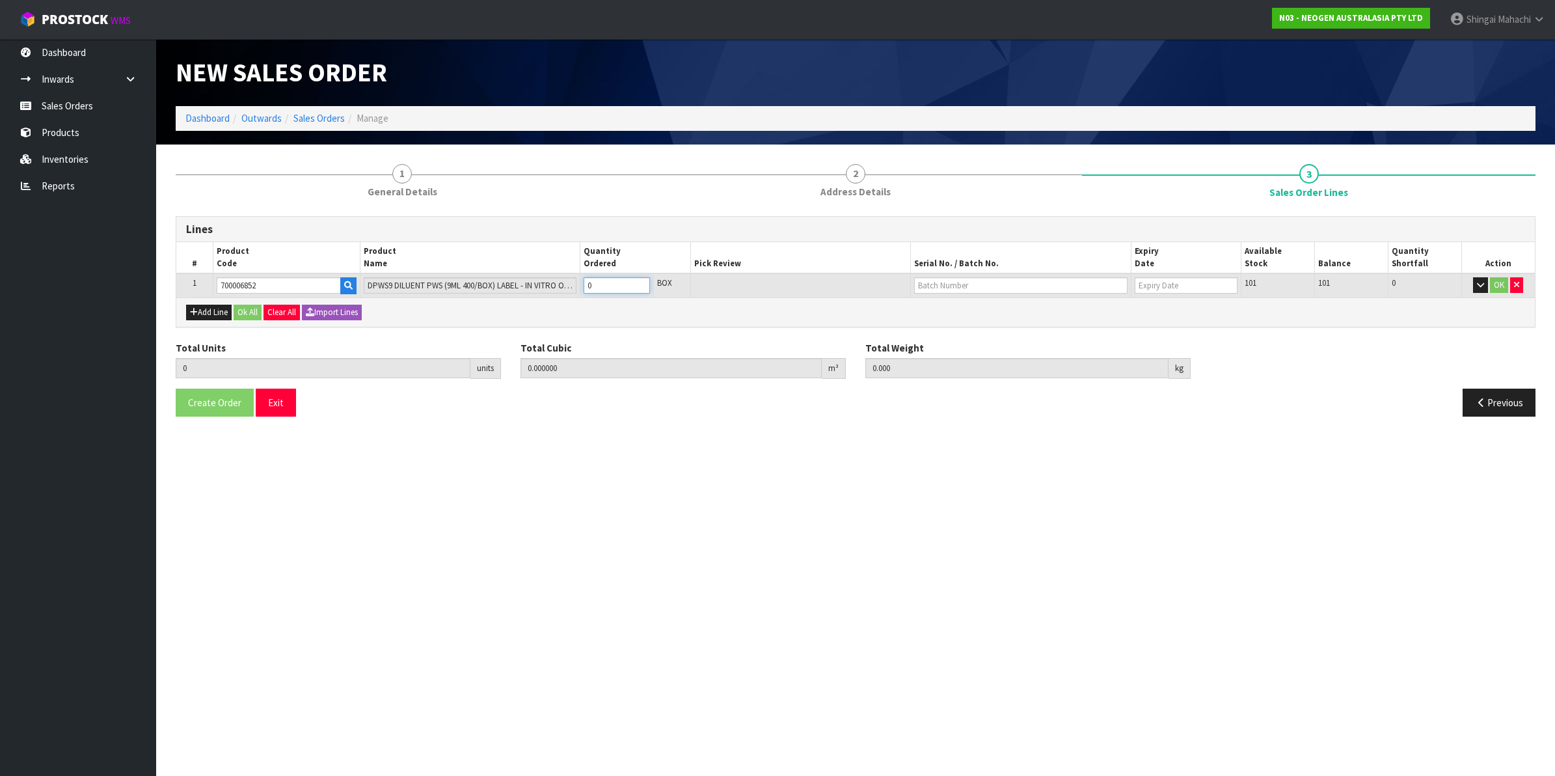
type input "2"
type input "0.07308"
type input "18.88"
type input "2"
click at [951, 290] on input "text" at bounding box center [1020, 285] width 213 height 16
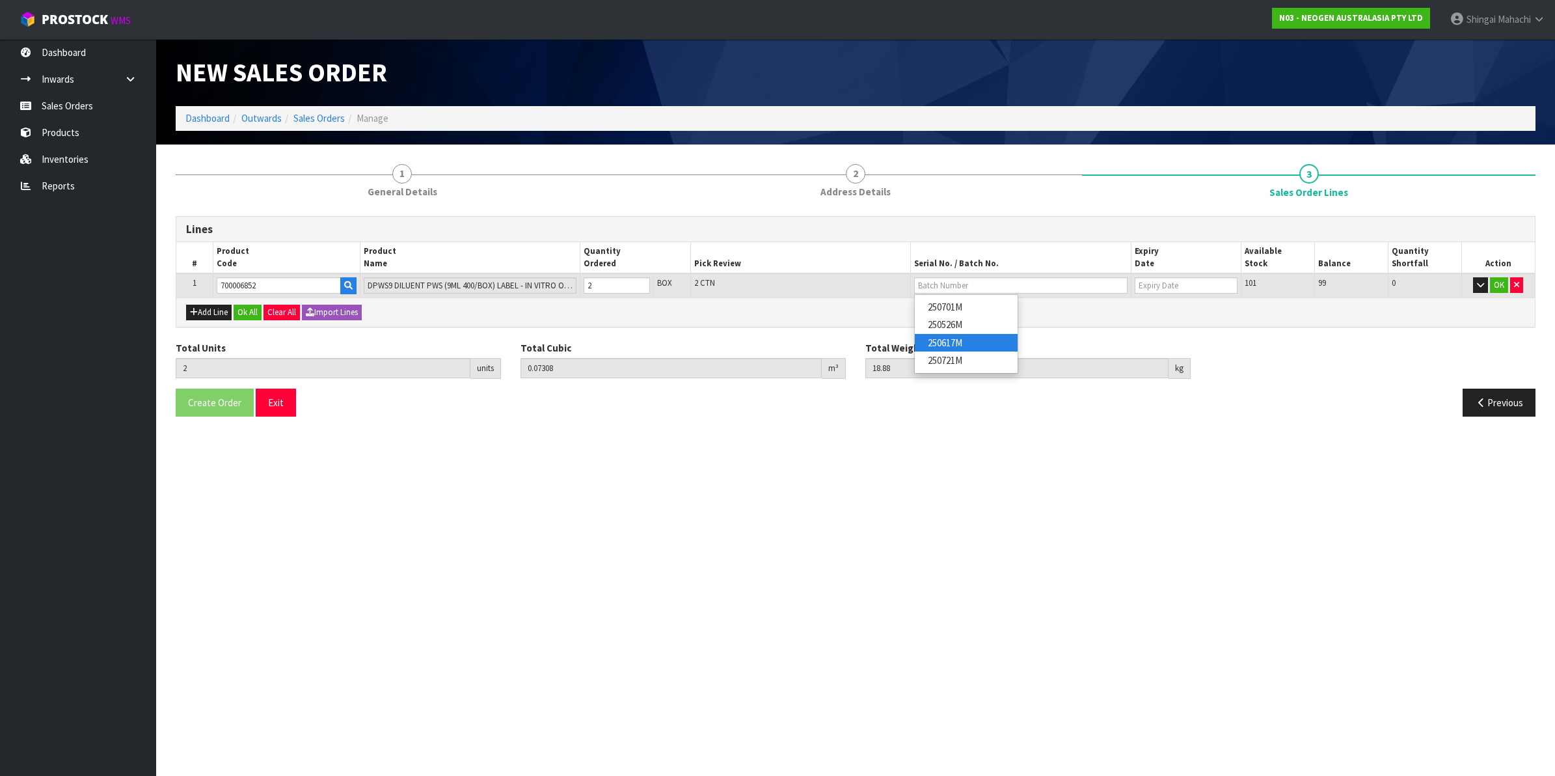
click at [970, 344] on link "250617M" at bounding box center [966, 343] width 103 height 18
type input "250617M"
type input "30/06/2026"
click at [1498, 286] on button "OK" at bounding box center [1499, 285] width 18 height 16
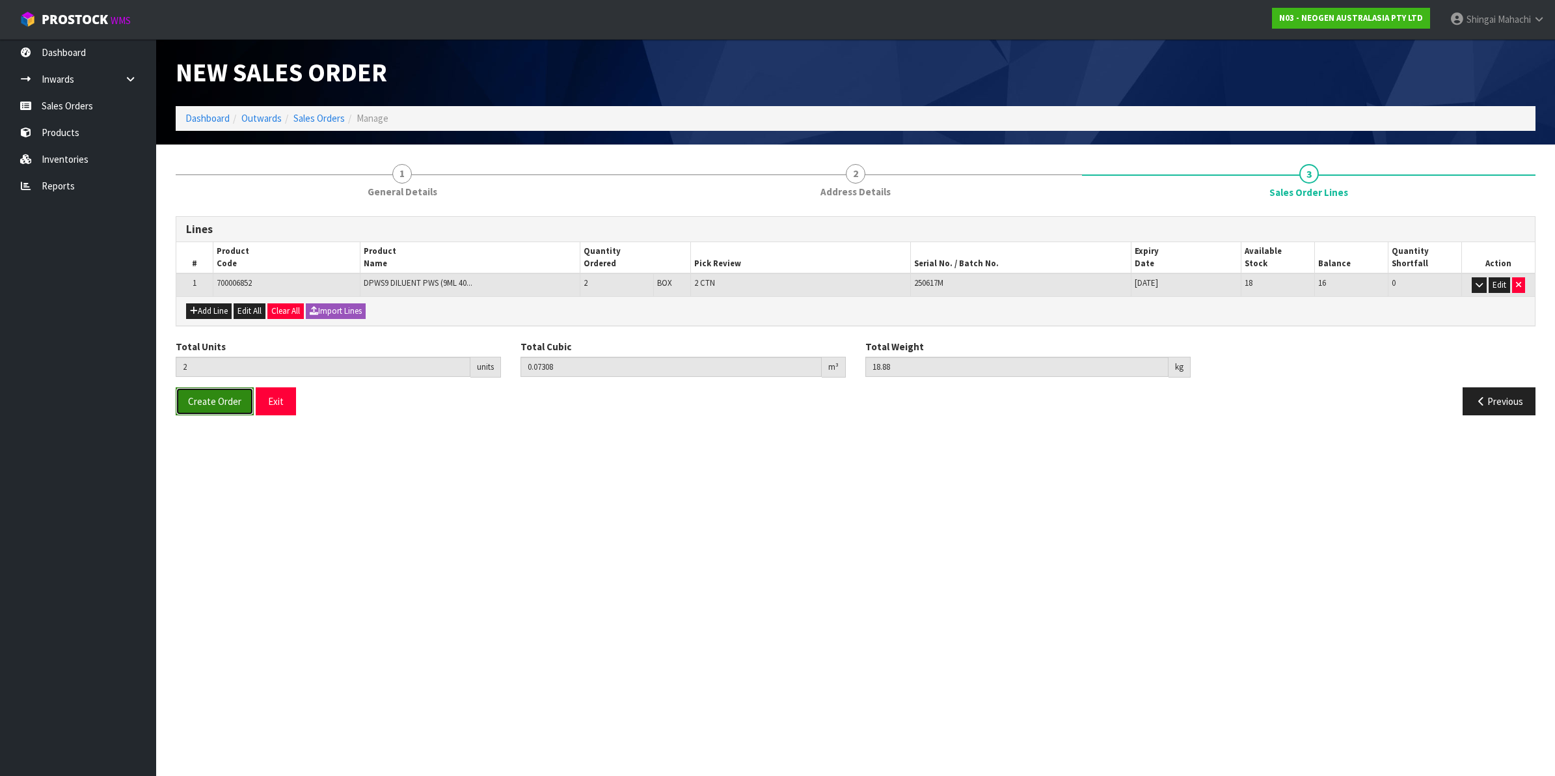
click at [202, 396] on span "Create Order" at bounding box center [214, 401] width 53 height 12
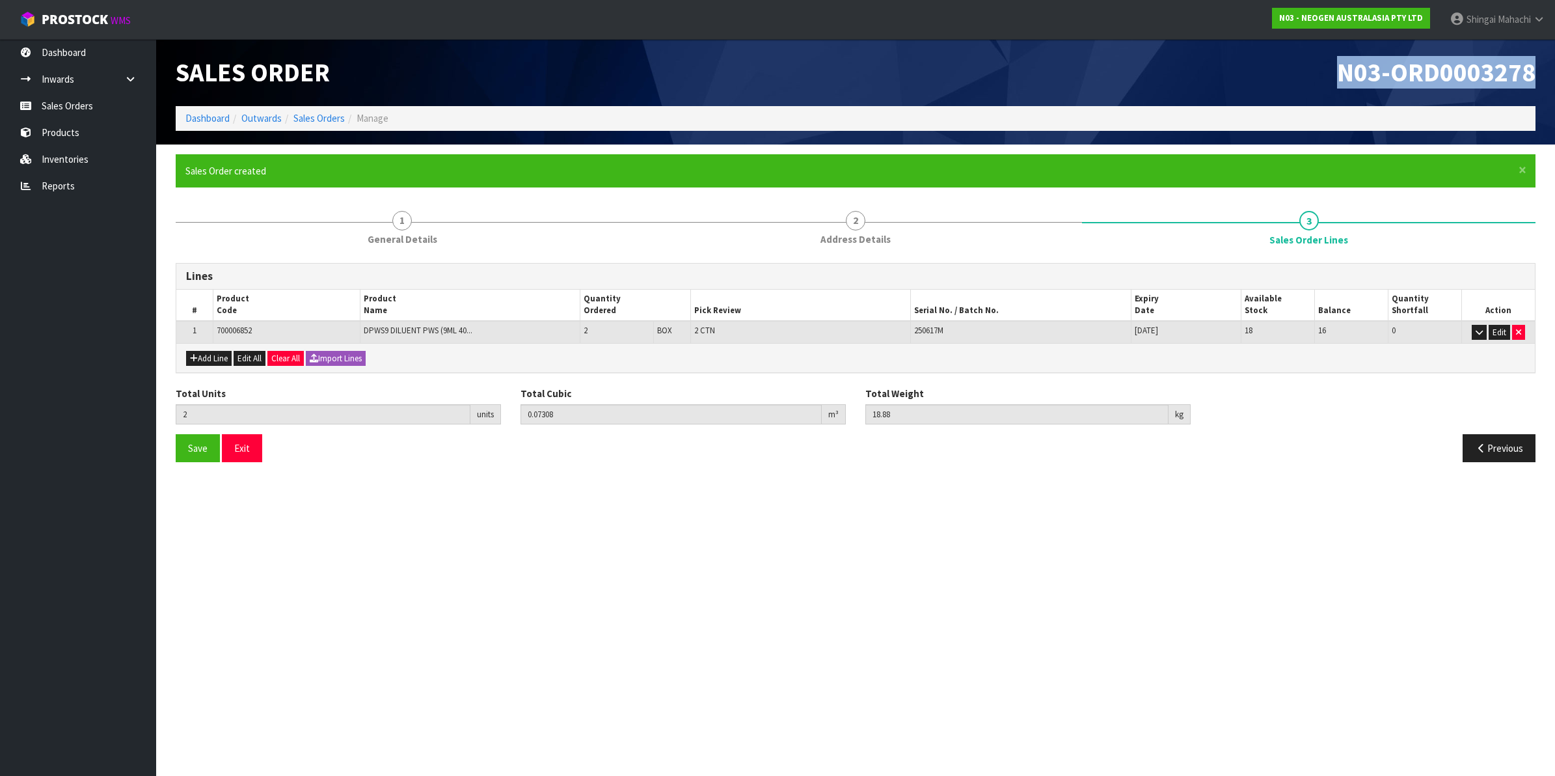
drag, startPoint x: 1342, startPoint y: 74, endPoint x: 1557, endPoint y: 72, distance: 214.7
click at [1554, 72] on html "Toggle navigation ProStock WMS N03 - NEOGEN AUSTRALASIA PTY LTD [PERSON_NAME] L…" at bounding box center [777, 388] width 1555 height 776
copy span "N03-ORD0003278"
